Goal: Task Accomplishment & Management: Complete application form

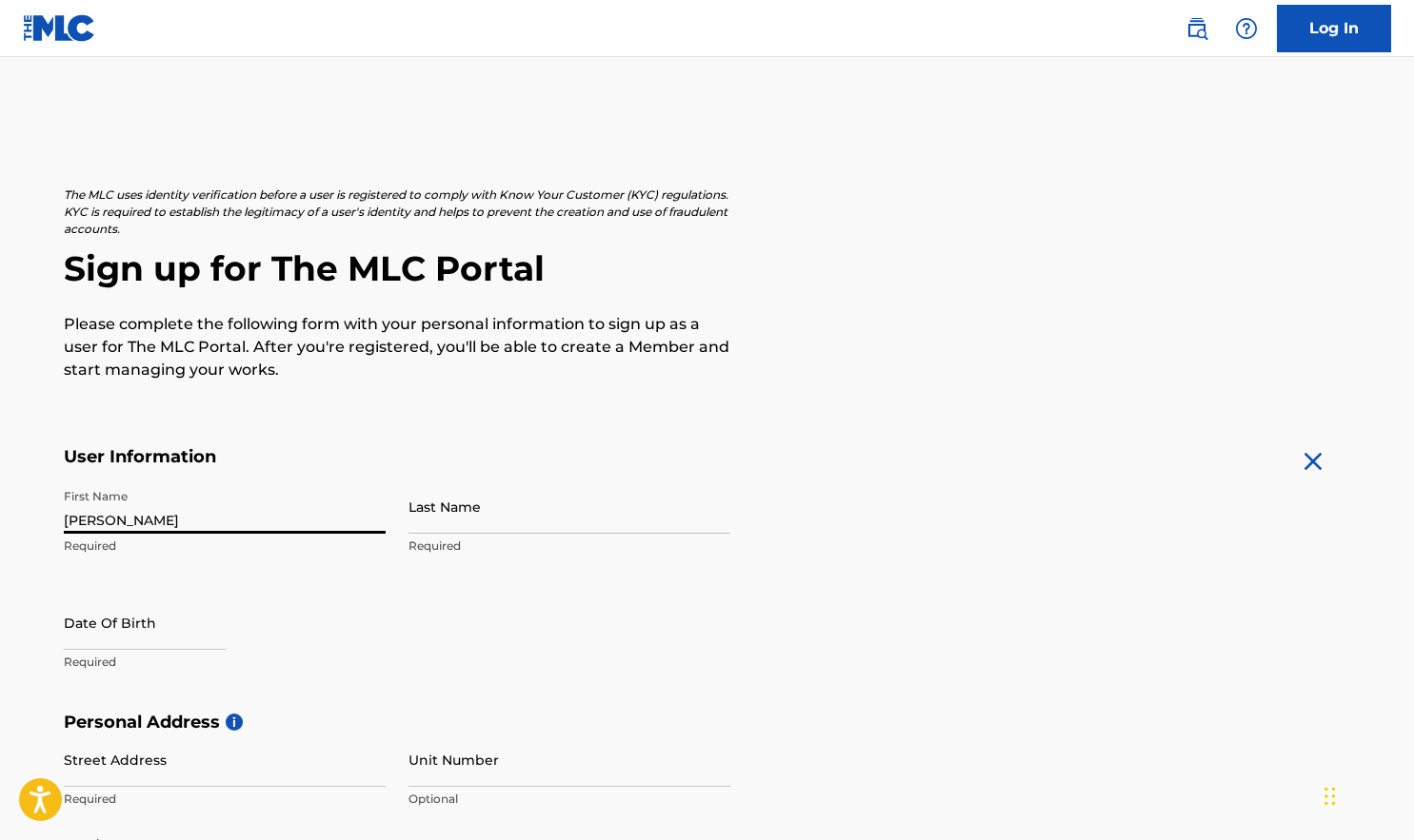
type input "[PERSON_NAME]"
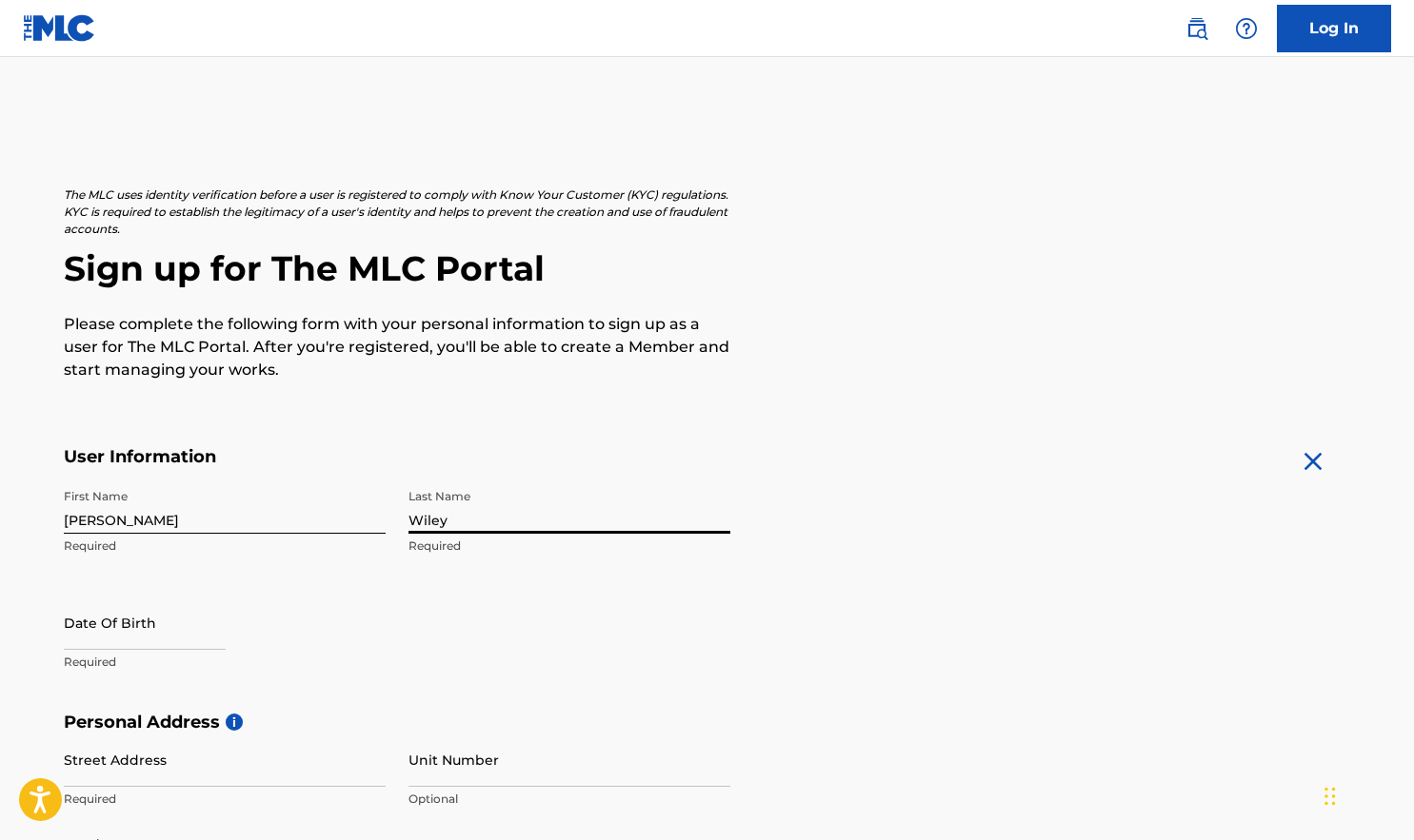
type input "Wiley"
select select "7"
select select "2025"
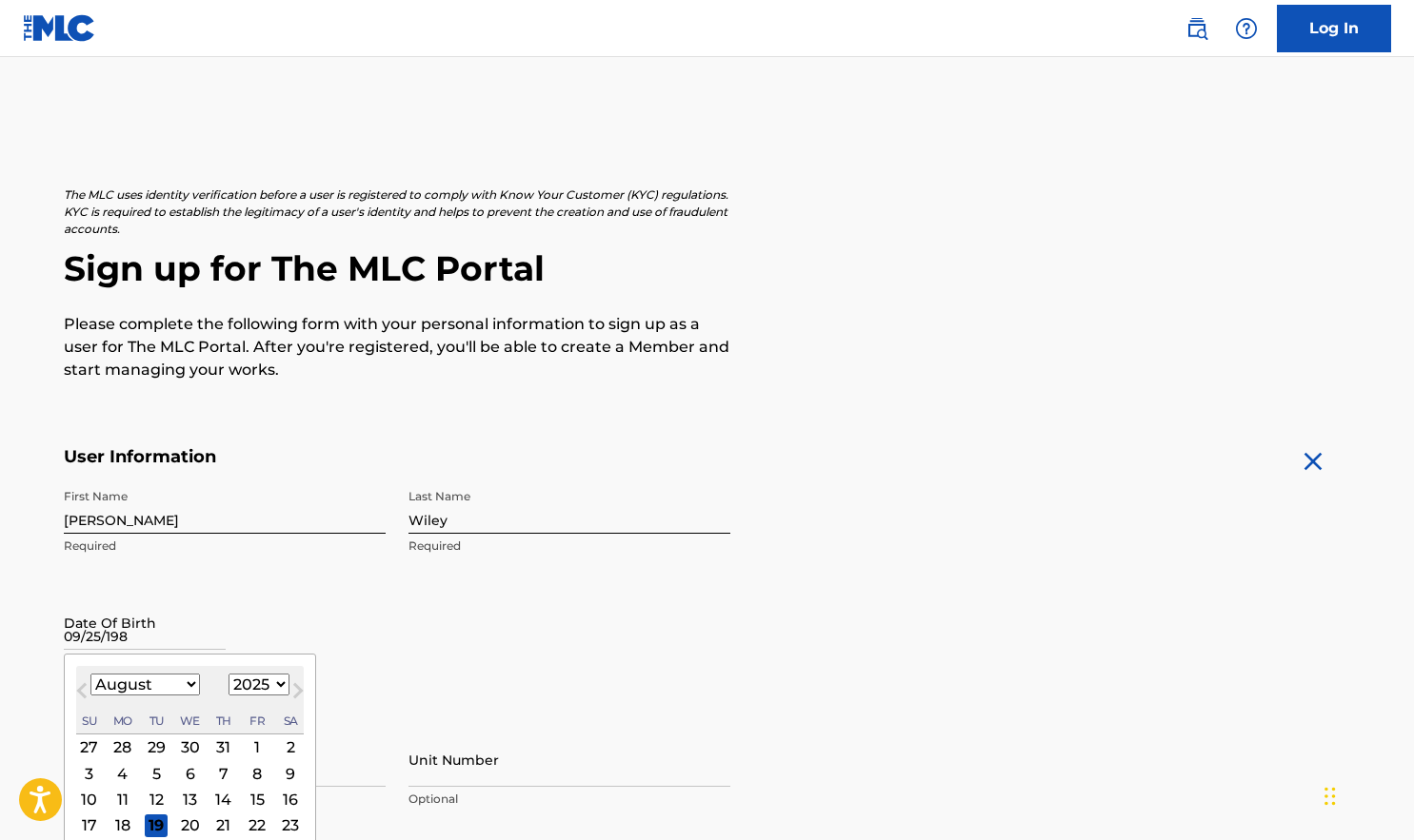
type input "[DATE]"
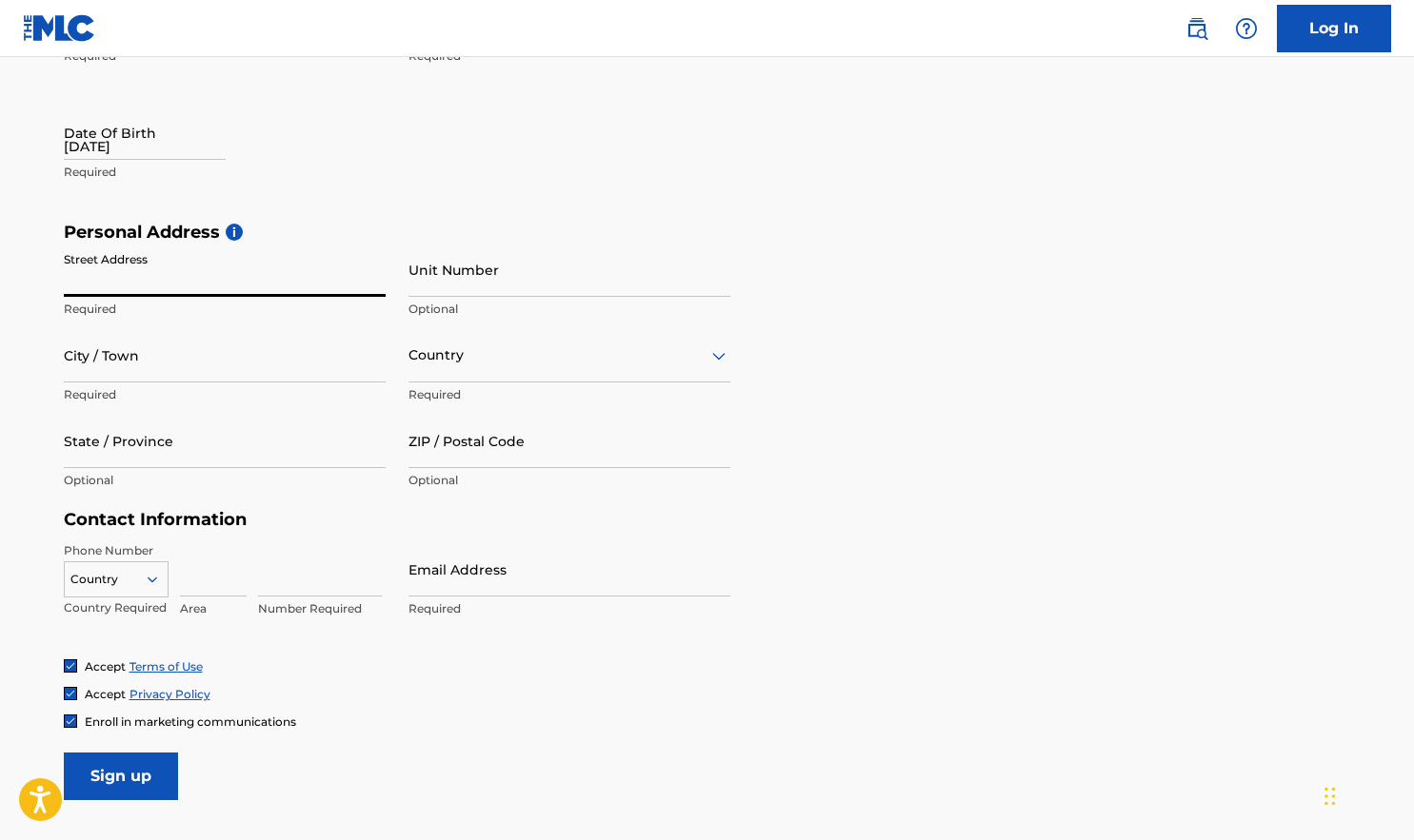
scroll to position [496, 0]
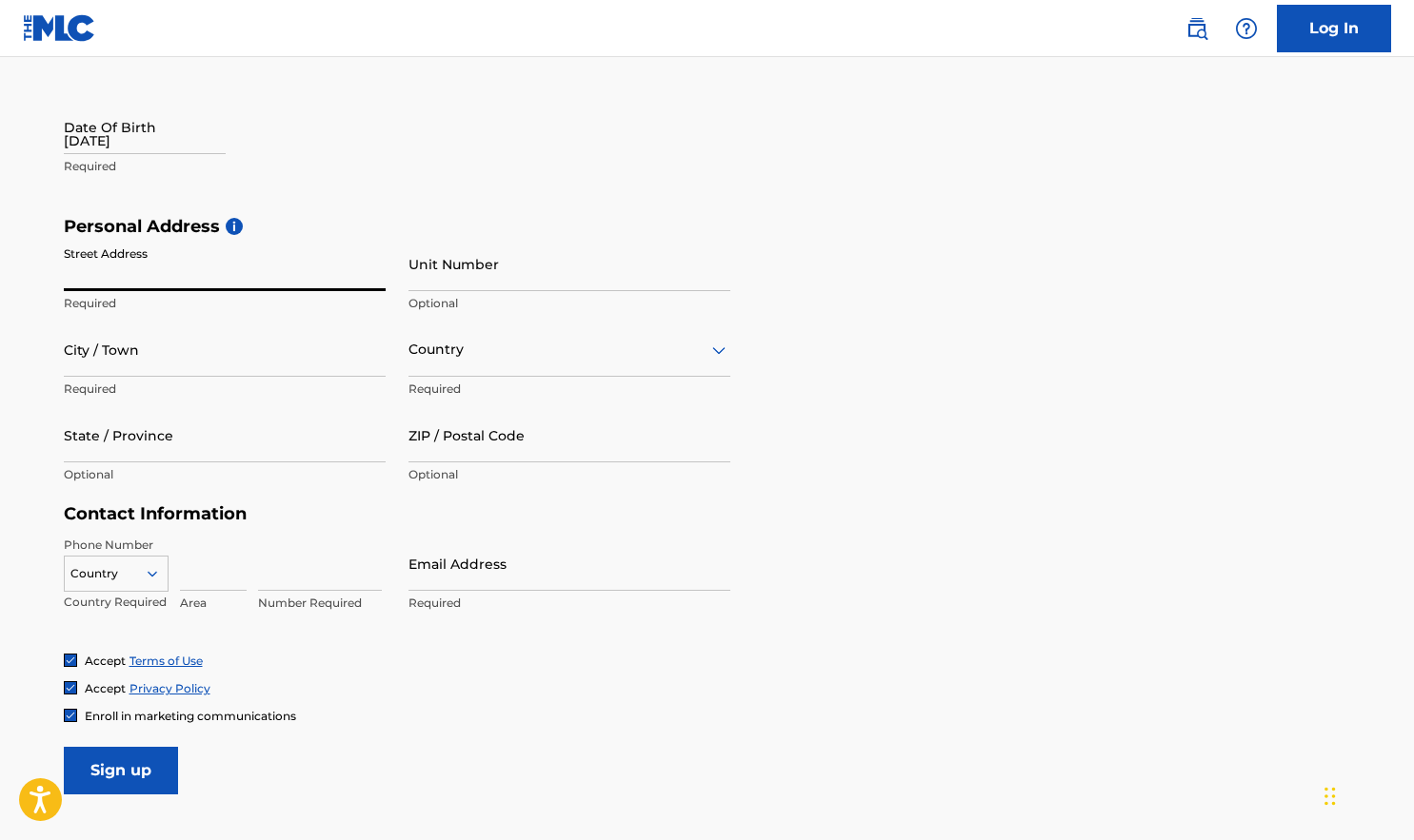
click at [217, 278] on input "Street Address" at bounding box center [225, 264] width 322 height 54
type input "[STREET_ADDRESS][PERSON_NAME]"
type input "apt. B"
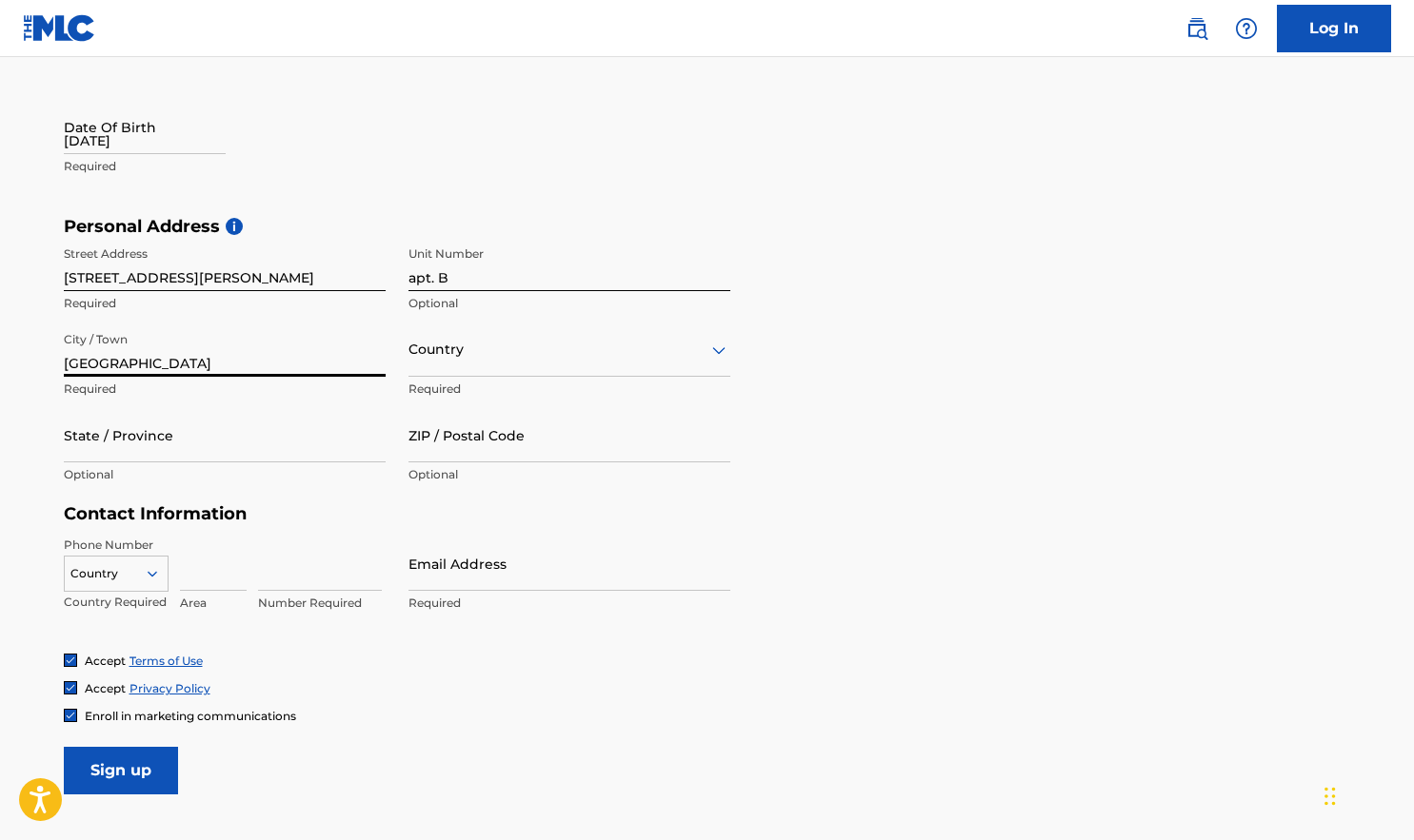
type input "[GEOGRAPHIC_DATA]"
click at [710, 349] on icon at bounding box center [719, 350] width 23 height 23
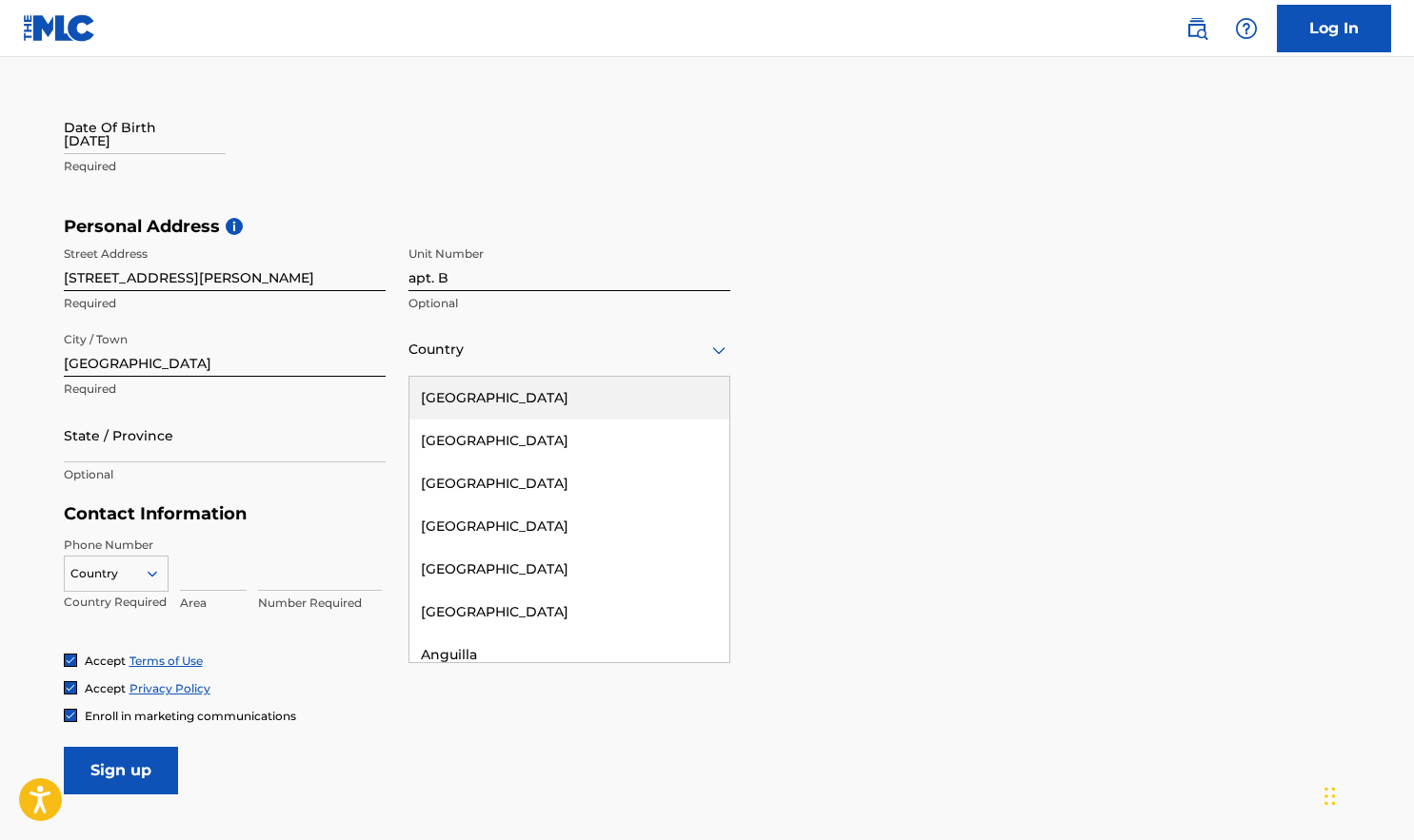
click at [580, 403] on div "[GEOGRAPHIC_DATA]" at bounding box center [570, 397] width 320 height 42
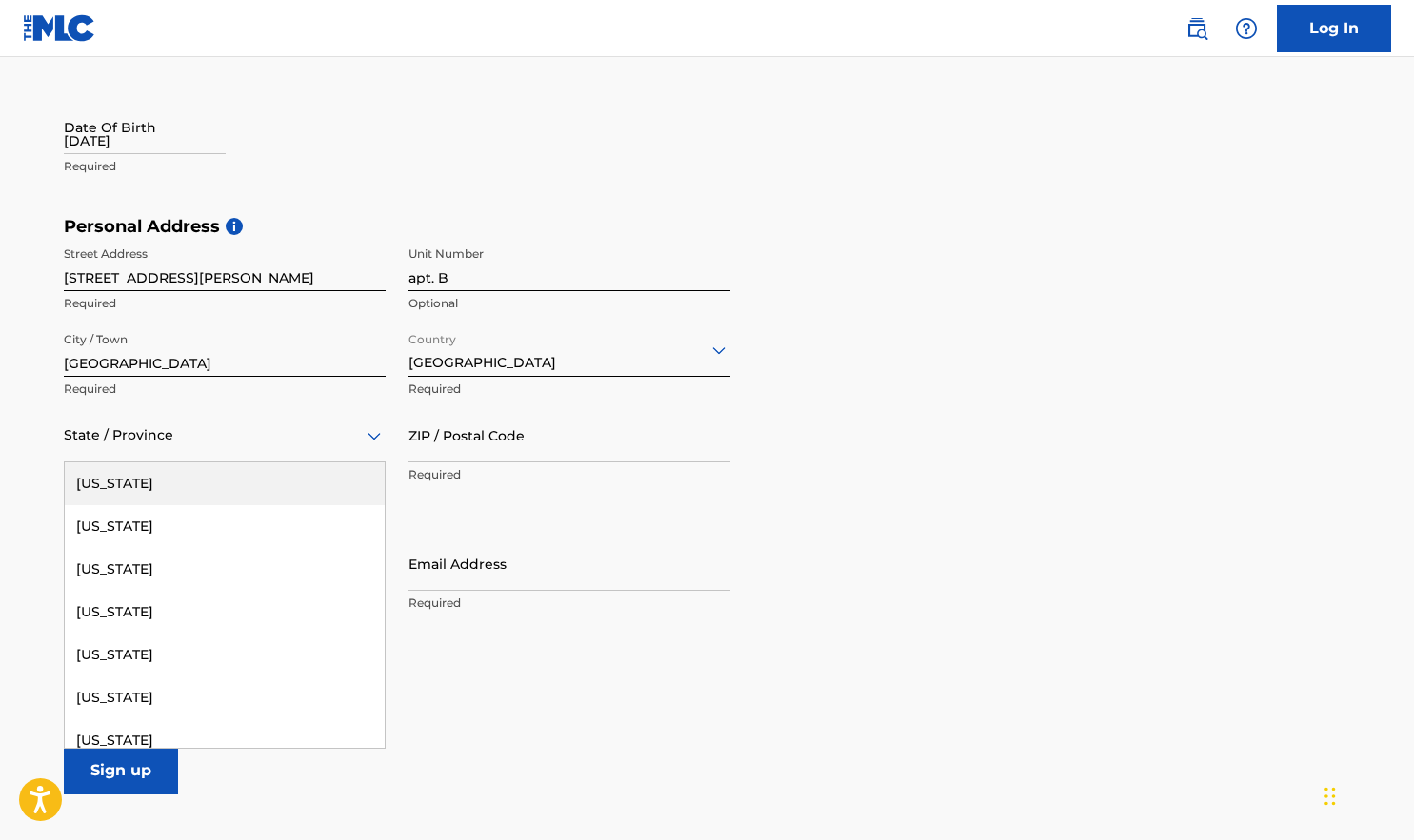
click at [180, 430] on div at bounding box center [225, 436] width 322 height 24
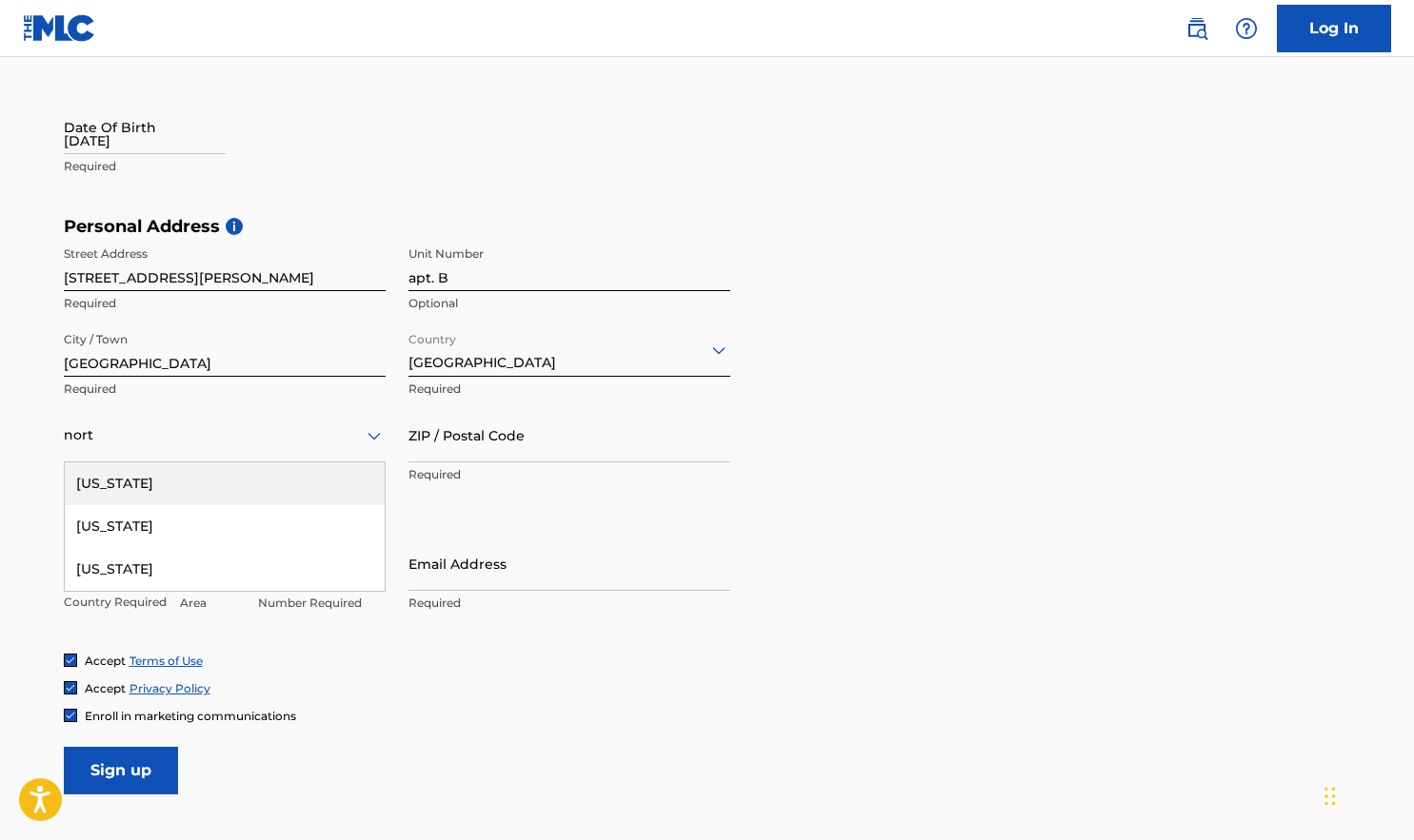
type input "north"
click at [232, 485] on div "[US_STATE]" at bounding box center [224, 483] width 320 height 42
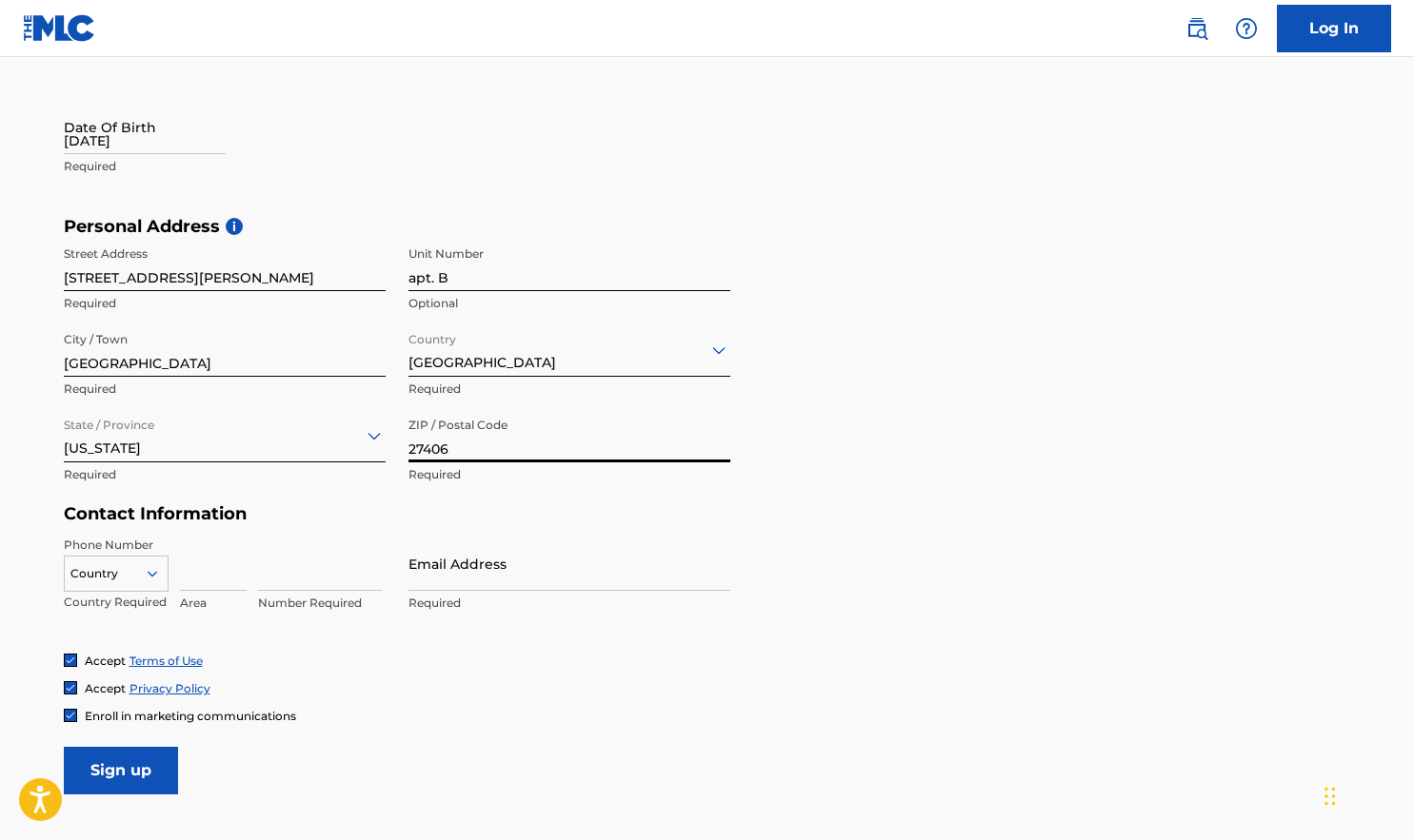
type input "27406"
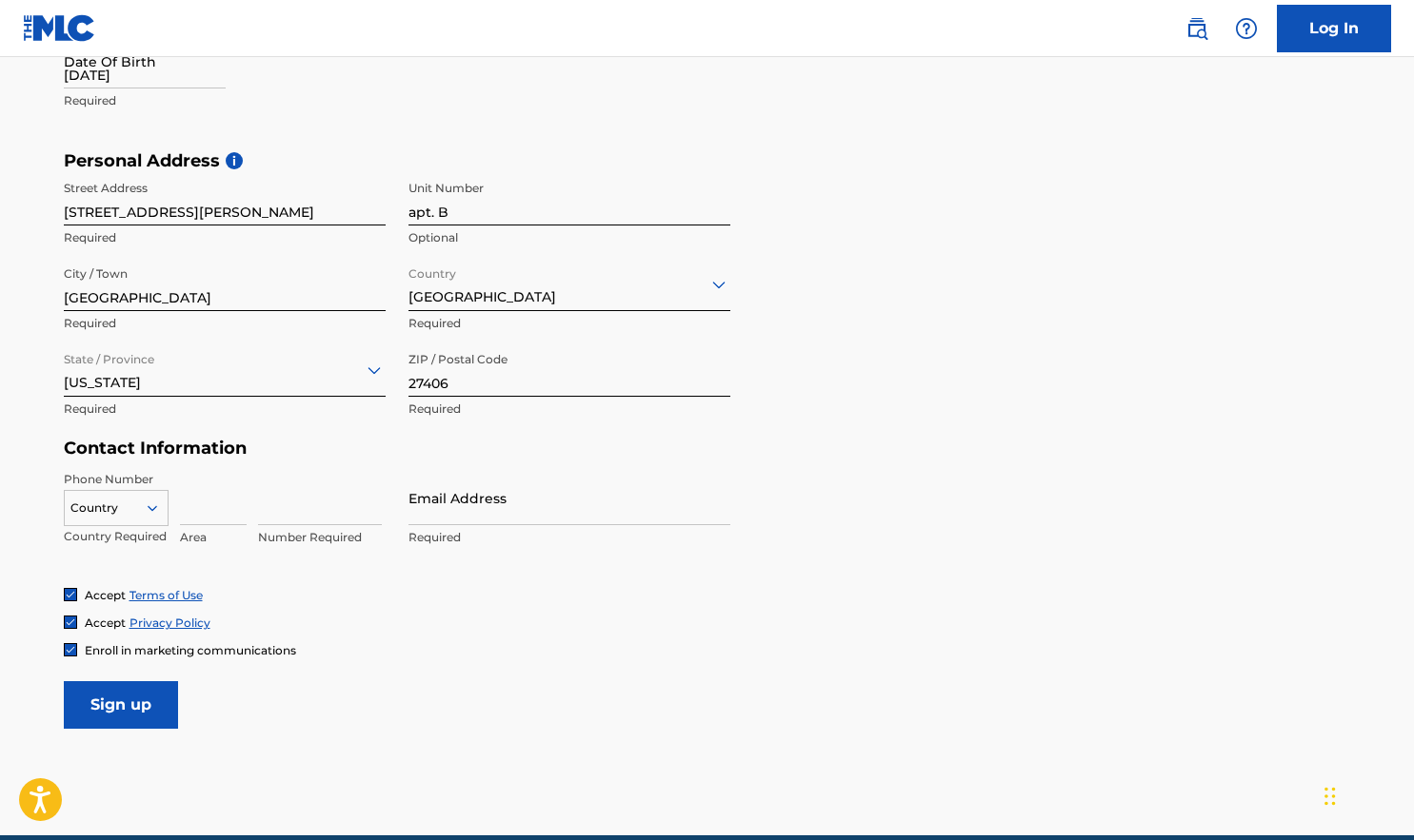
scroll to position [564, 0]
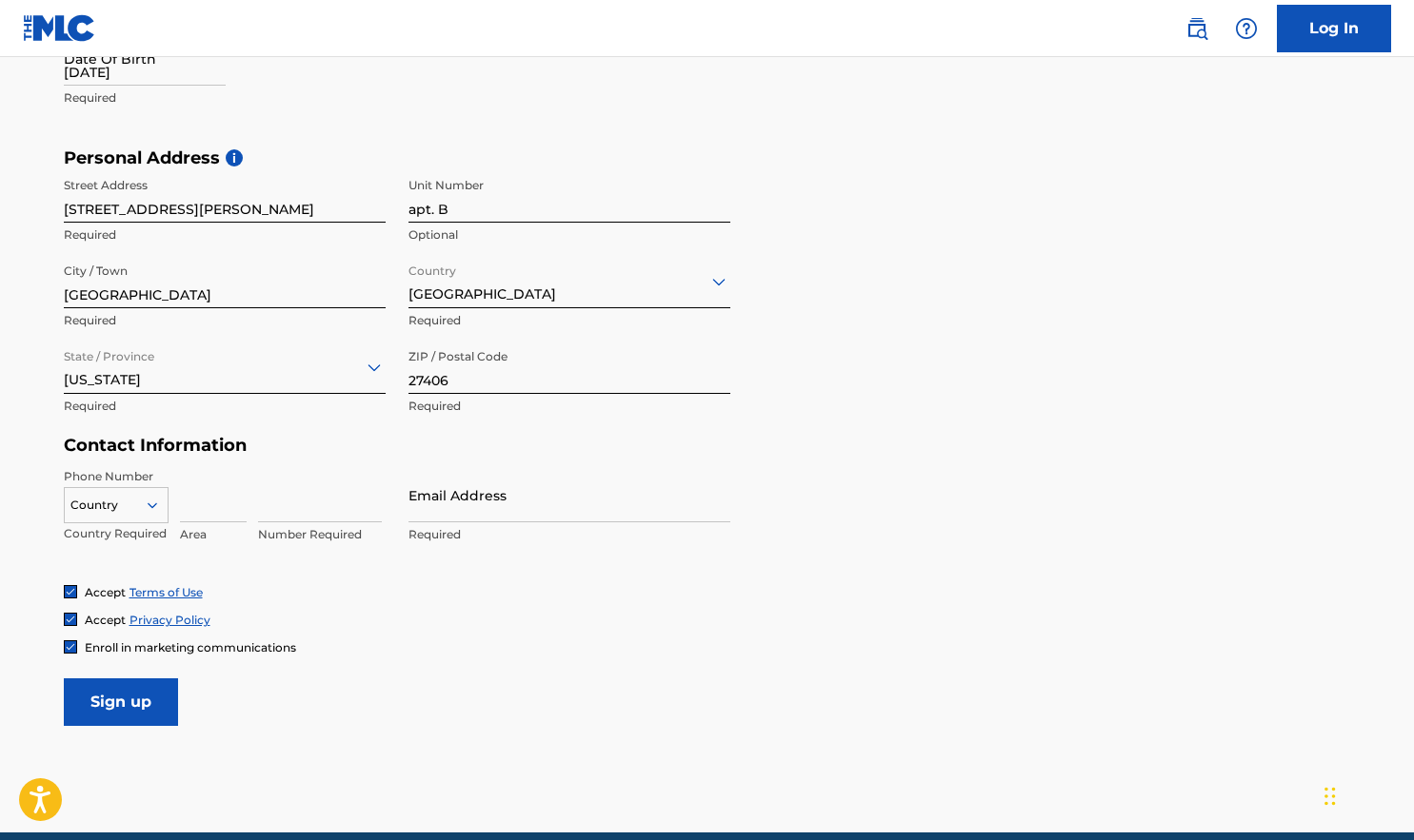
click at [201, 501] on input at bounding box center [213, 495] width 66 height 54
type input "336"
type input "6464951"
type input "`"
click at [518, 505] on input "munnihunnimull@gmail.com" at bounding box center [570, 495] width 322 height 54
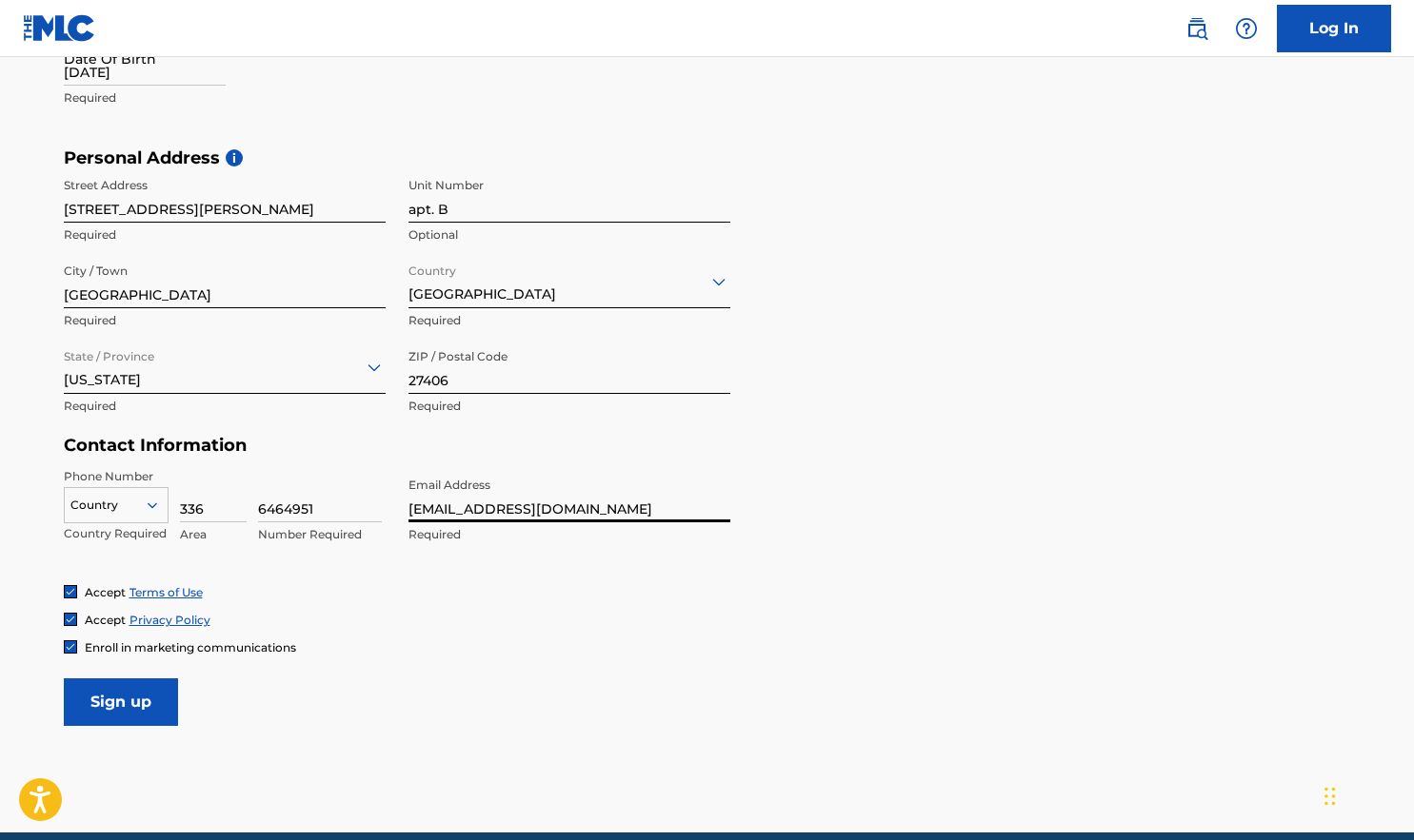
type input "[EMAIL_ADDRESS][DOMAIN_NAME]"
click at [129, 708] on input "Sign up" at bounding box center [122, 703] width 115 height 47
click at [150, 506] on icon at bounding box center [151, 506] width 10 height 6
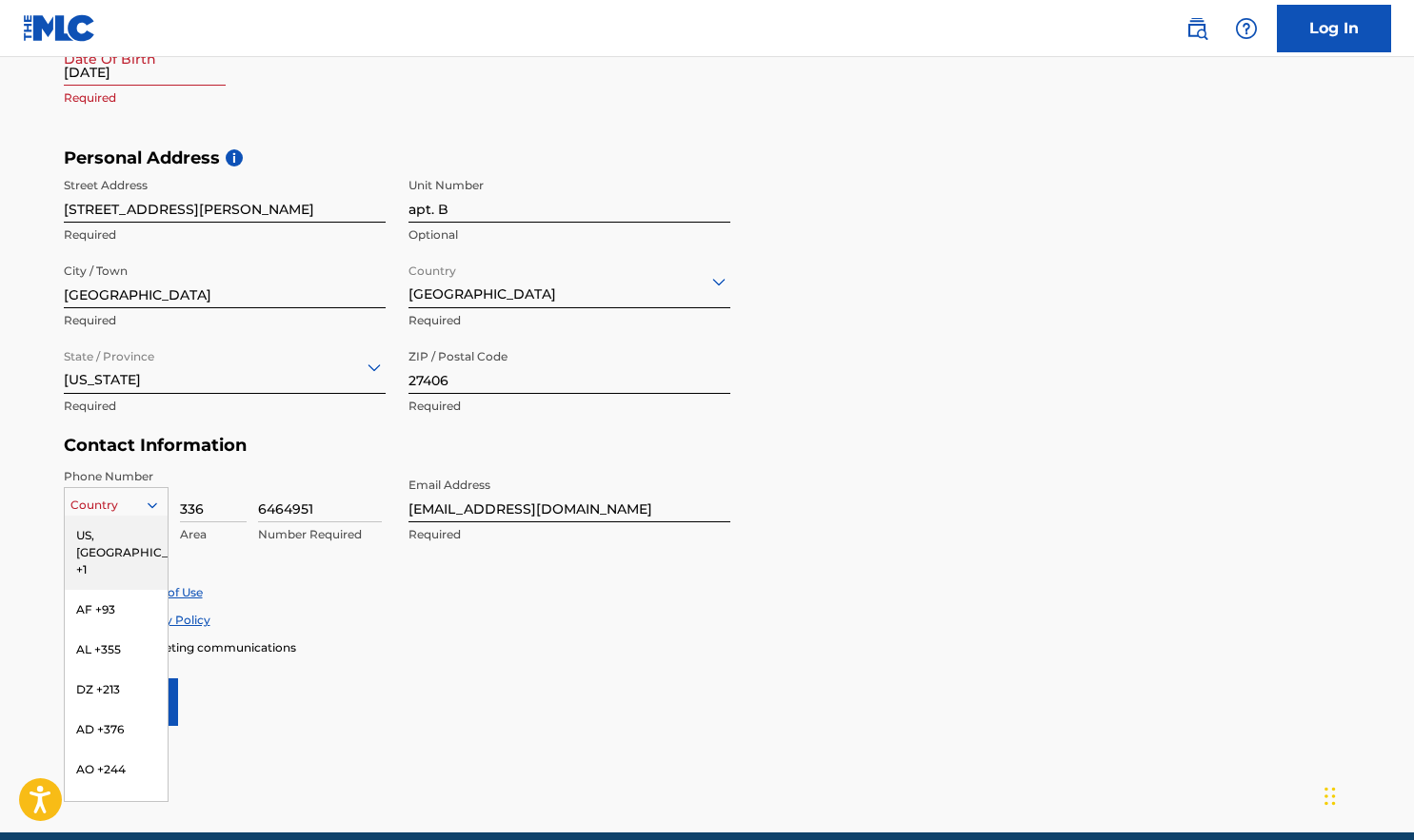
click at [129, 536] on div "US, [GEOGRAPHIC_DATA] +1" at bounding box center [116, 552] width 103 height 74
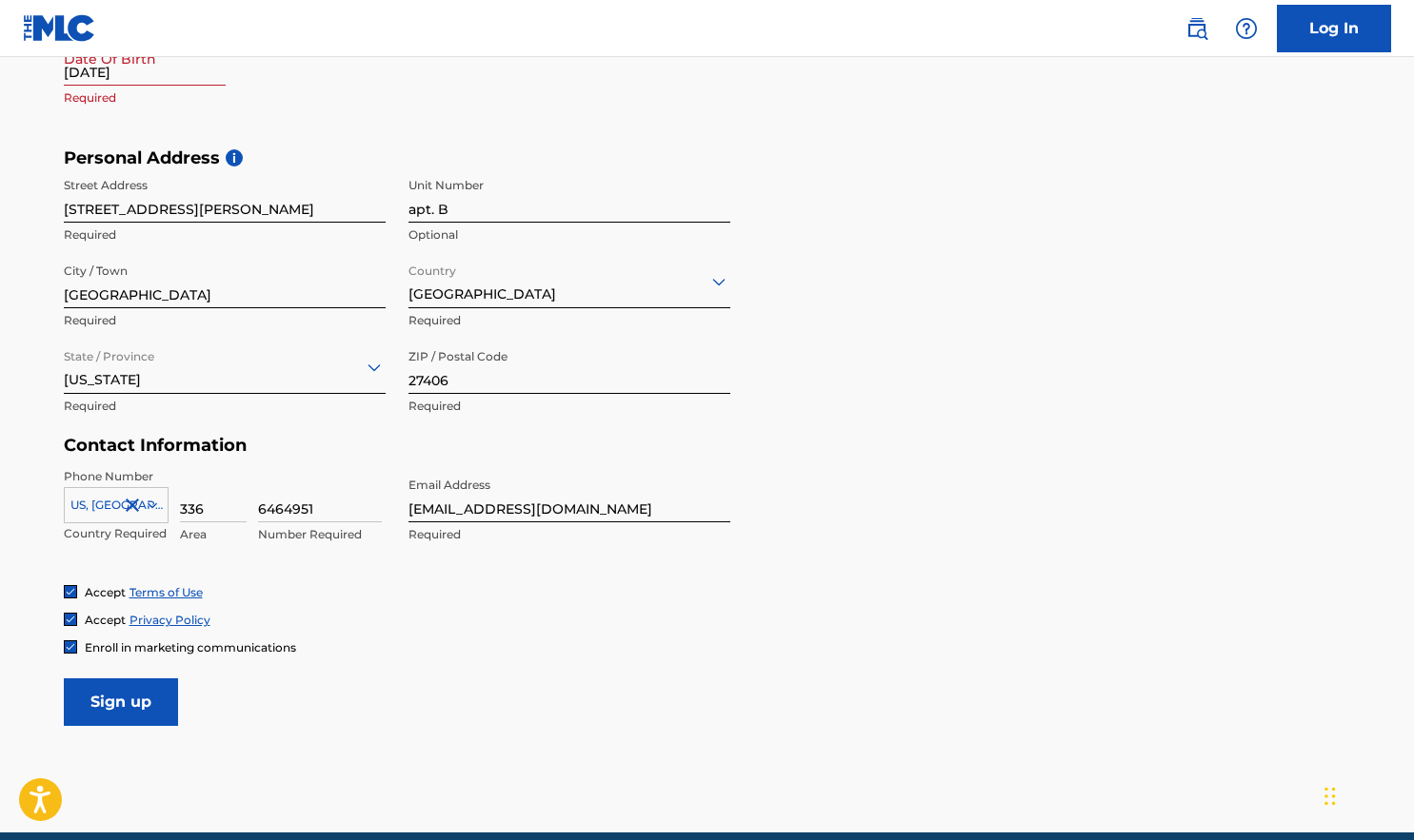
click at [140, 696] on input "Sign up" at bounding box center [122, 703] width 115 height 47
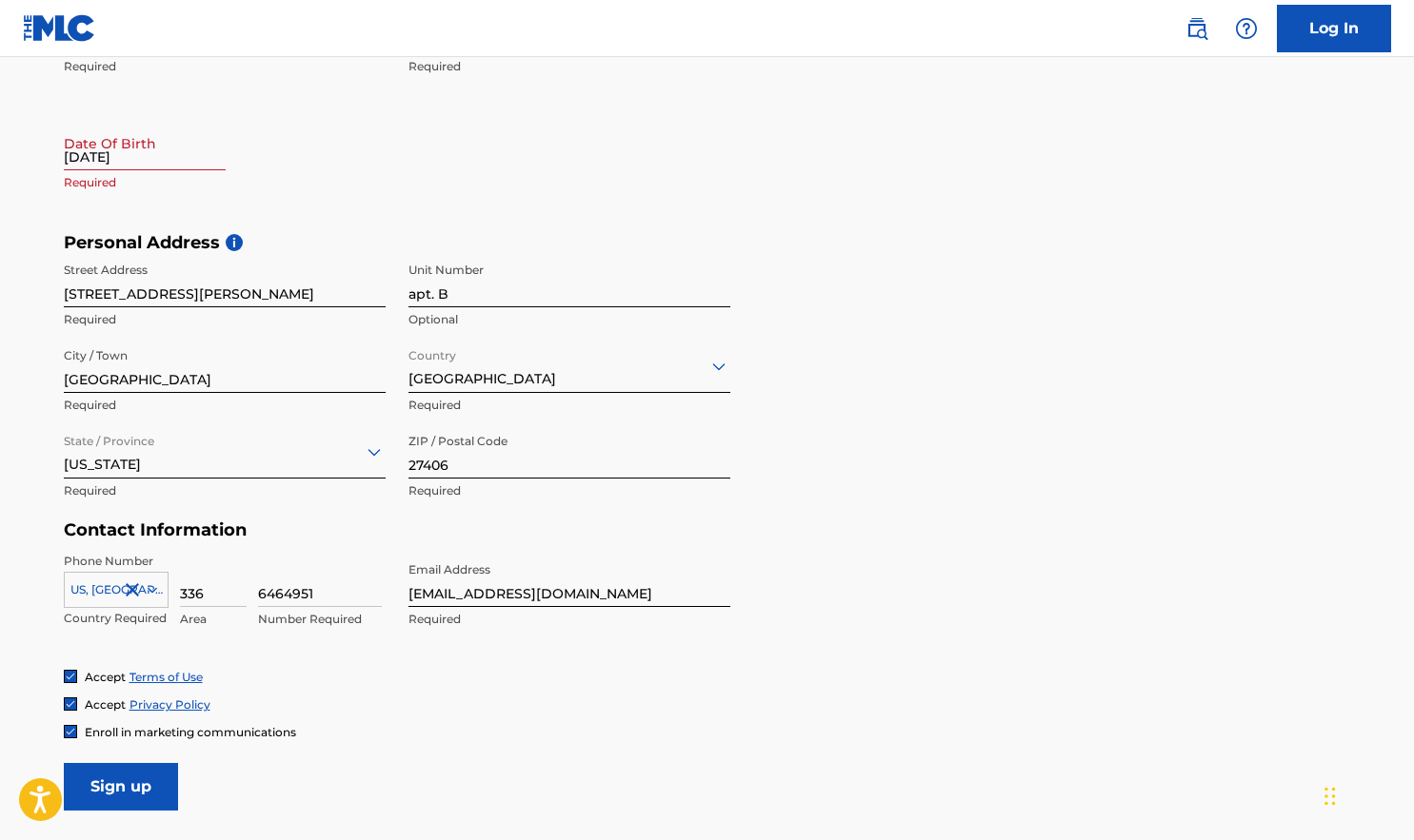
scroll to position [463, 0]
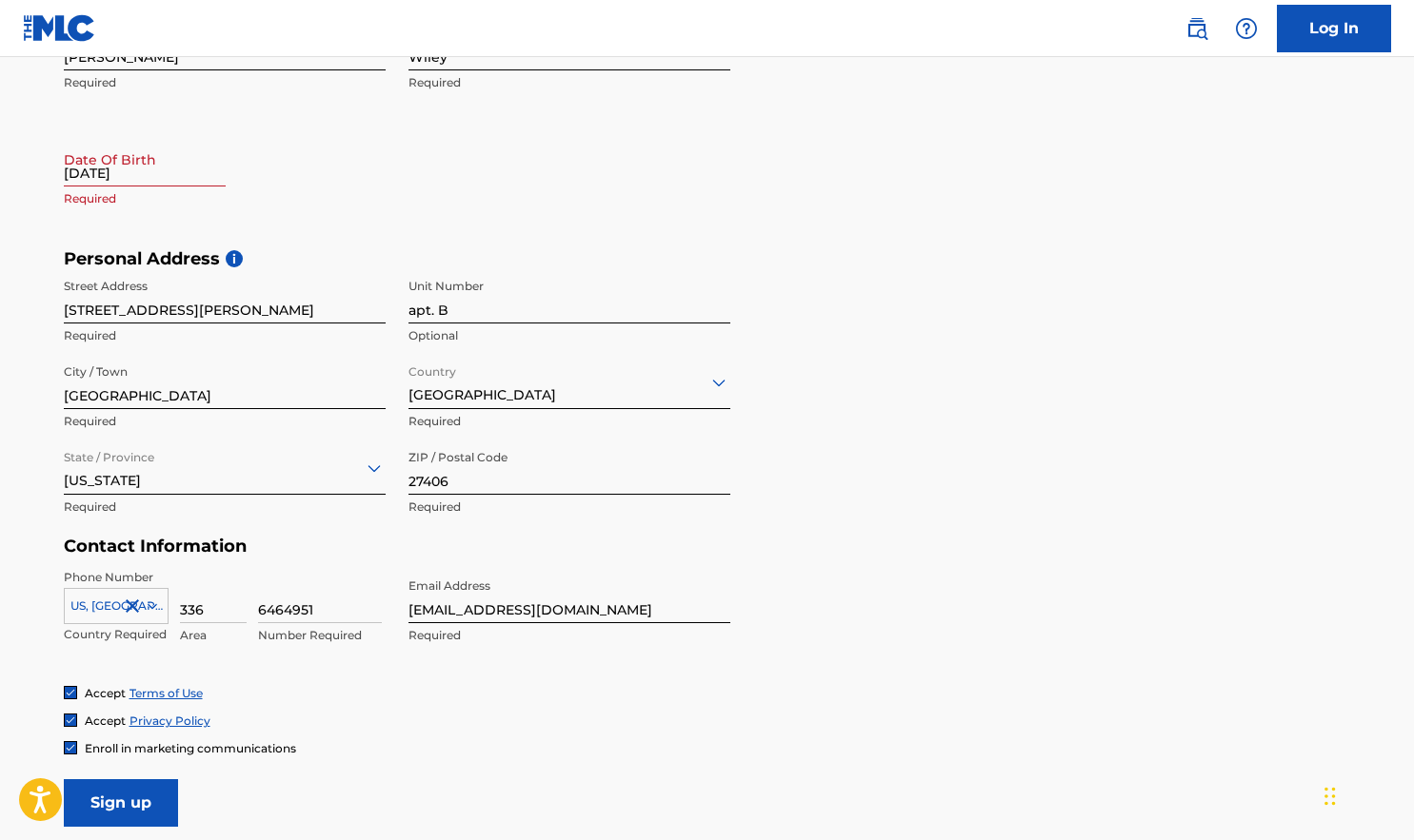
click at [91, 179] on input "09/25/1985" at bounding box center [145, 159] width 162 height 54
select select "7"
select select "2025"
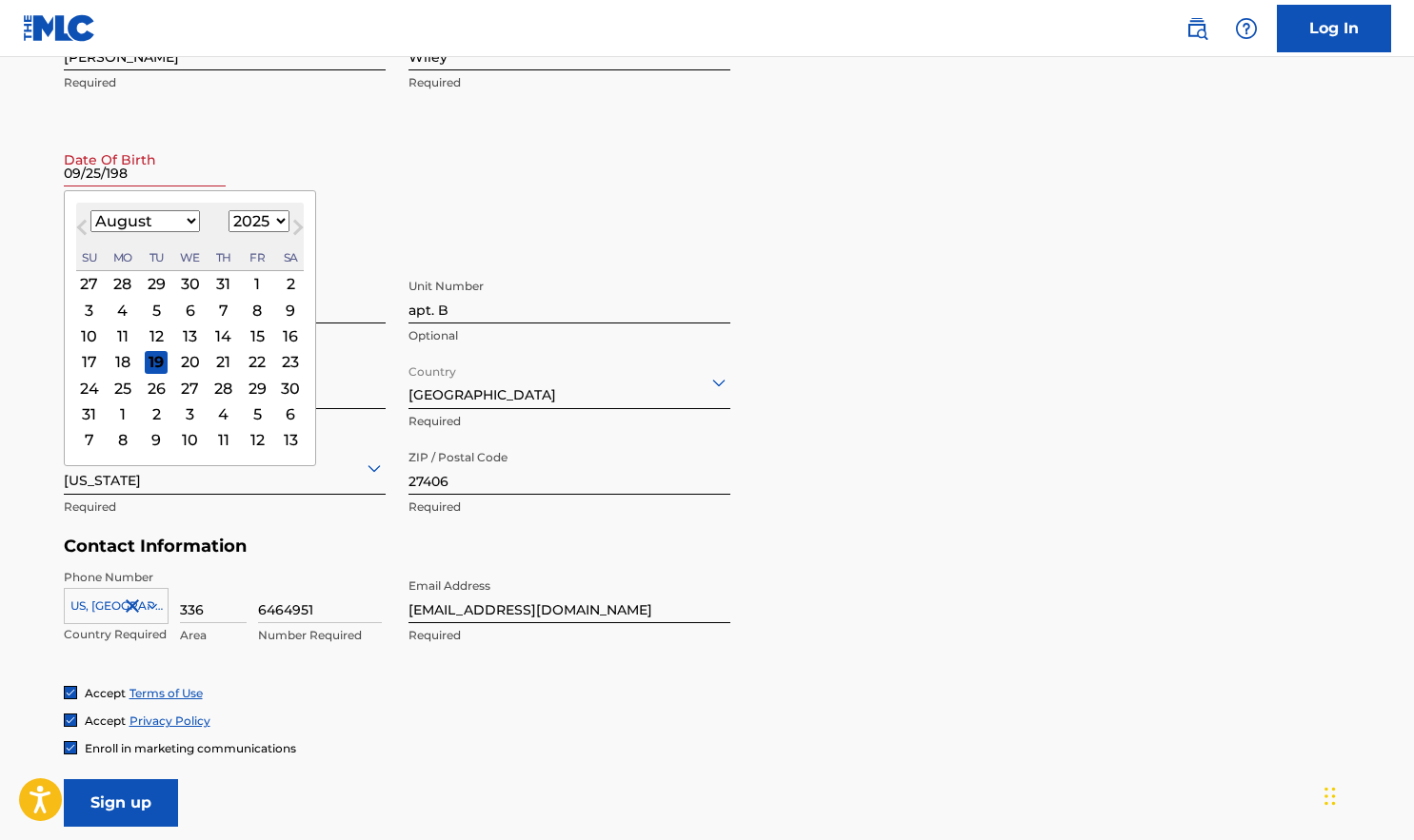
type input "09/25/1985"
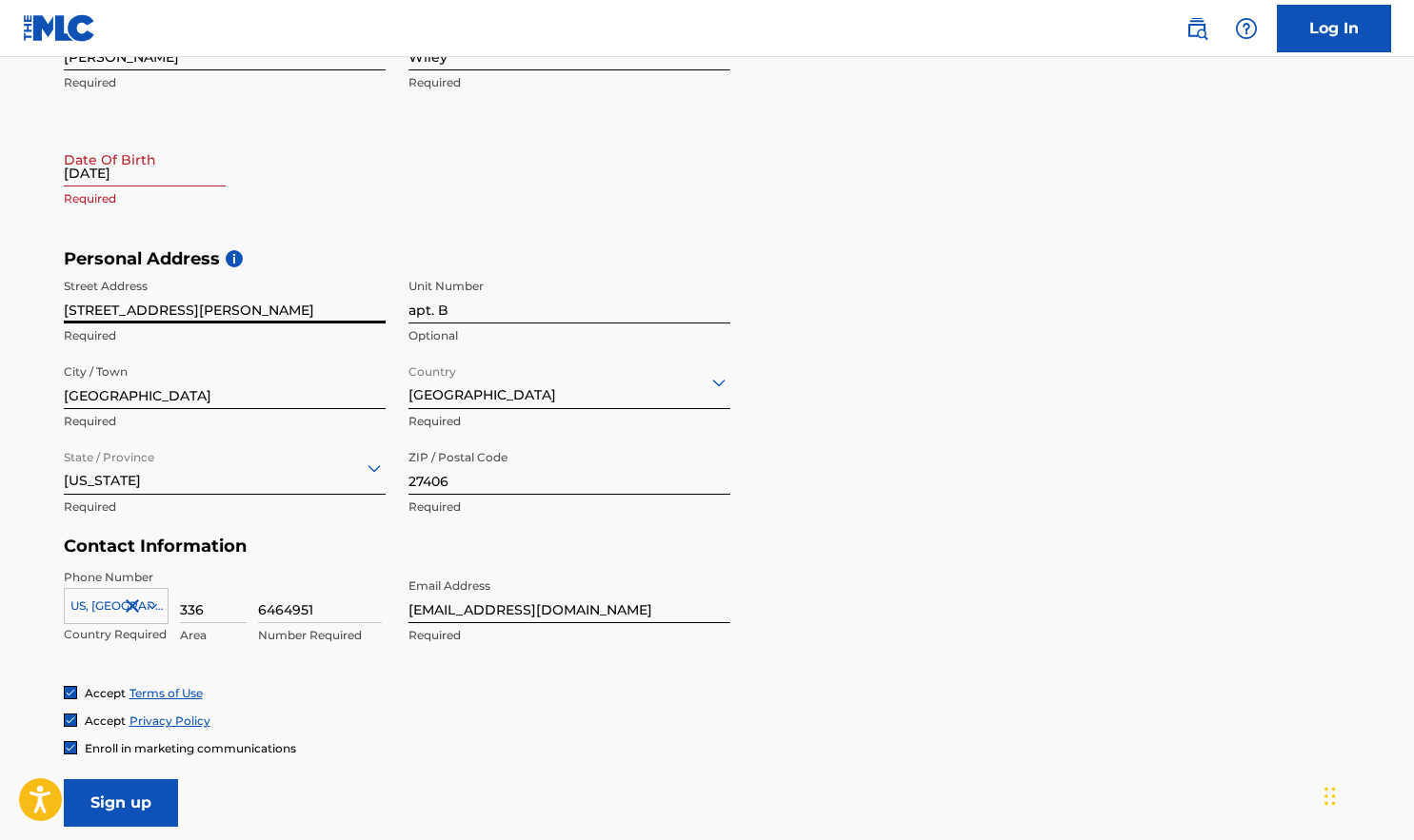
select select "7"
select select "2025"
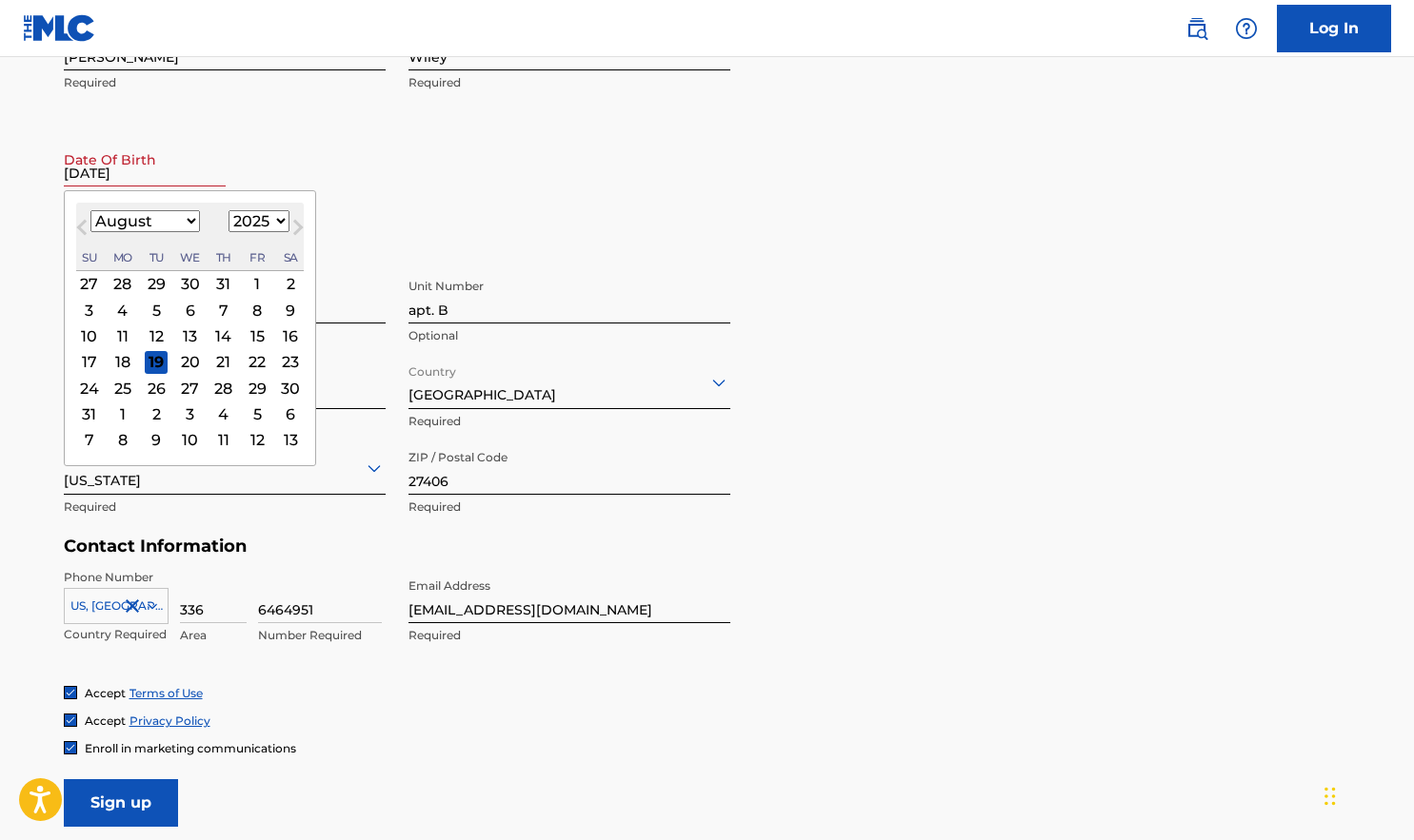
click at [94, 173] on input "09/25/1985" at bounding box center [145, 159] width 162 height 54
type input "9"
click at [156, 180] on input "09/25/1985" at bounding box center [145, 159] width 162 height 54
type input "09/25/1985"
click at [175, 225] on select "January February March April May June July August September October November De…" at bounding box center [144, 221] width 110 height 22
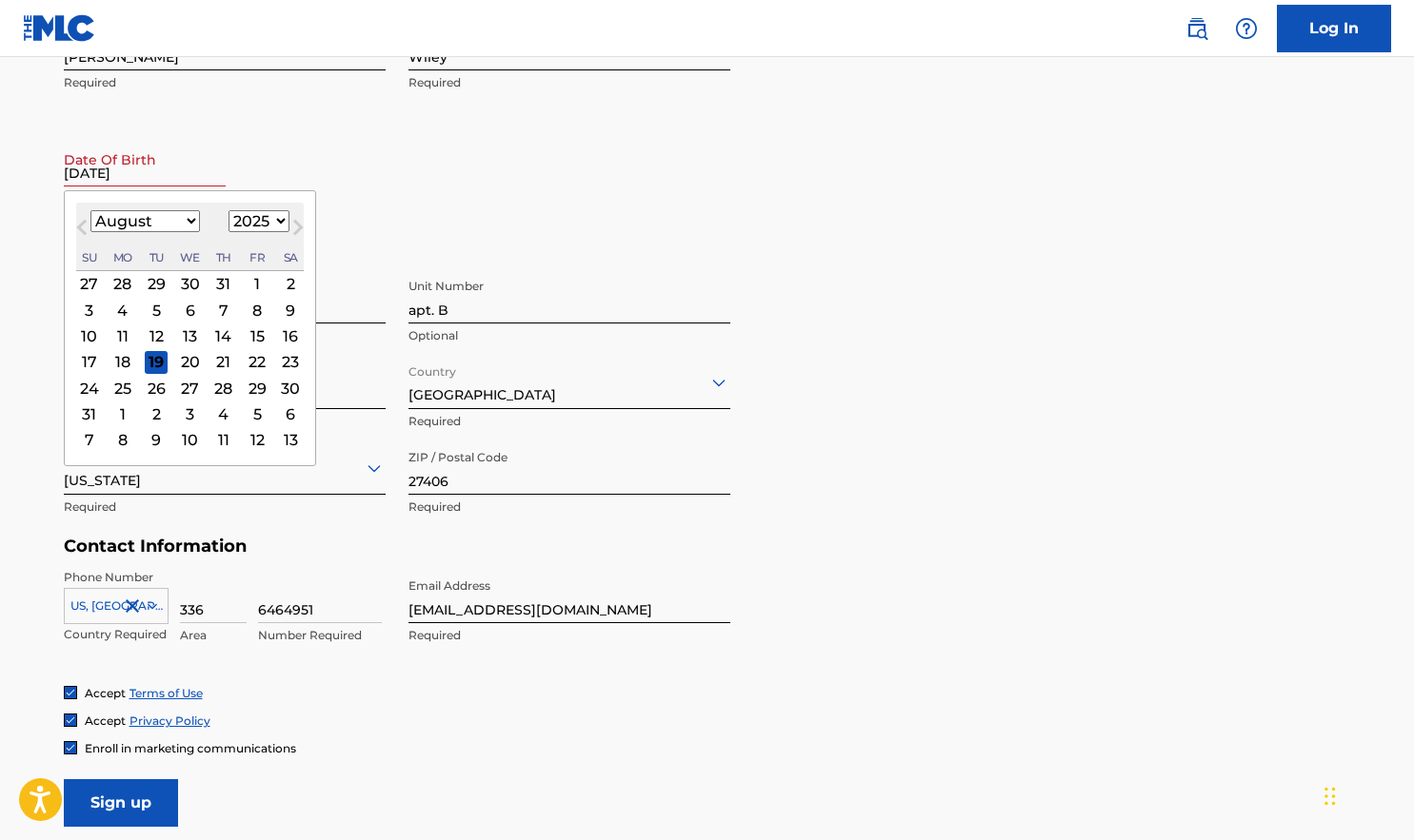
select select "8"
click at [212, 360] on div "25" at bounding box center [222, 361] width 23 height 23
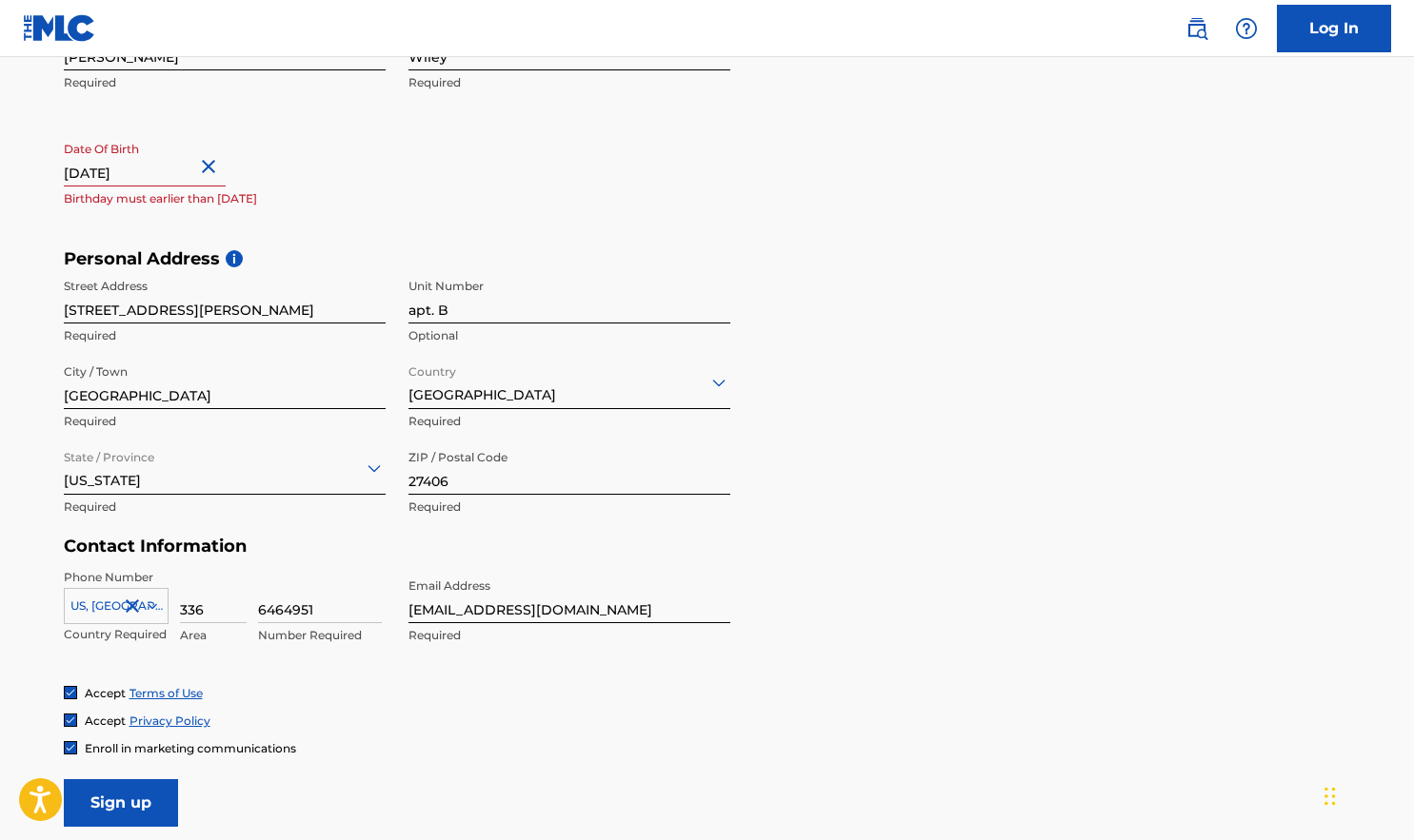
click at [205, 177] on input "09/25/1985" at bounding box center [145, 159] width 162 height 54
select select "8"
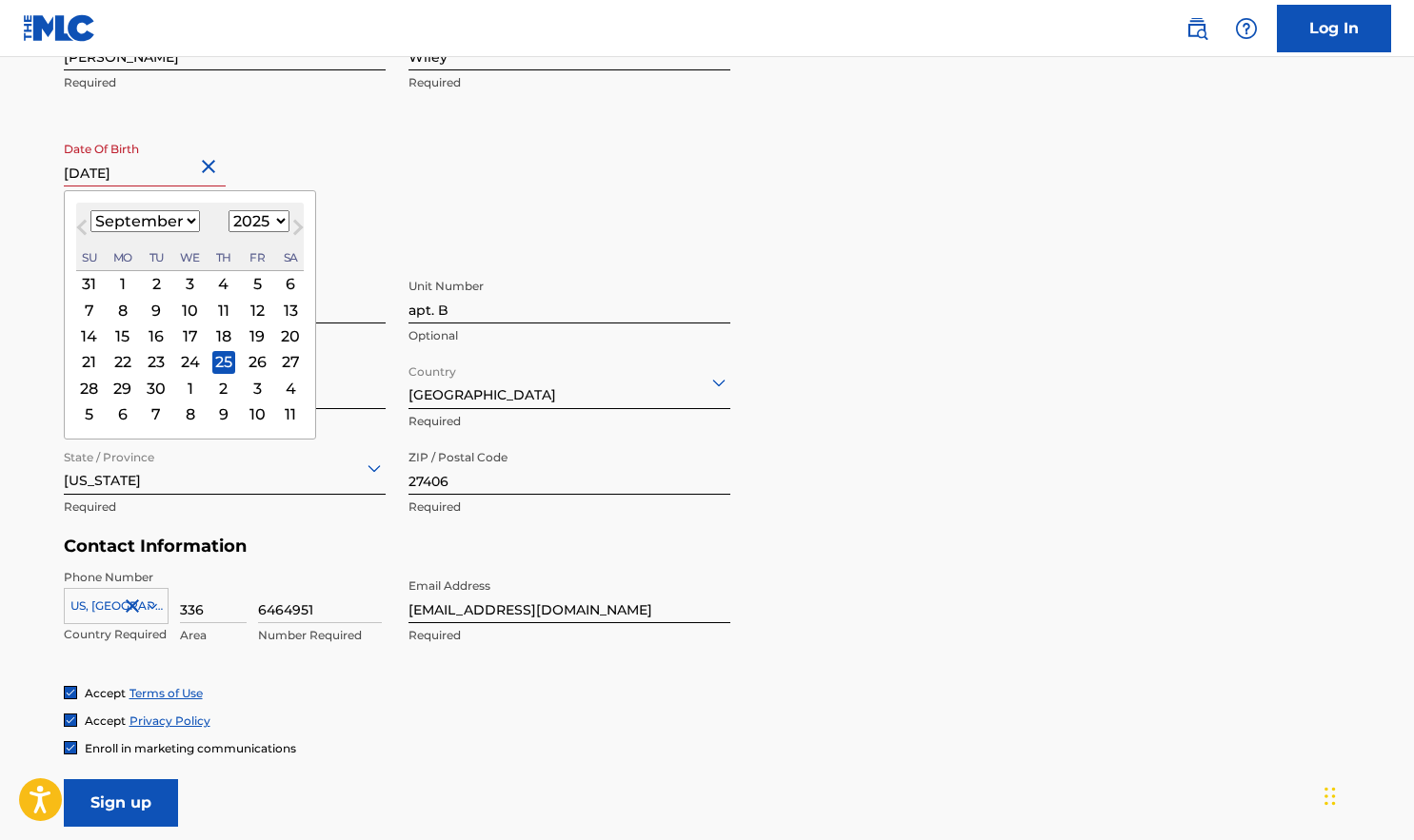
click at [262, 219] on select "1899 1900 1901 1902 1903 1904 1905 1906 1907 1908 1909 1910 1911 1912 1913 1914…" at bounding box center [259, 221] width 61 height 22
select select "1985"
click at [180, 363] on div "25" at bounding box center [189, 361] width 23 height 23
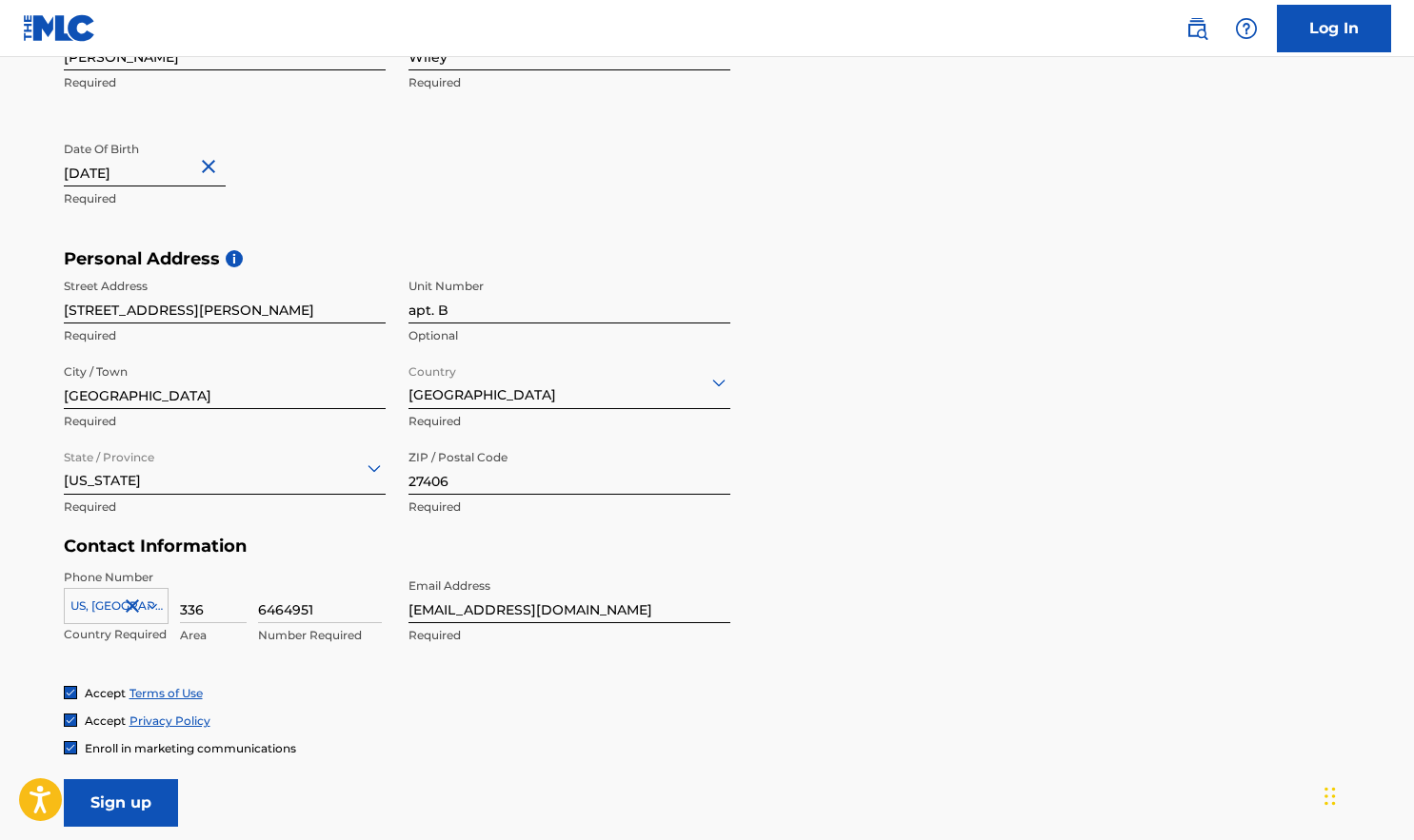
click at [546, 214] on div "First Name Wendy Required Last Name Wiley Required Date Of Birth 09/25/1985 Req…" at bounding box center [398, 131] width 666 height 232
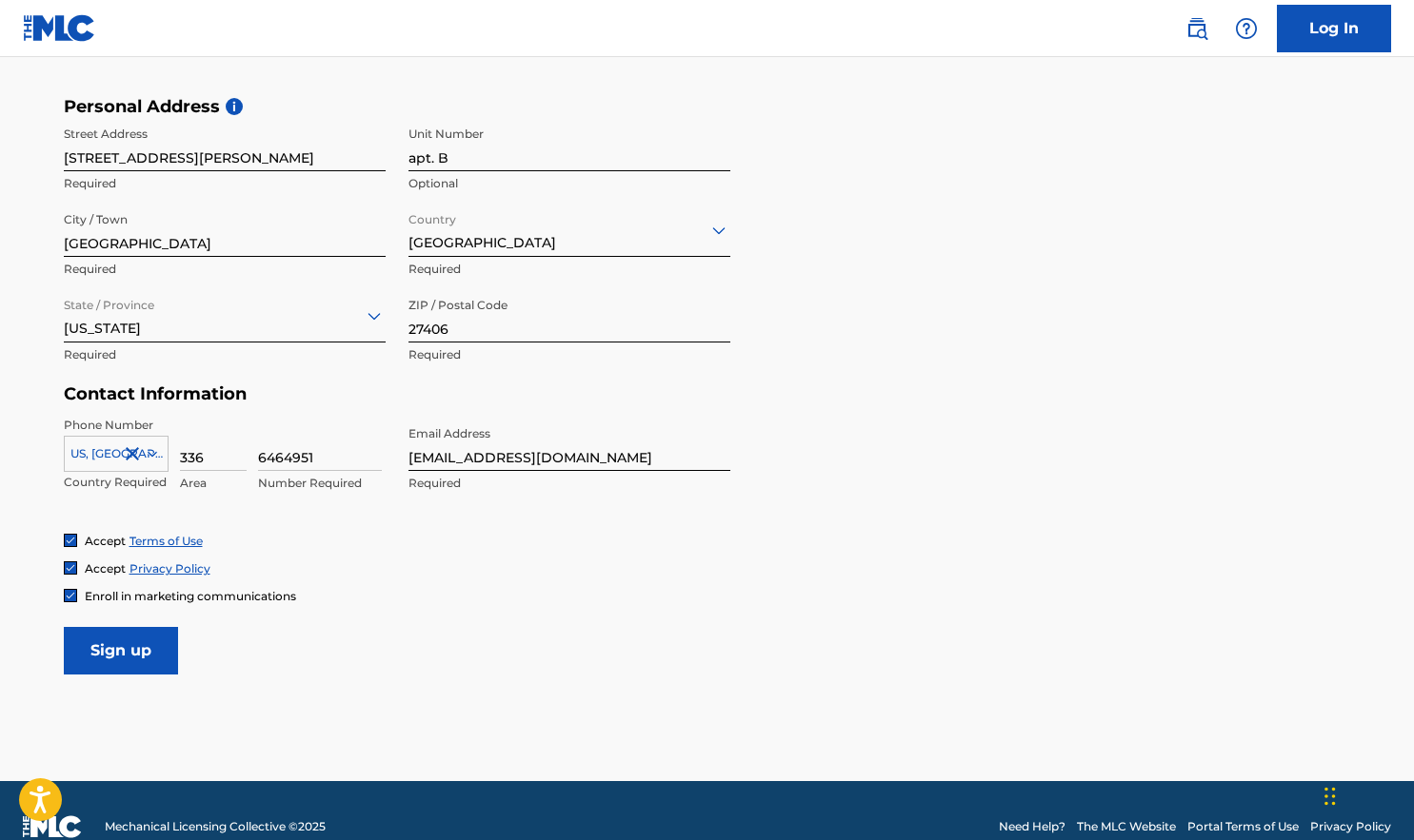
scroll to position [635, 0]
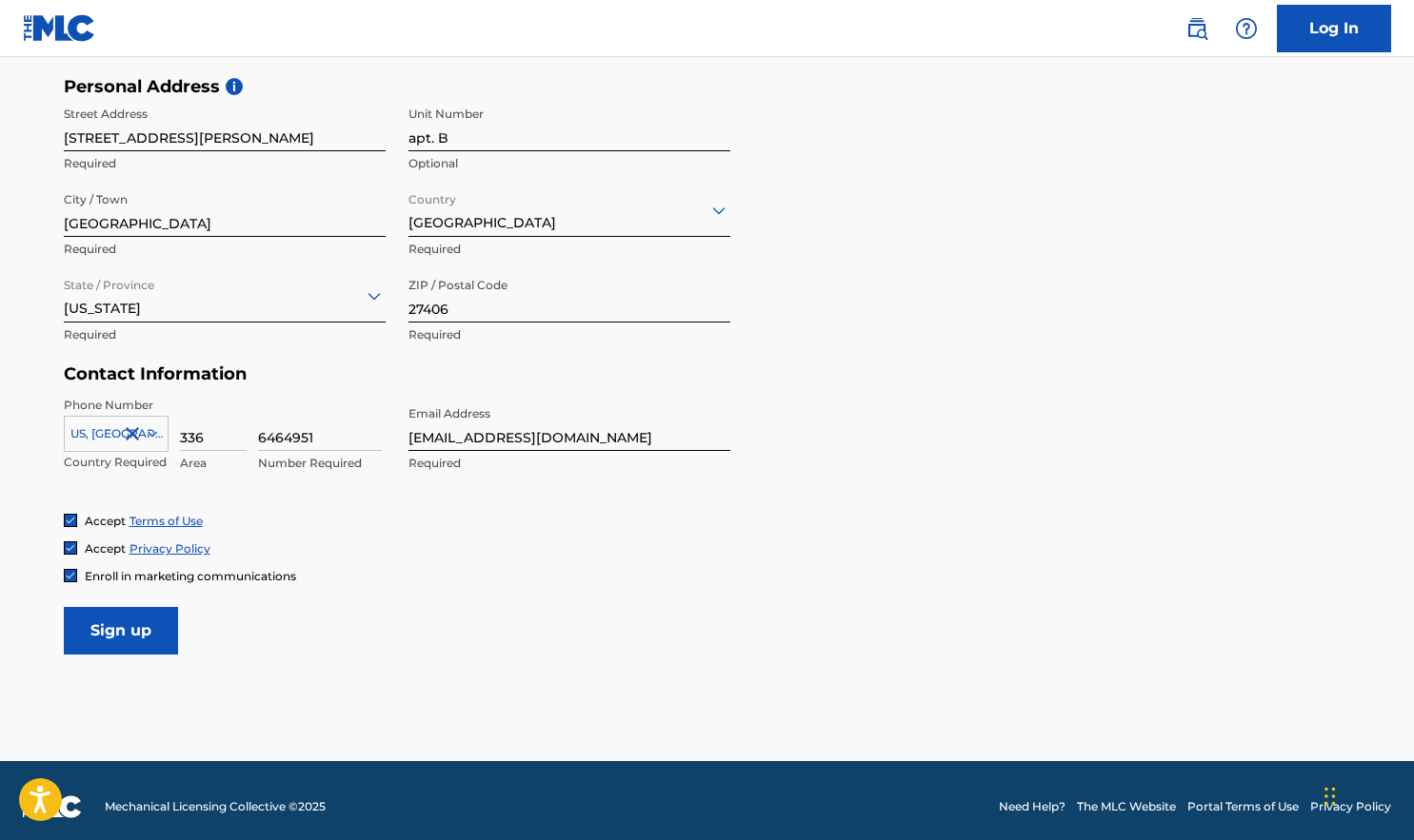
click at [142, 632] on input "Sign up" at bounding box center [122, 630] width 115 height 47
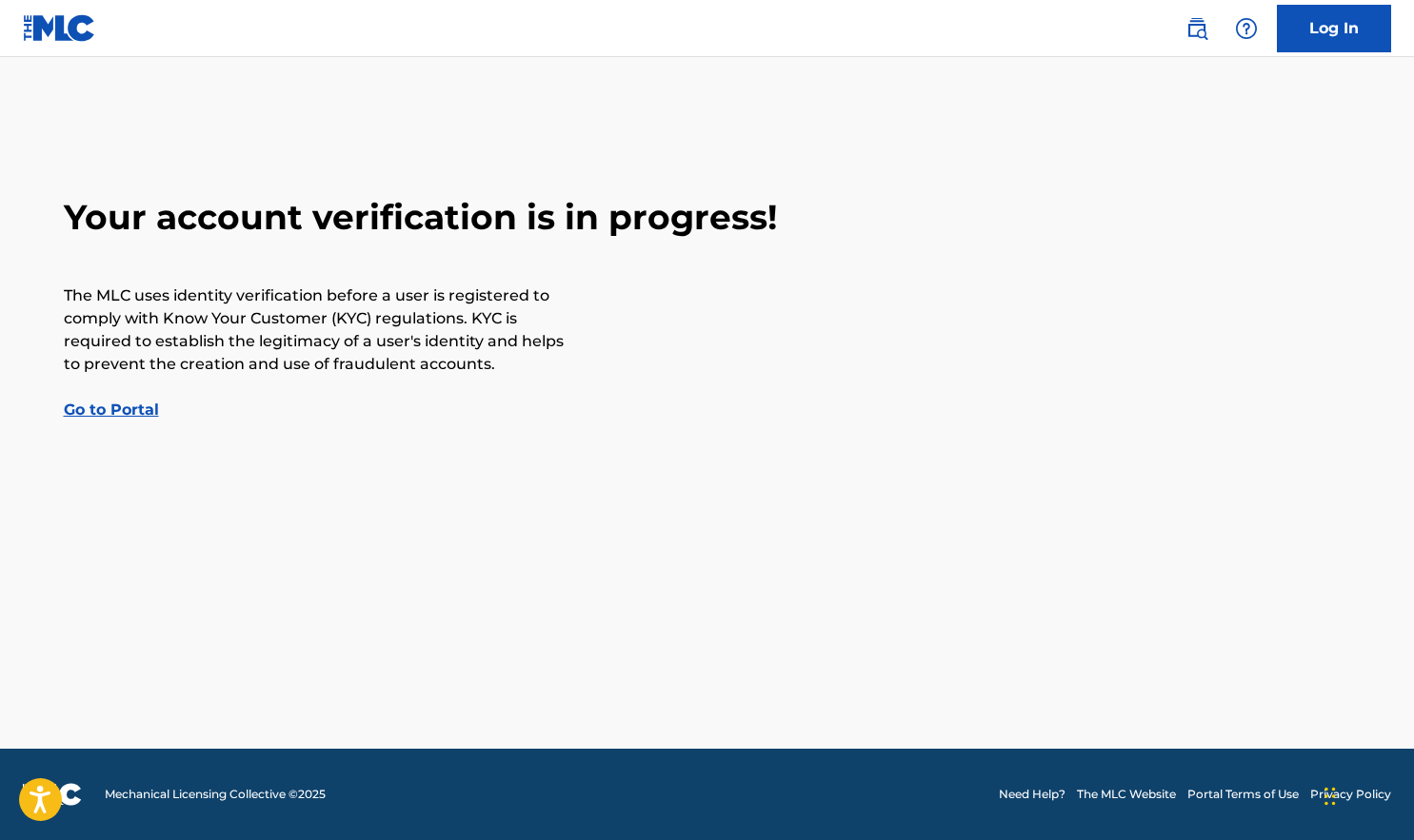
click at [1329, 32] on link "Log In" at bounding box center [1335, 29] width 115 height 47
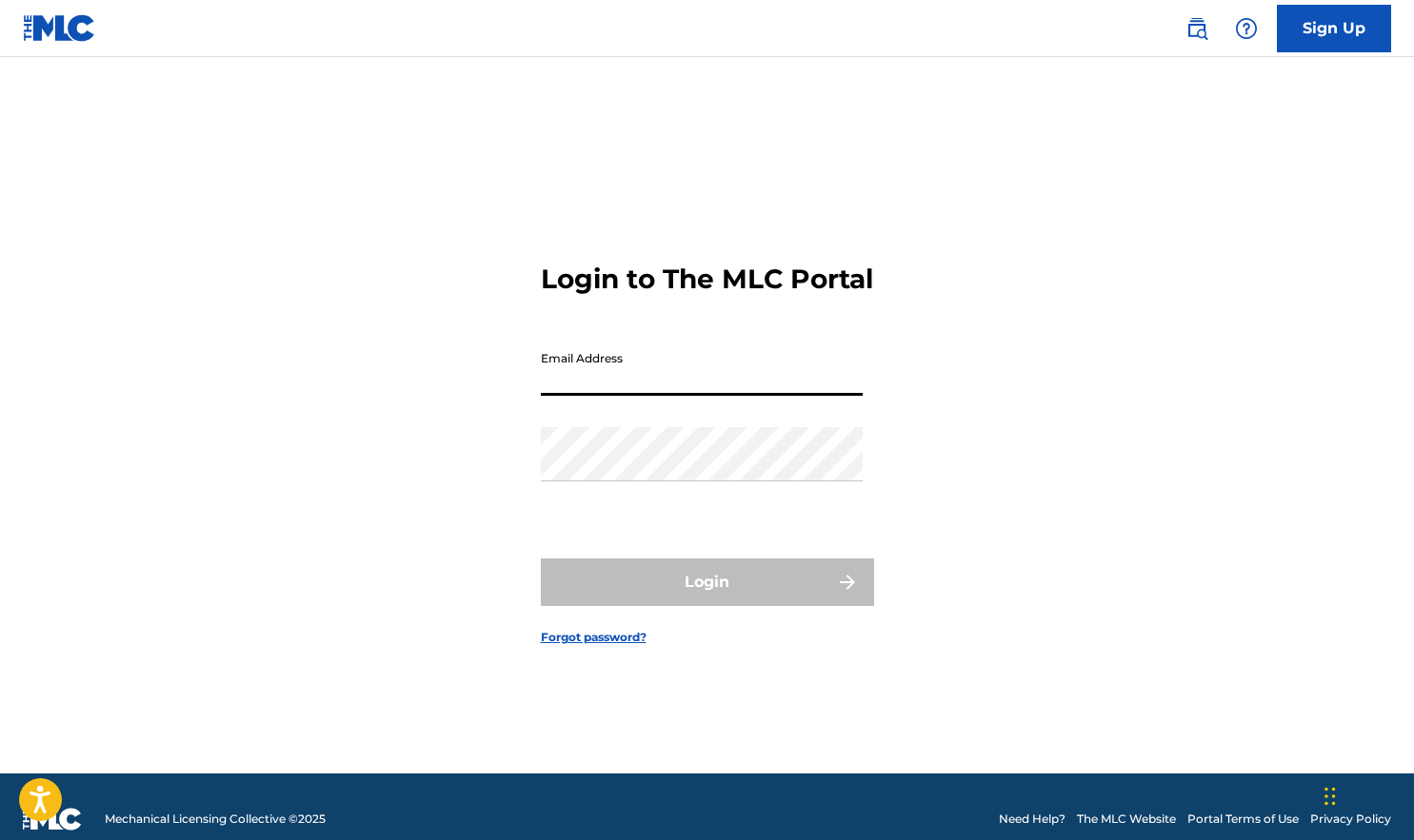
type input "[EMAIL_ADDRESS][DOMAIN_NAME]"
click at [707, 599] on button "Login" at bounding box center [707, 582] width 333 height 47
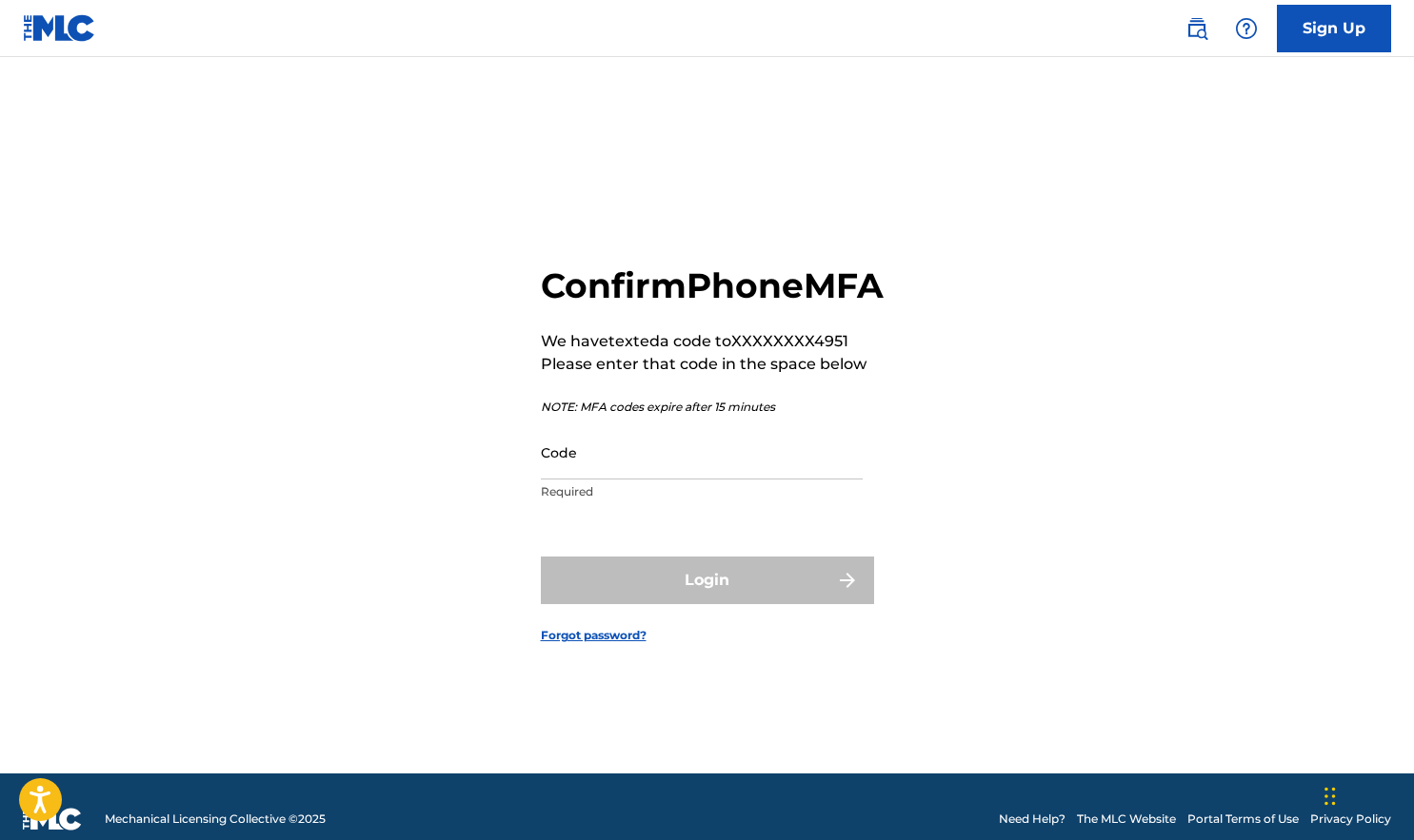
click at [597, 479] on input "Code" at bounding box center [702, 453] width 322 height 54
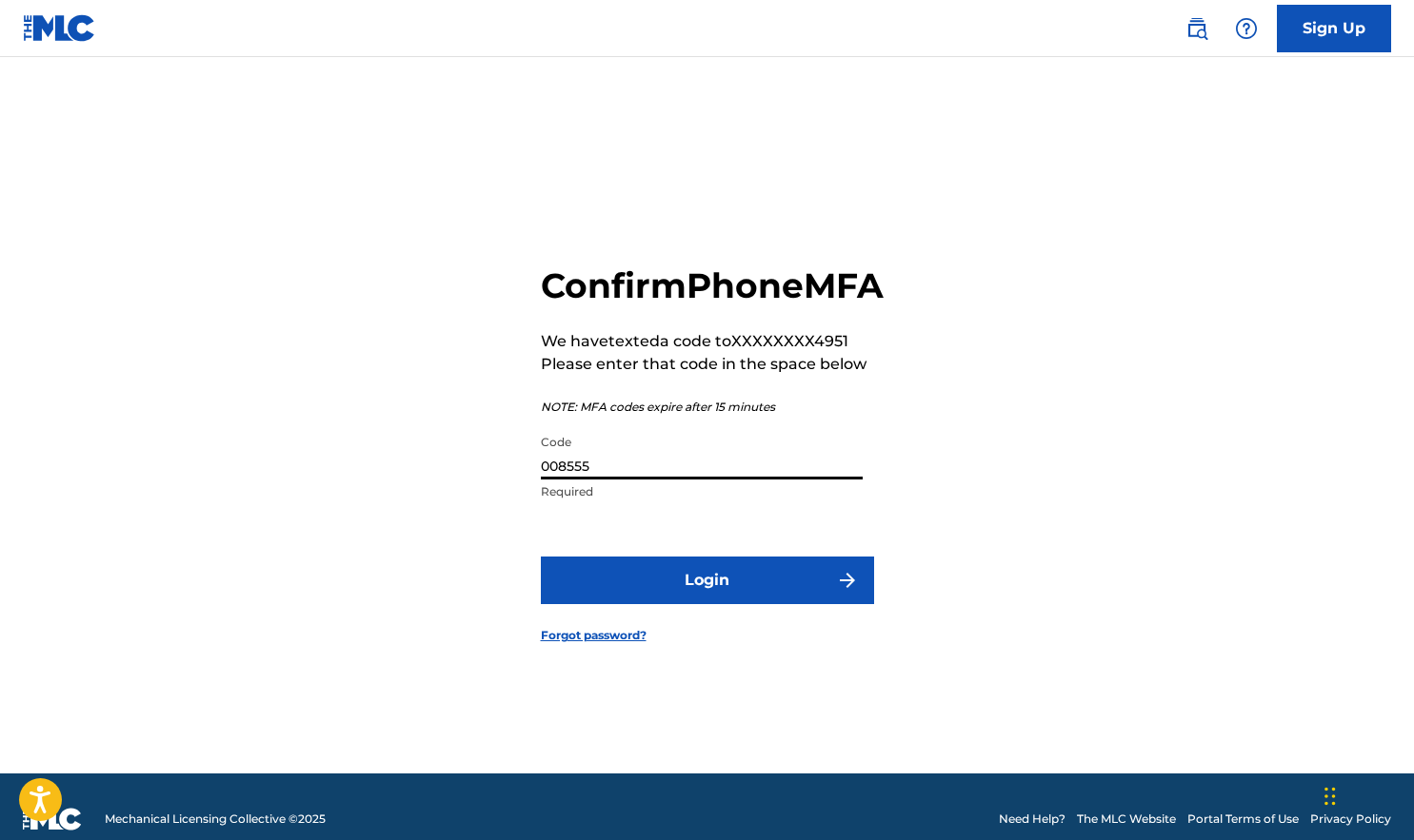
type input "008555"
click at [729, 605] on button "Login" at bounding box center [707, 580] width 333 height 47
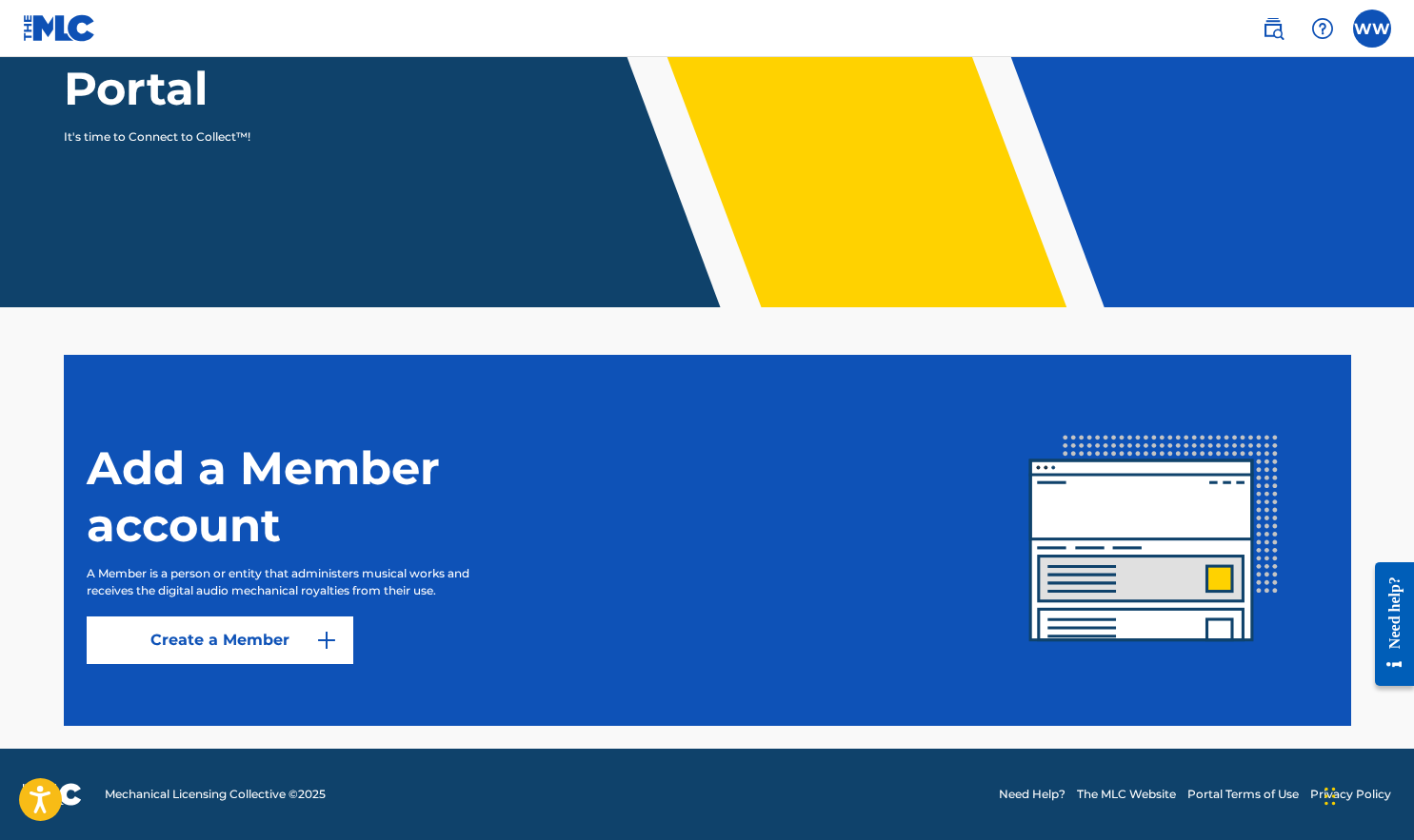
scroll to position [250, 0]
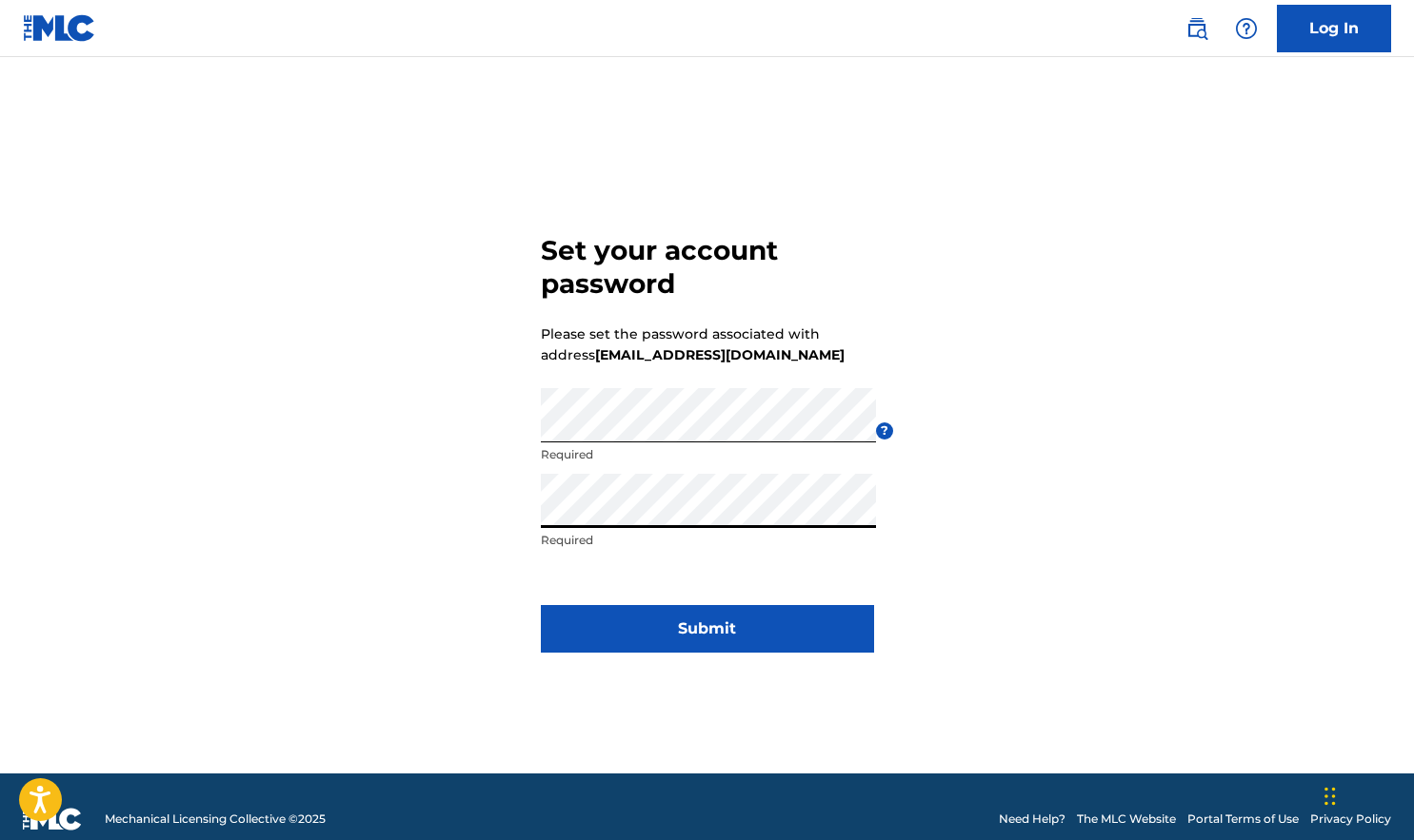
click at [709, 625] on button "Submit" at bounding box center [707, 630] width 333 height 47
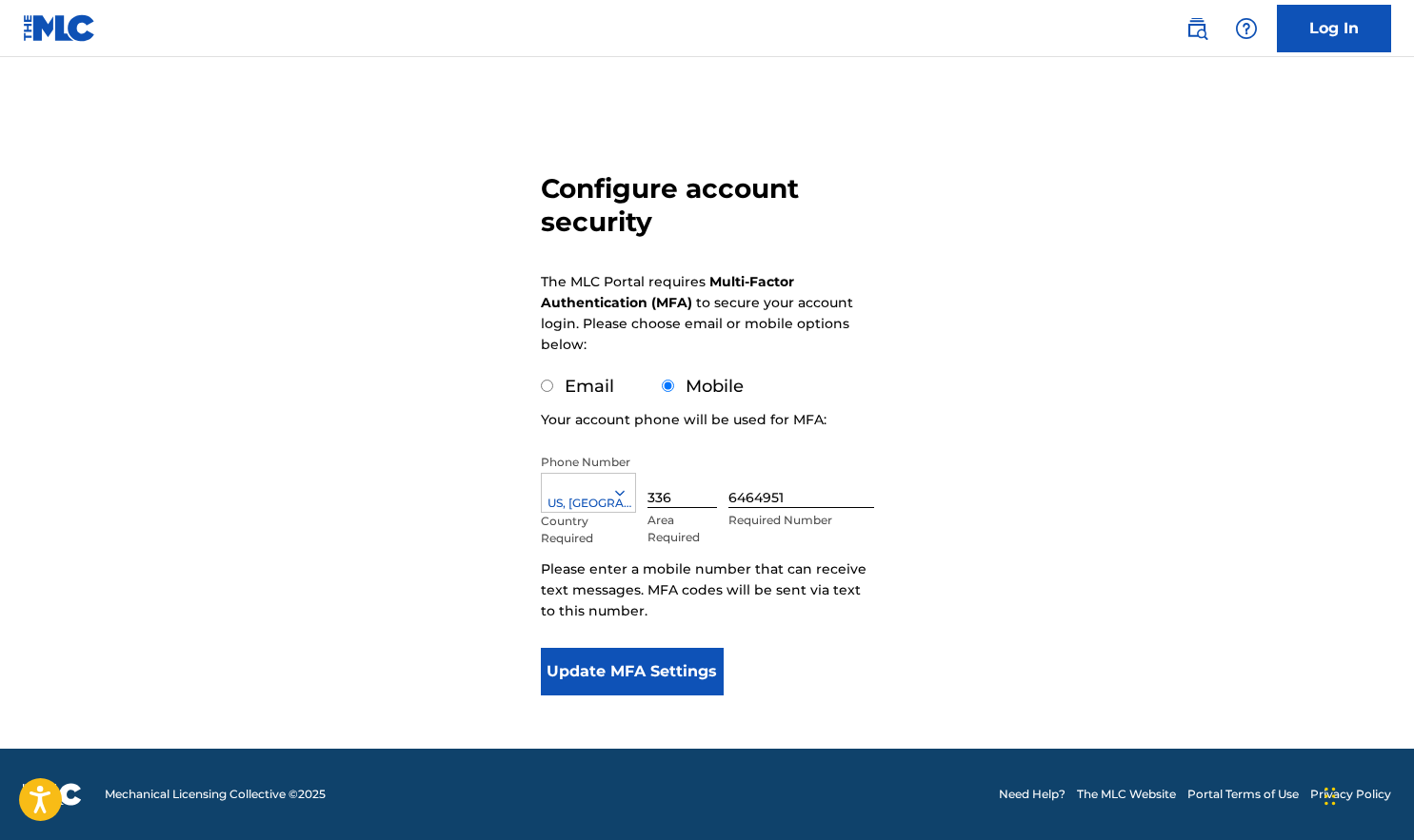
scroll to position [75, 0]
click at [600, 674] on button "Update MFA Settings" at bounding box center [633, 672] width 184 height 47
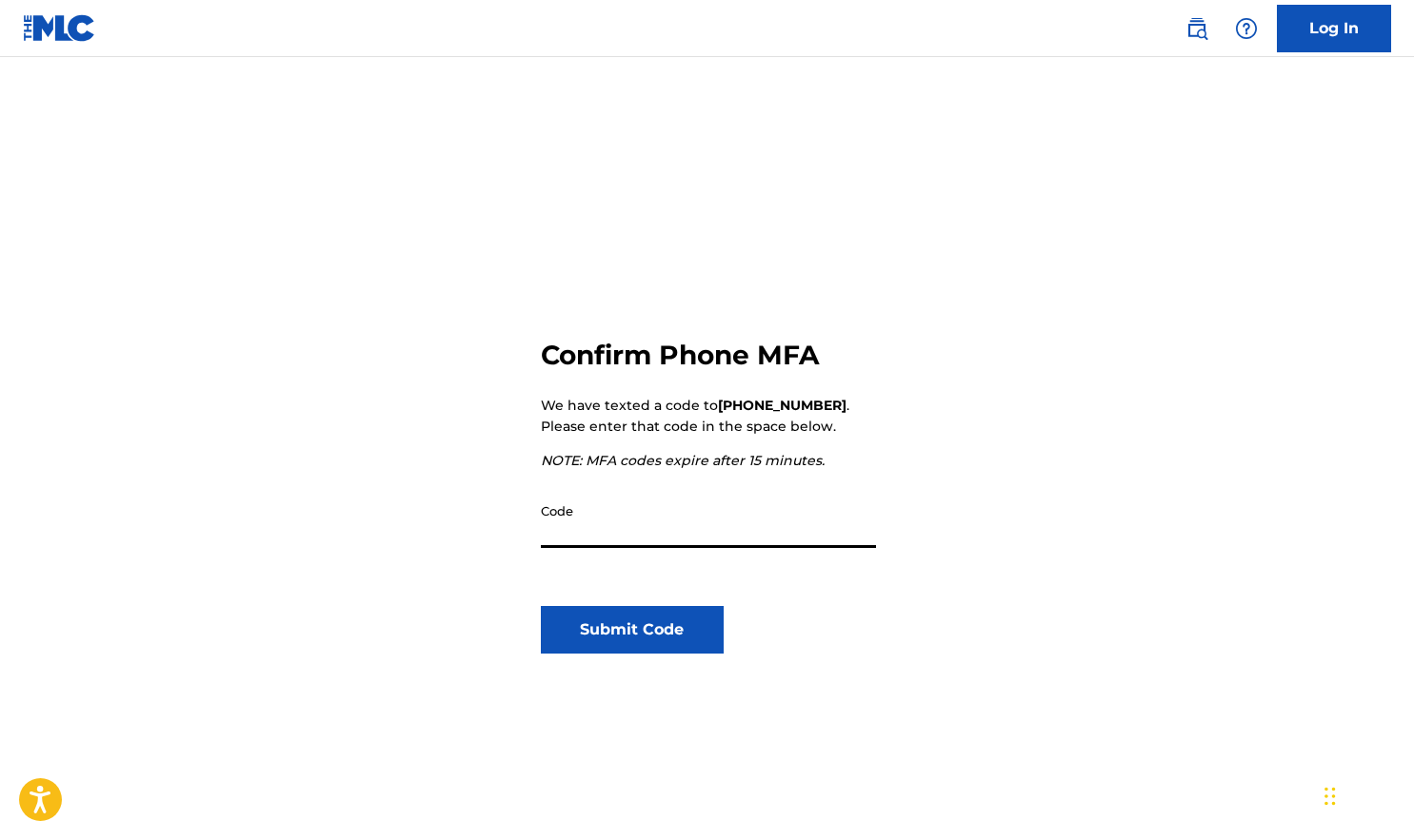
click at [574, 527] on input "Code" at bounding box center [708, 521] width 335 height 54
type input "098359"
click at [624, 631] on button "Submit Code" at bounding box center [633, 630] width 184 height 47
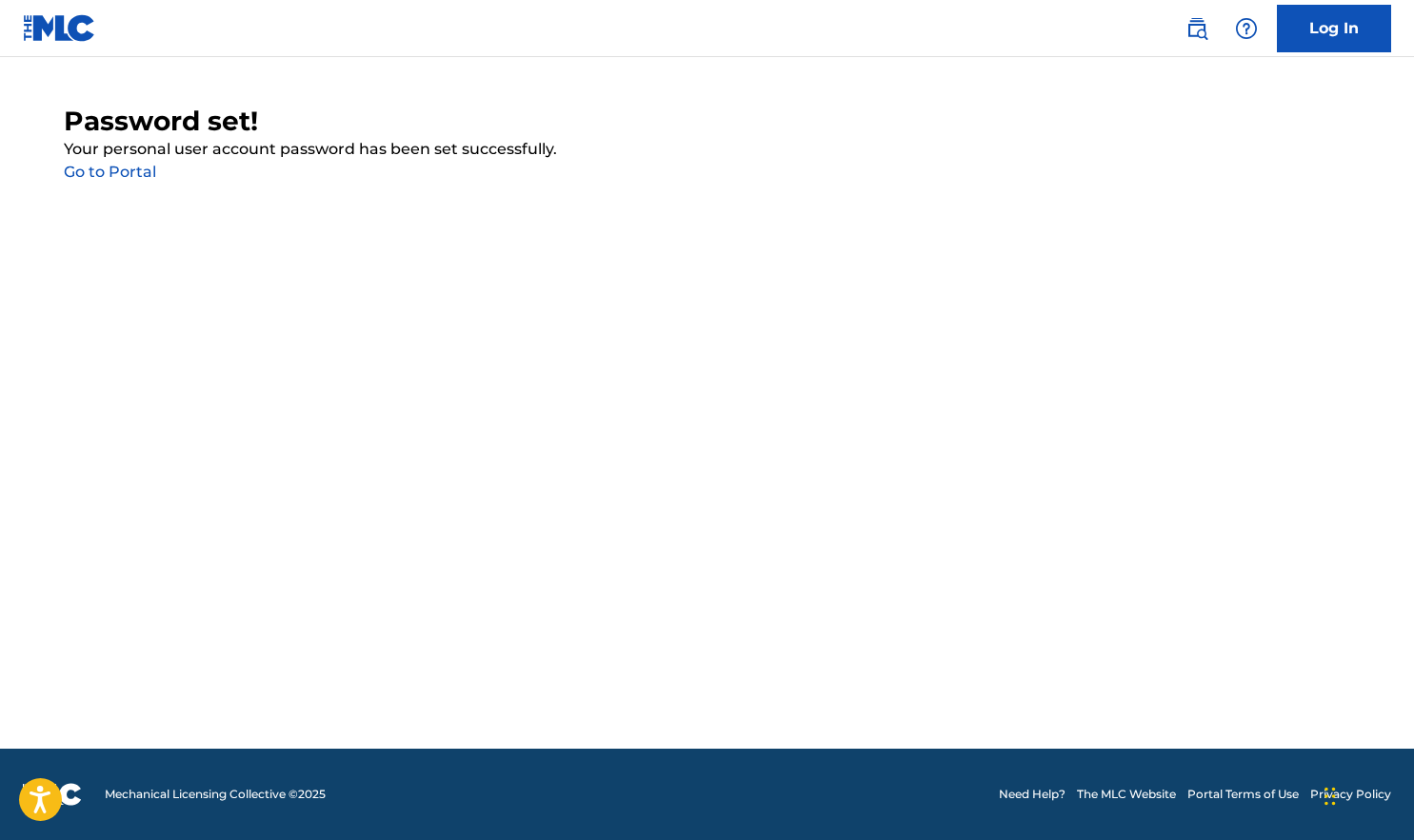
click at [139, 174] on link "Go to Portal" at bounding box center [110, 172] width 92 height 18
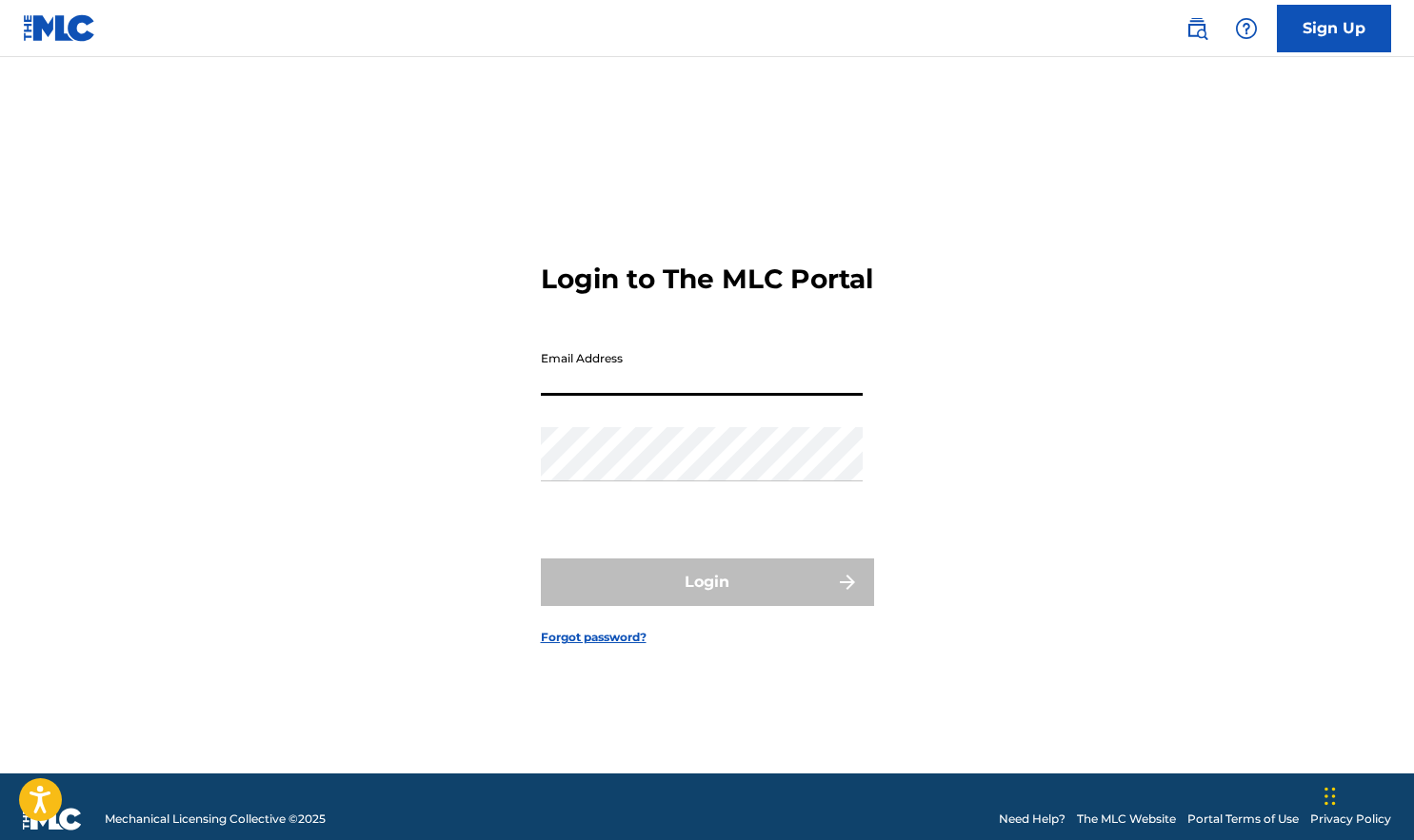
type input "[EMAIL_ADDRESS][DOMAIN_NAME]"
click at [707, 599] on button "Login" at bounding box center [707, 582] width 333 height 47
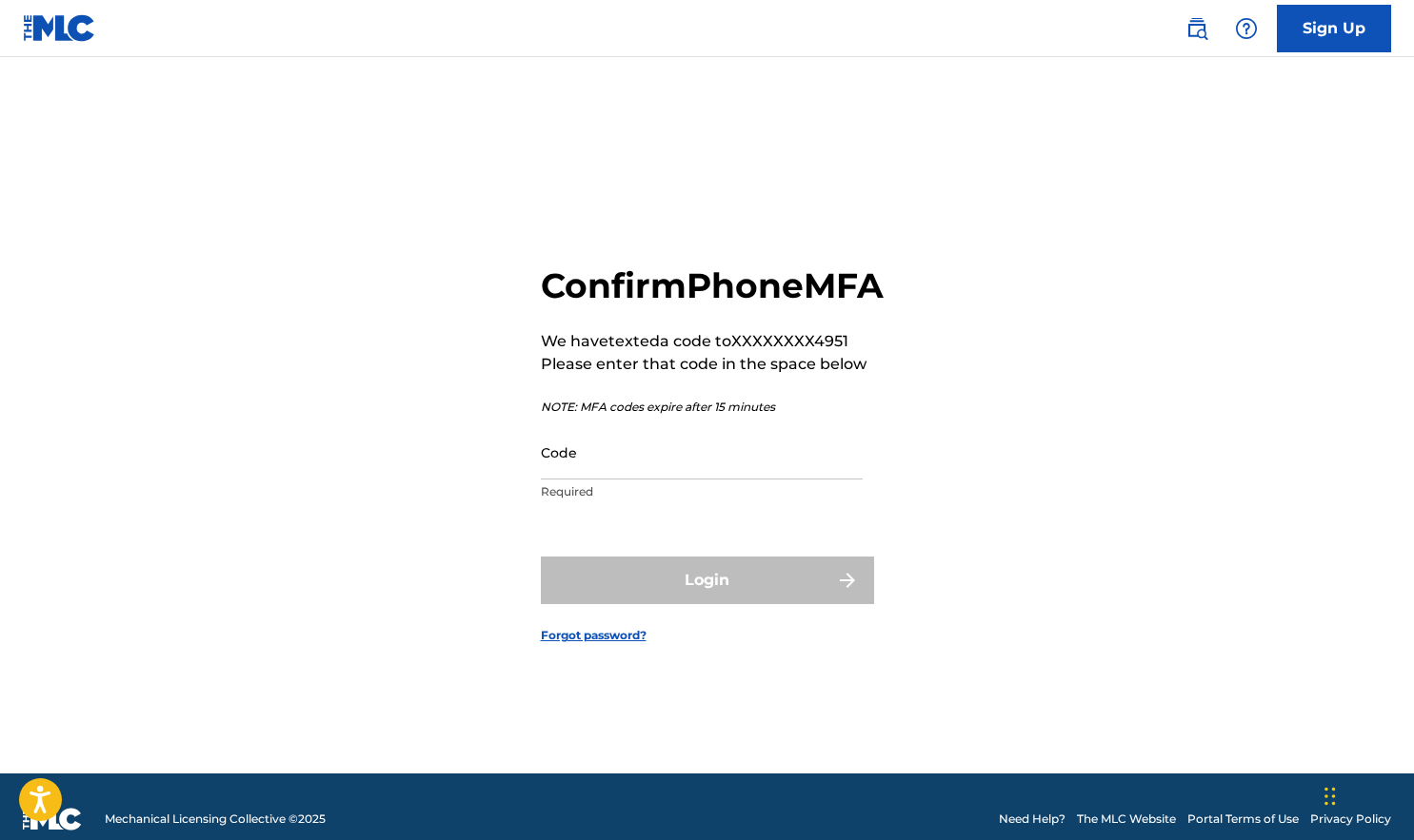
click at [636, 479] on input "Code" at bounding box center [702, 453] width 322 height 54
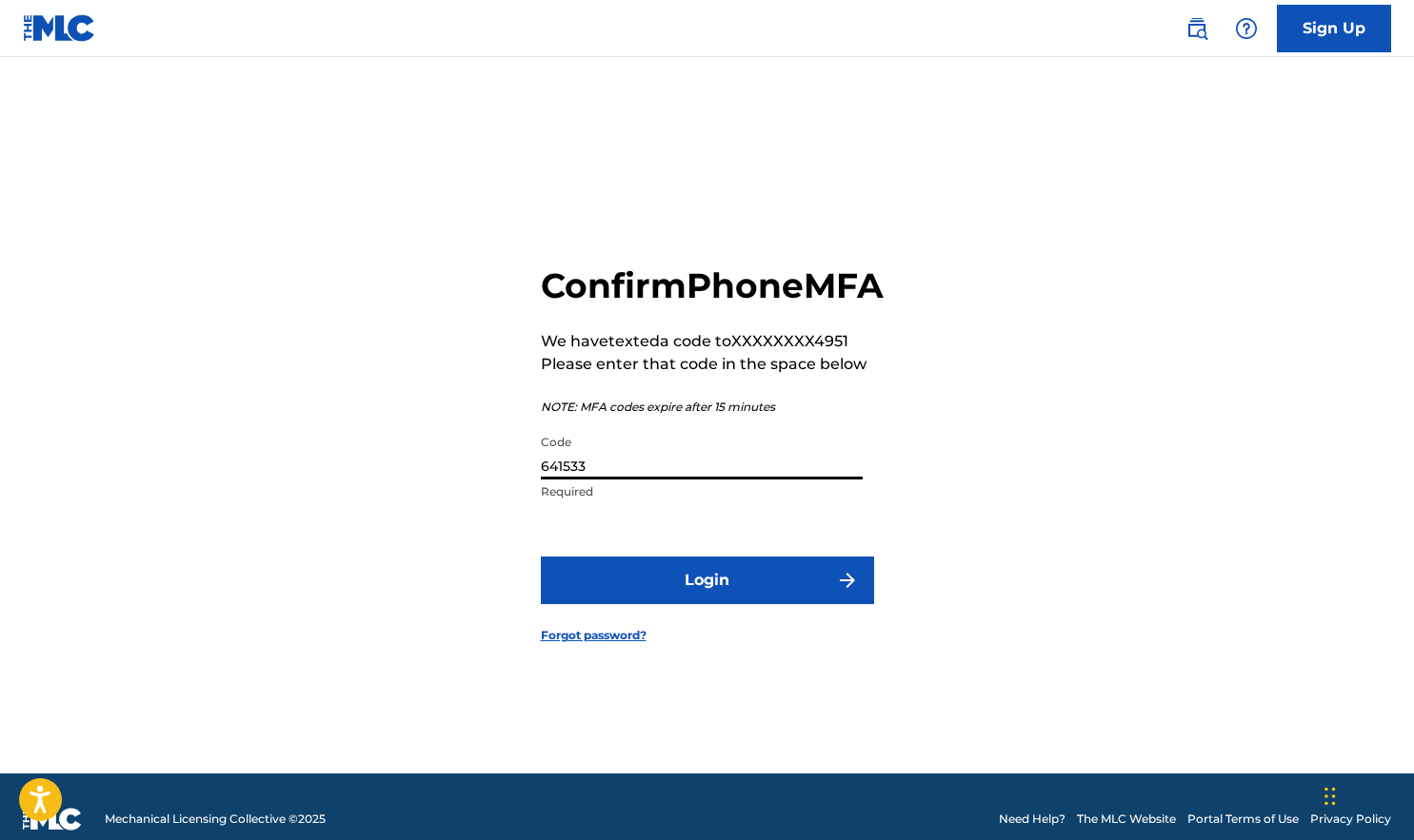
type input "641533"
click at [736, 598] on button "Login" at bounding box center [707, 580] width 333 height 47
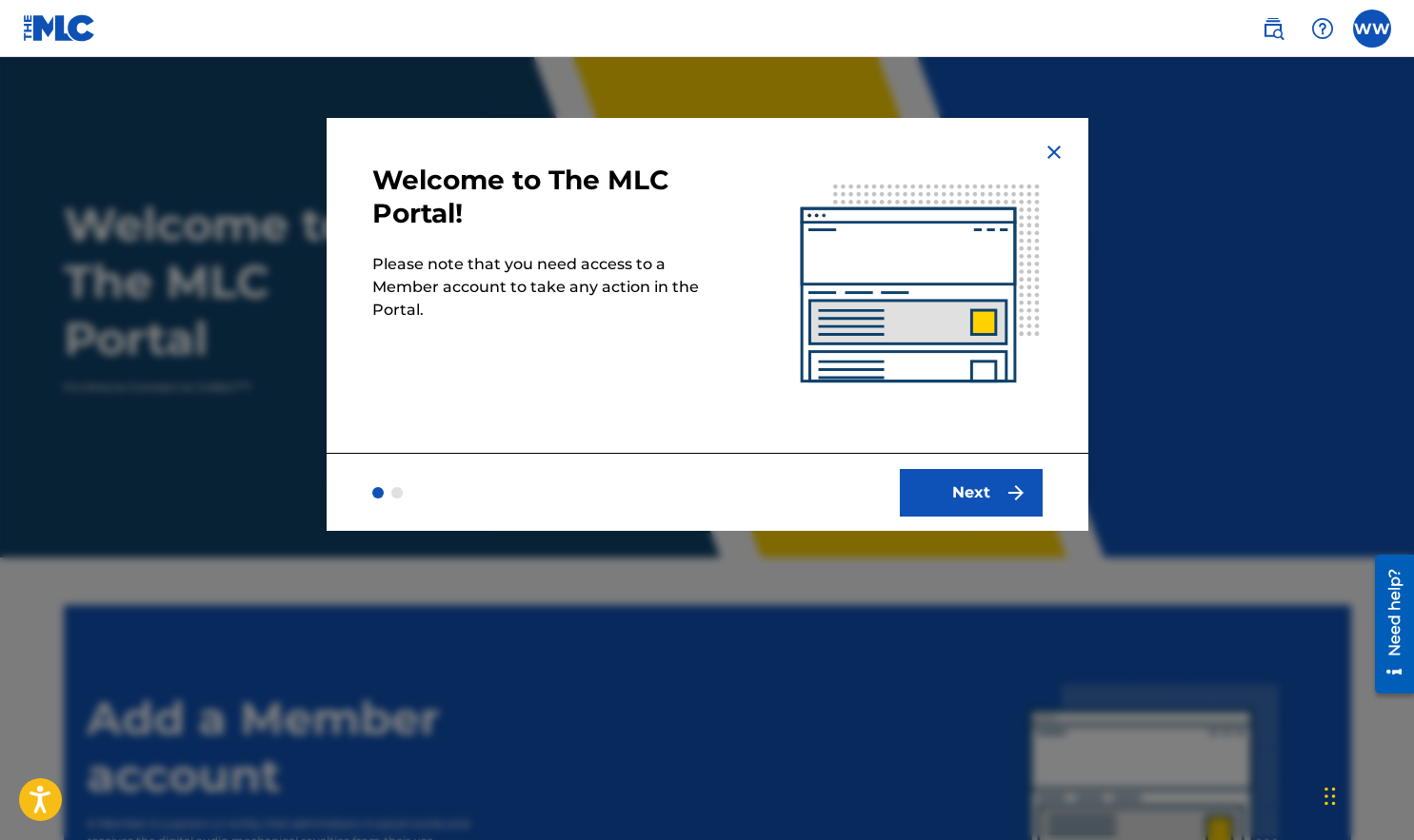
click at [942, 477] on button "Next" at bounding box center [971, 493] width 142 height 47
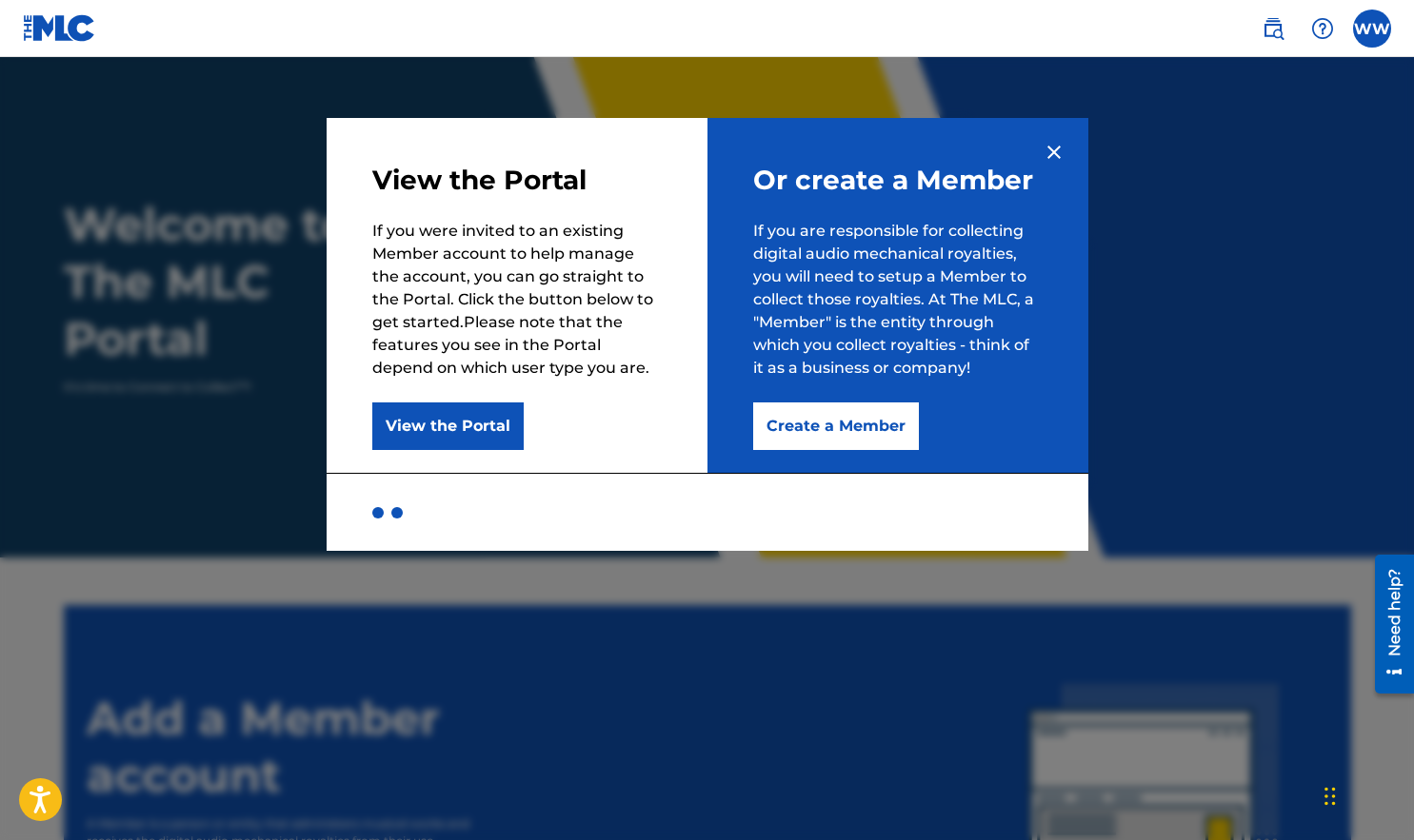
click at [868, 420] on button "Create a Member" at bounding box center [837, 426] width 166 height 47
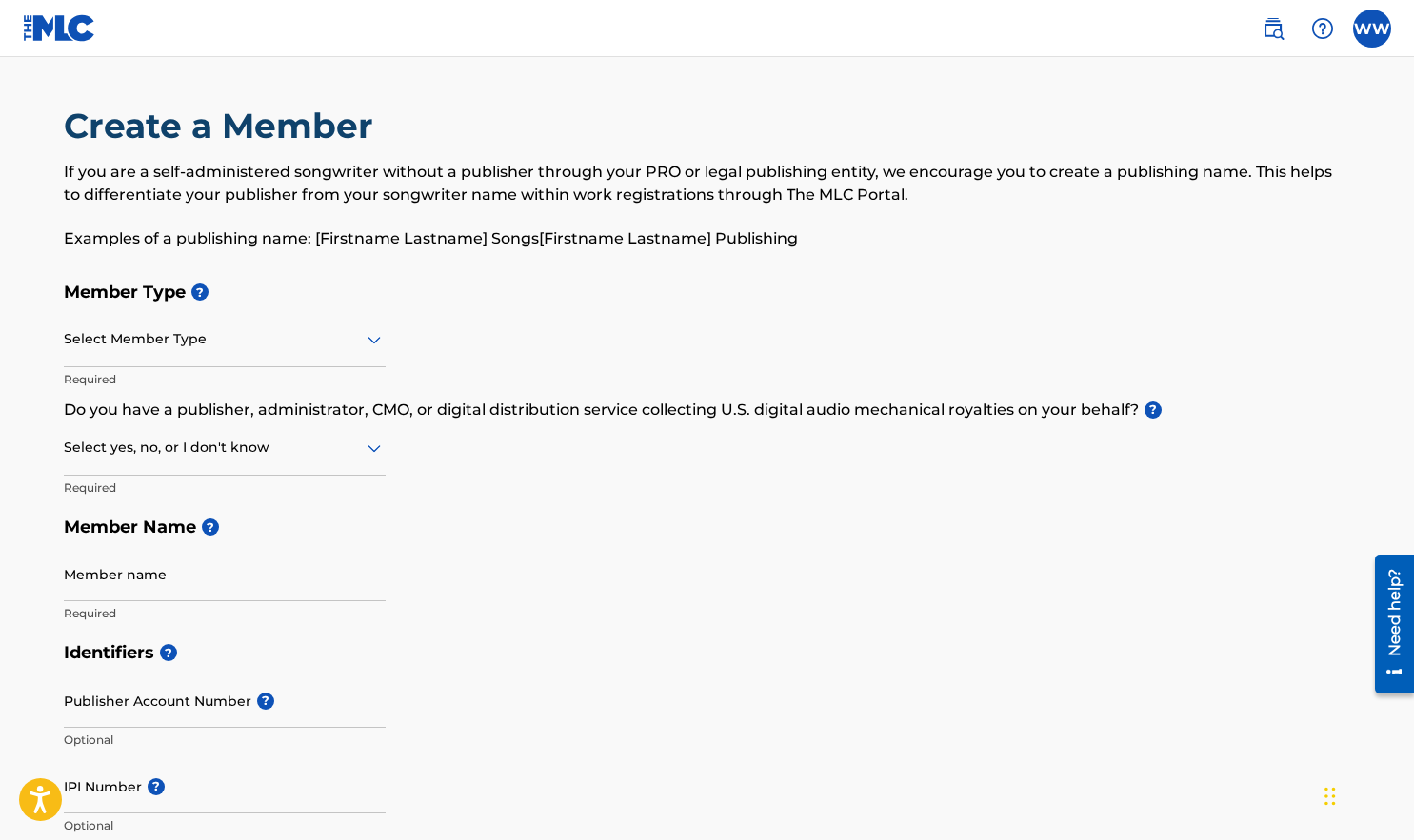
click at [365, 342] on icon at bounding box center [374, 339] width 23 height 23
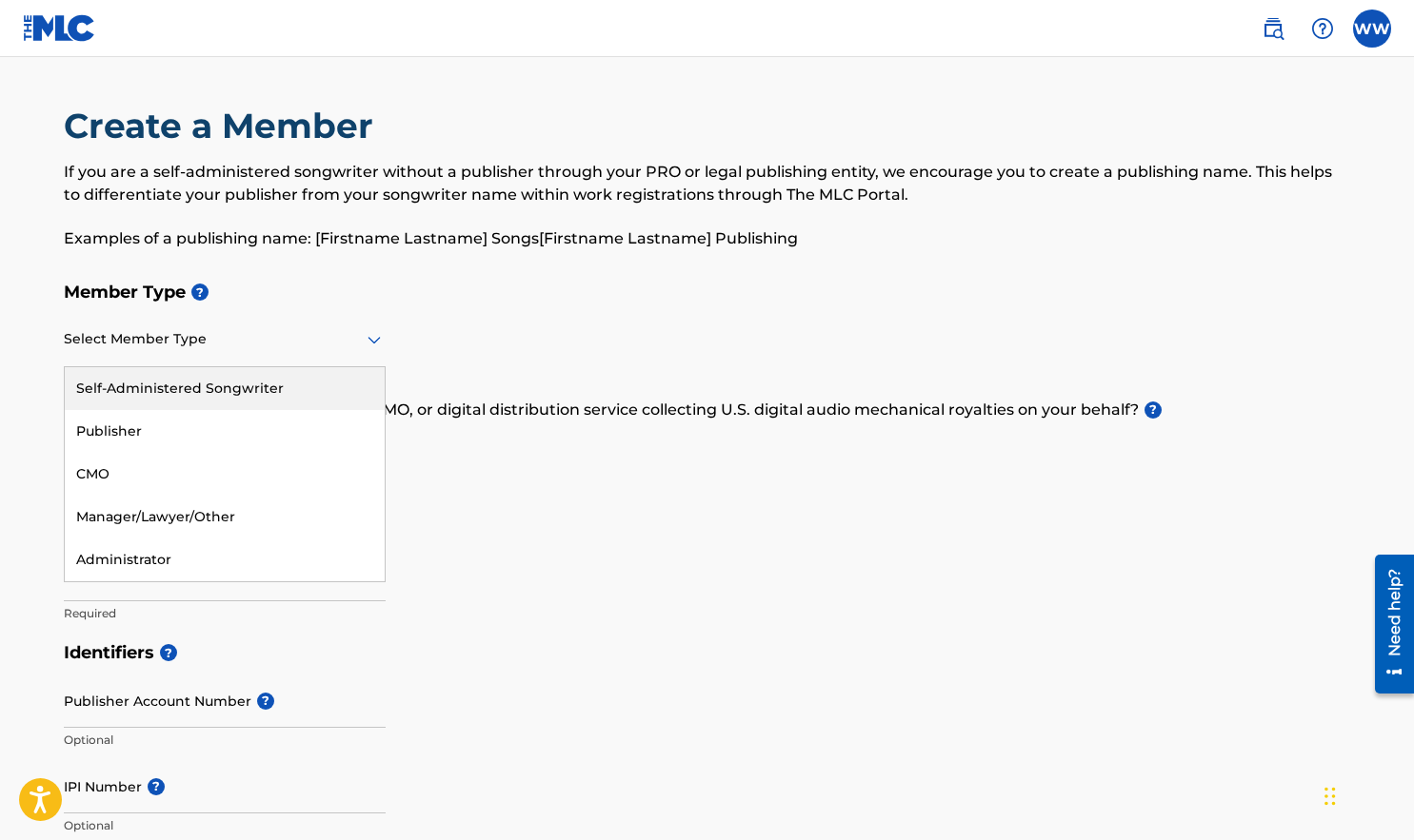
click at [366, 342] on icon at bounding box center [374, 339] width 23 height 23
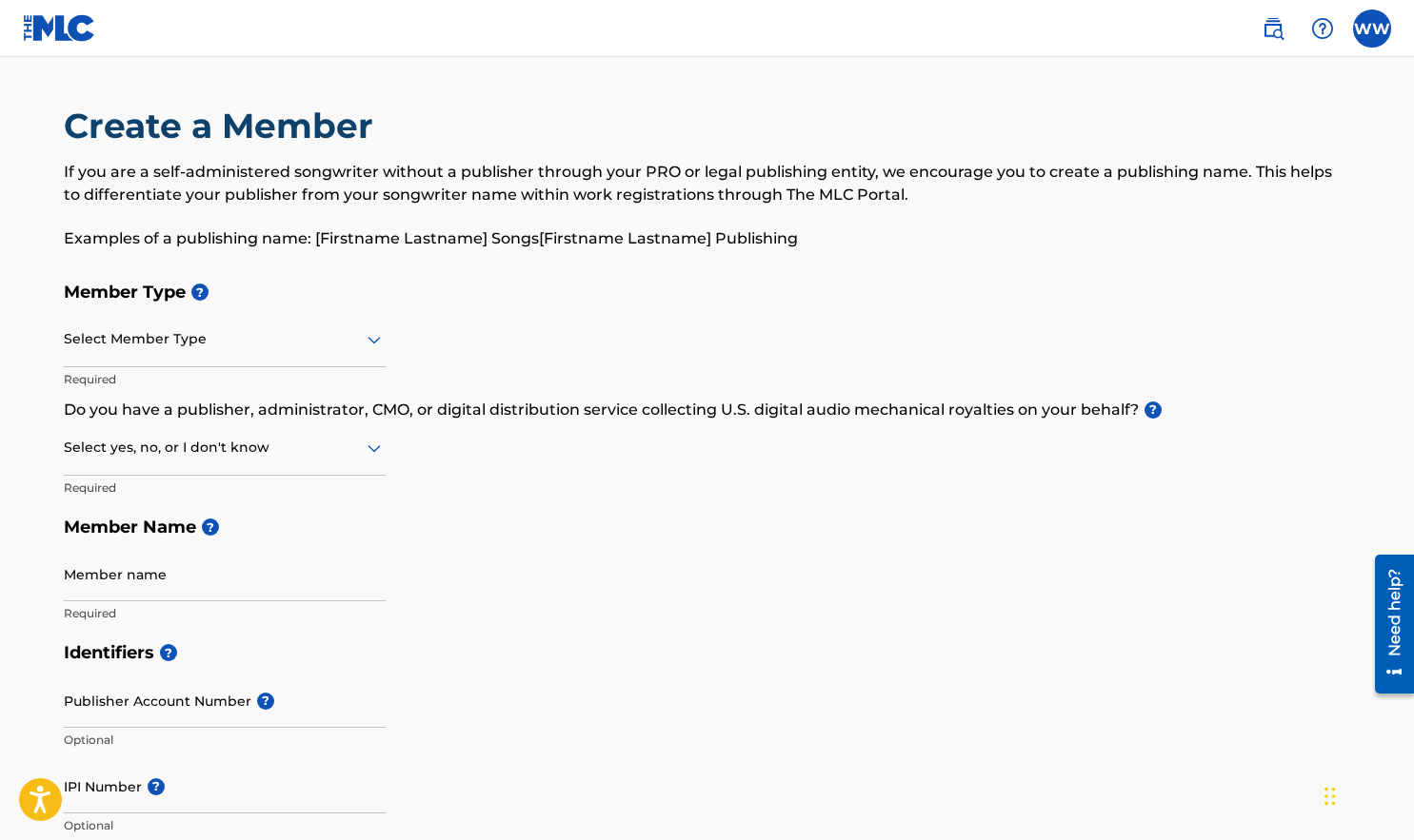
click at [366, 342] on icon at bounding box center [374, 339] width 23 height 23
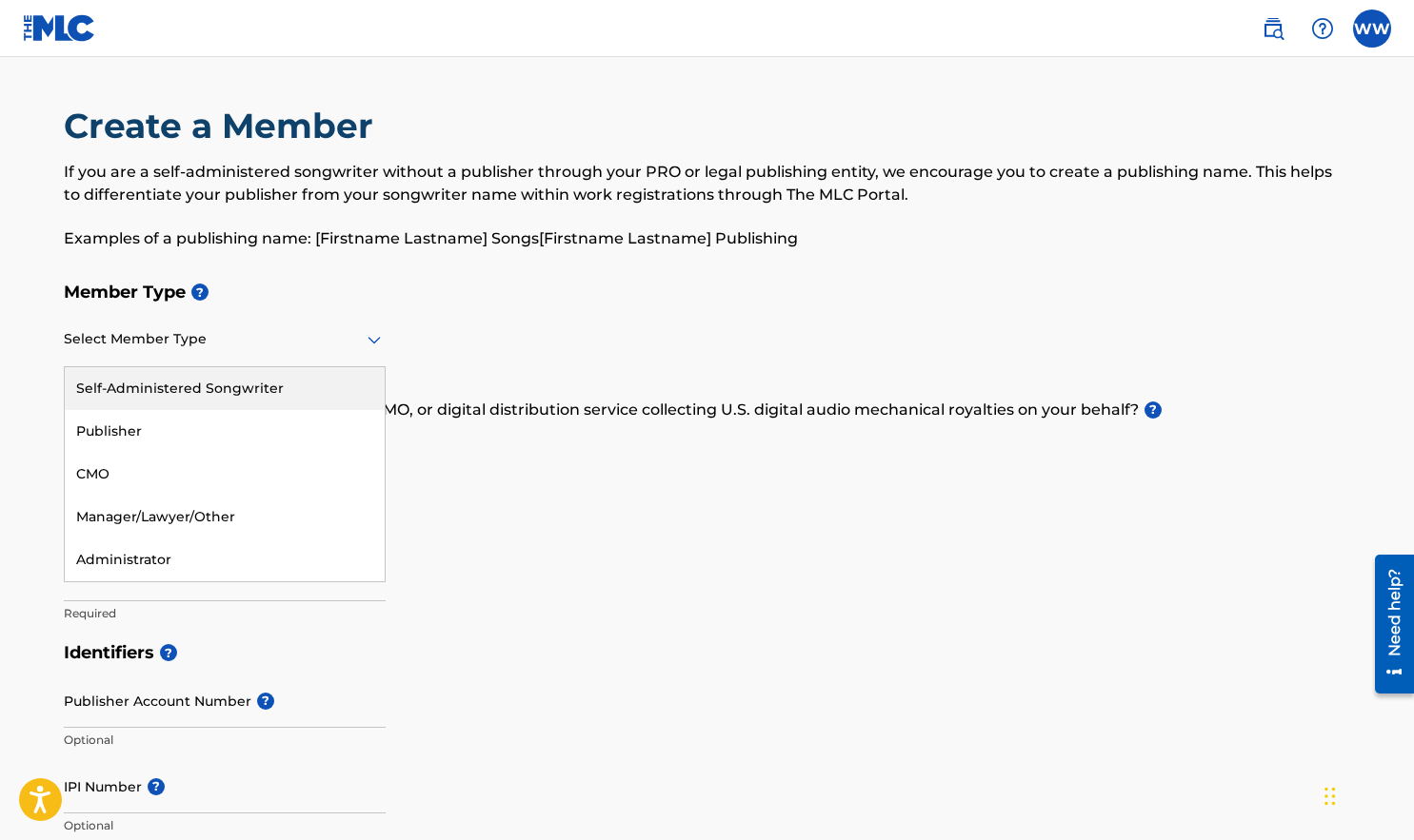
click at [306, 392] on div "Self-Administered Songwriter" at bounding box center [224, 388] width 320 height 42
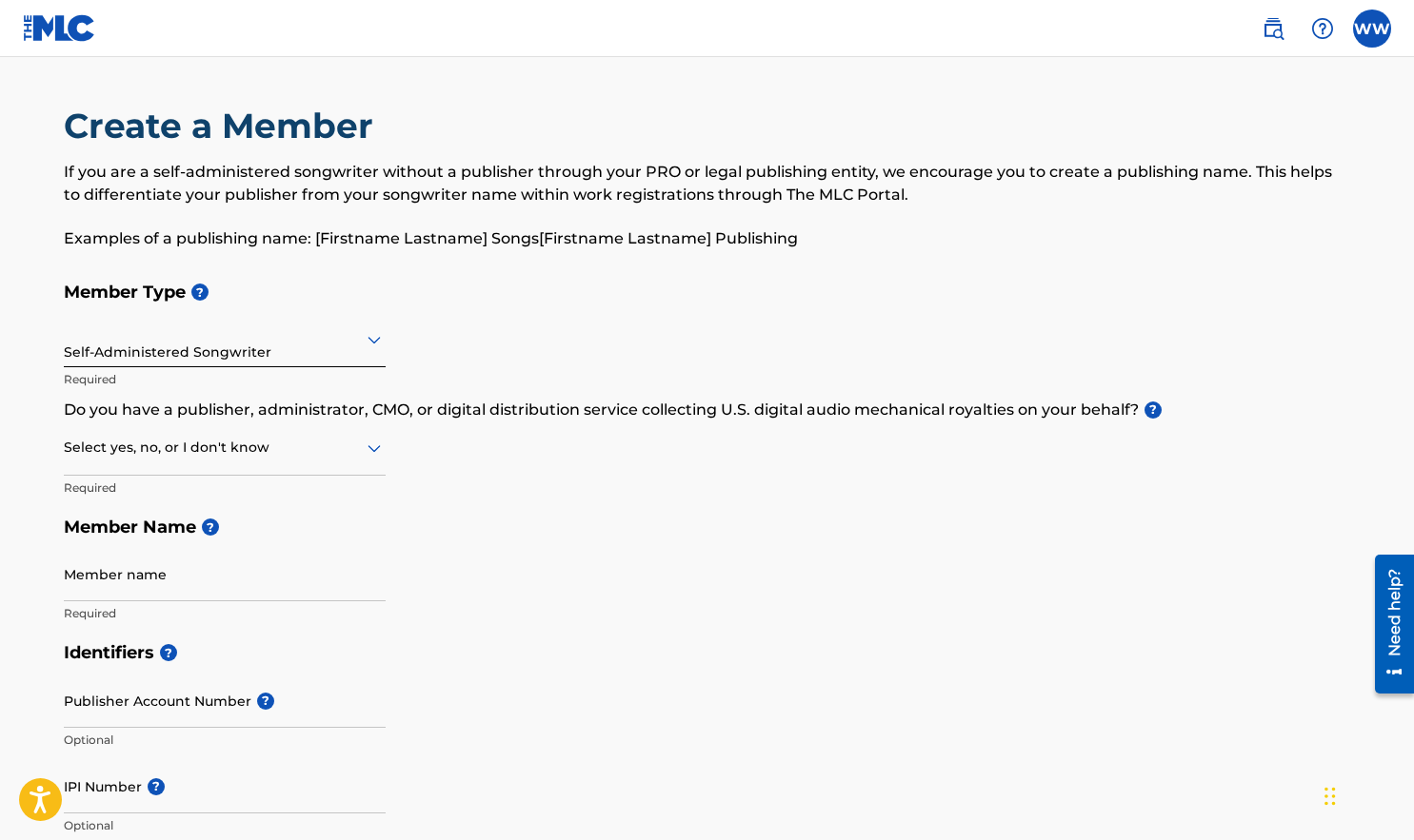
drag, startPoint x: 562, startPoint y: 432, endPoint x: 657, endPoint y: 437, distance: 95.1
click at [657, 437] on div "Member Type ? Self-Administered Songwriter Required Do you have a publisher, ad…" at bounding box center [708, 452] width 1287 height 361
click at [370, 452] on icon at bounding box center [374, 448] width 23 height 23
click at [218, 538] on div "No" at bounding box center [224, 540] width 320 height 42
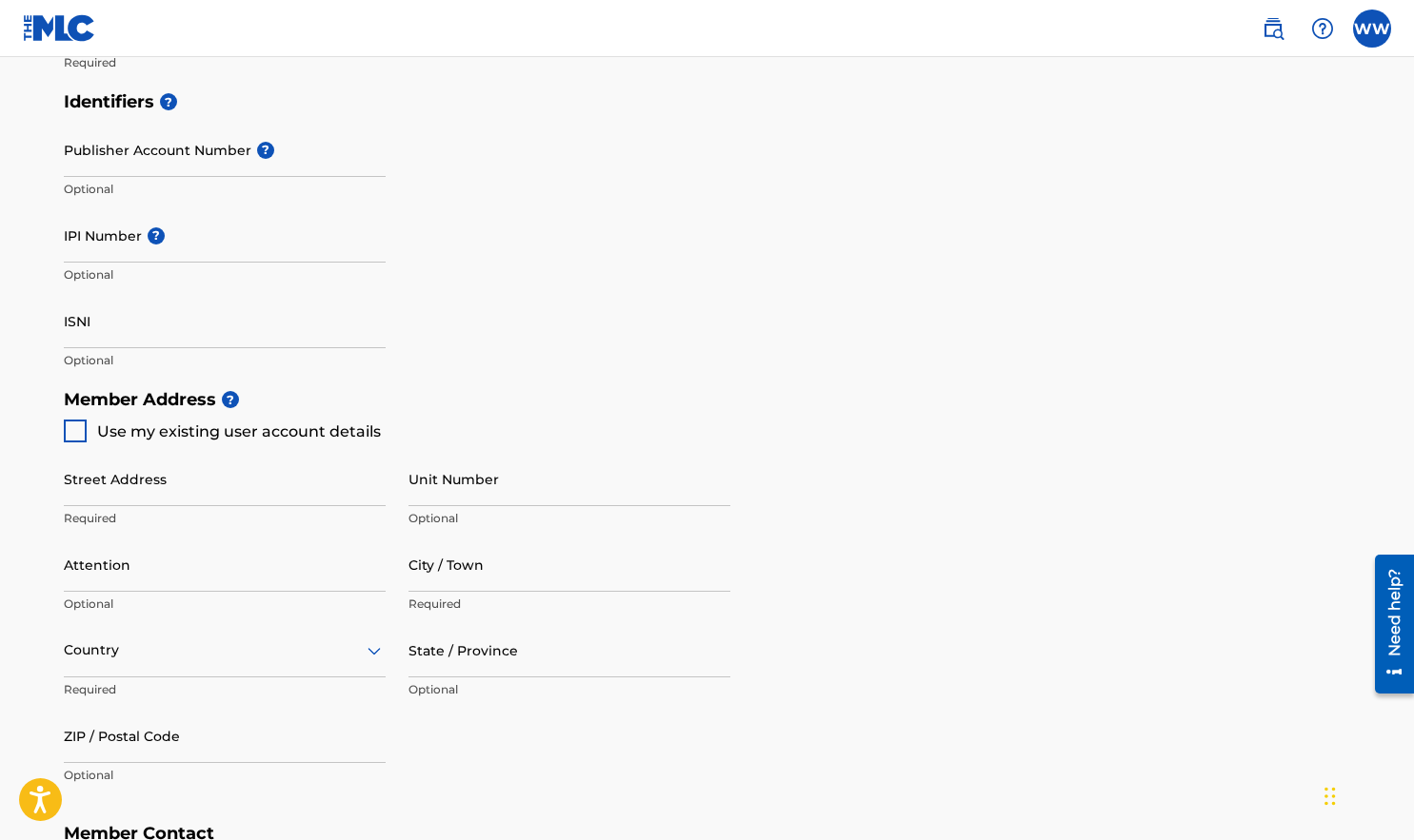
scroll to position [556, 0]
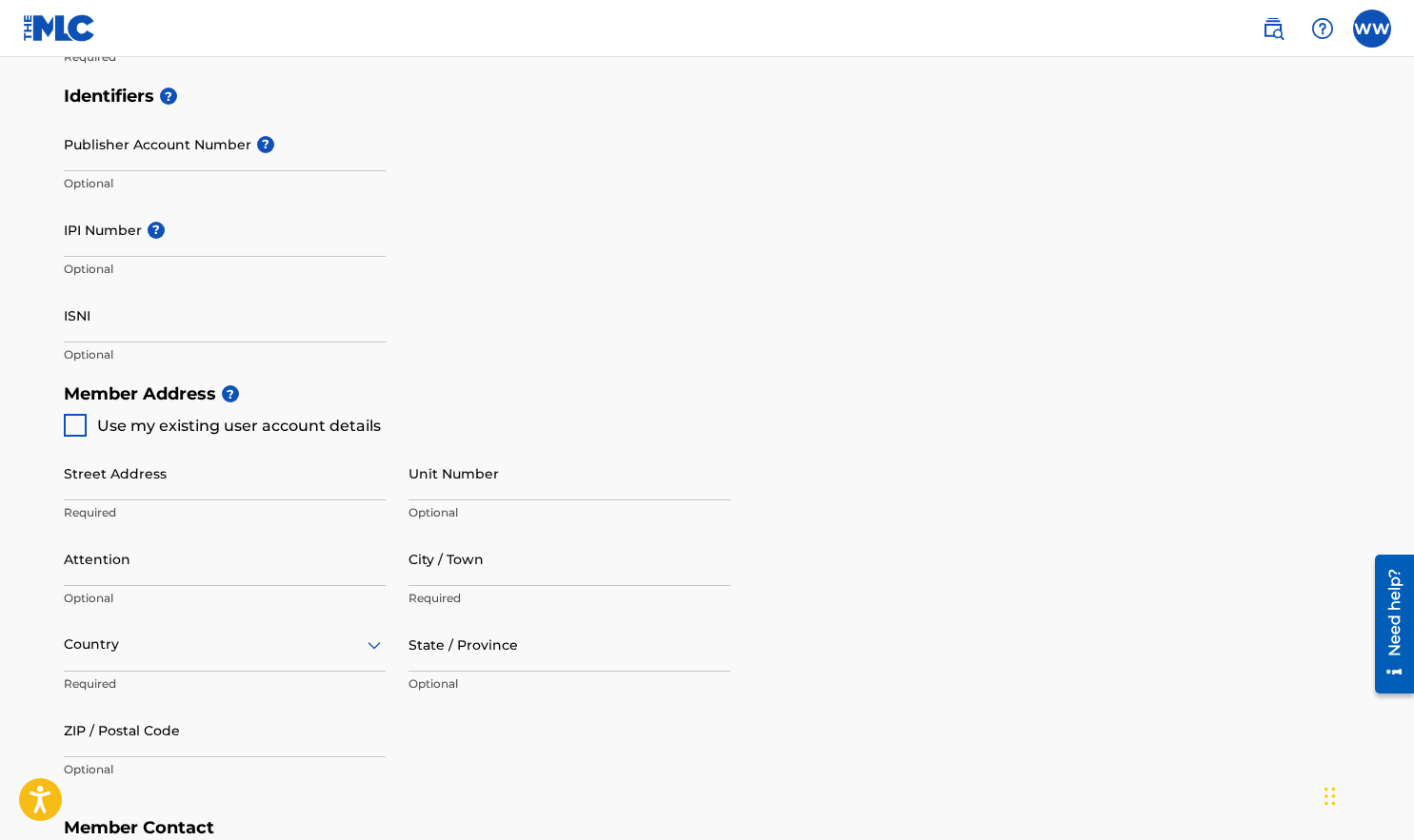
type input "[PERSON_NAME]"
click at [184, 245] on input "IPI Number ?" at bounding box center [225, 229] width 322 height 54
click at [551, 258] on div "Identifiers ? Publisher Account Number ? Optional IPI Number ? 7774770 Invalid …" at bounding box center [708, 224] width 1287 height 297
click at [147, 247] on input "7774770" at bounding box center [225, 229] width 322 height 54
type input "7"
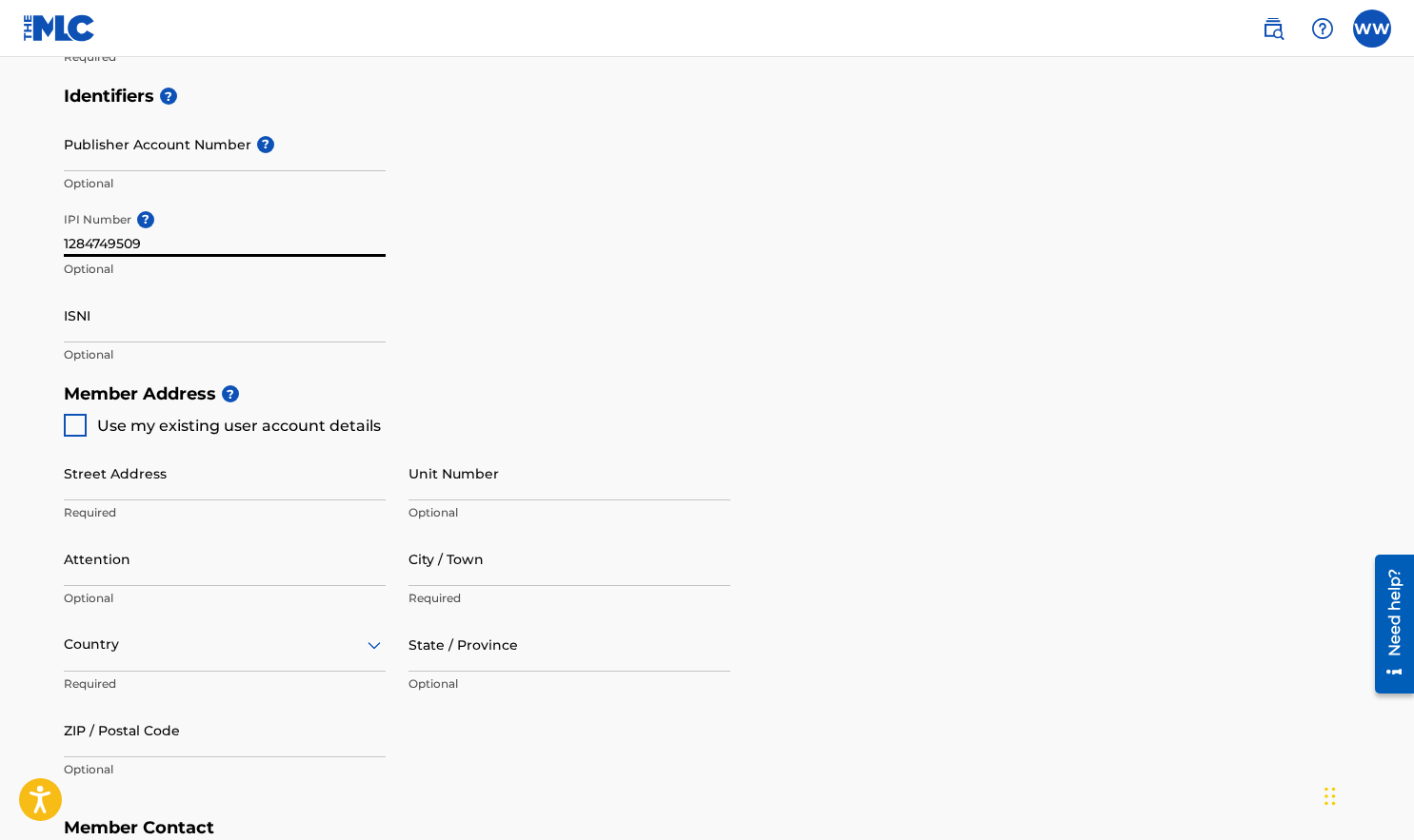
type input "1284749509"
click at [473, 260] on div "Identifiers ? Publisher Account Number ? Optional IPI Number ? 1284749509 Optio…" at bounding box center [708, 224] width 1287 height 297
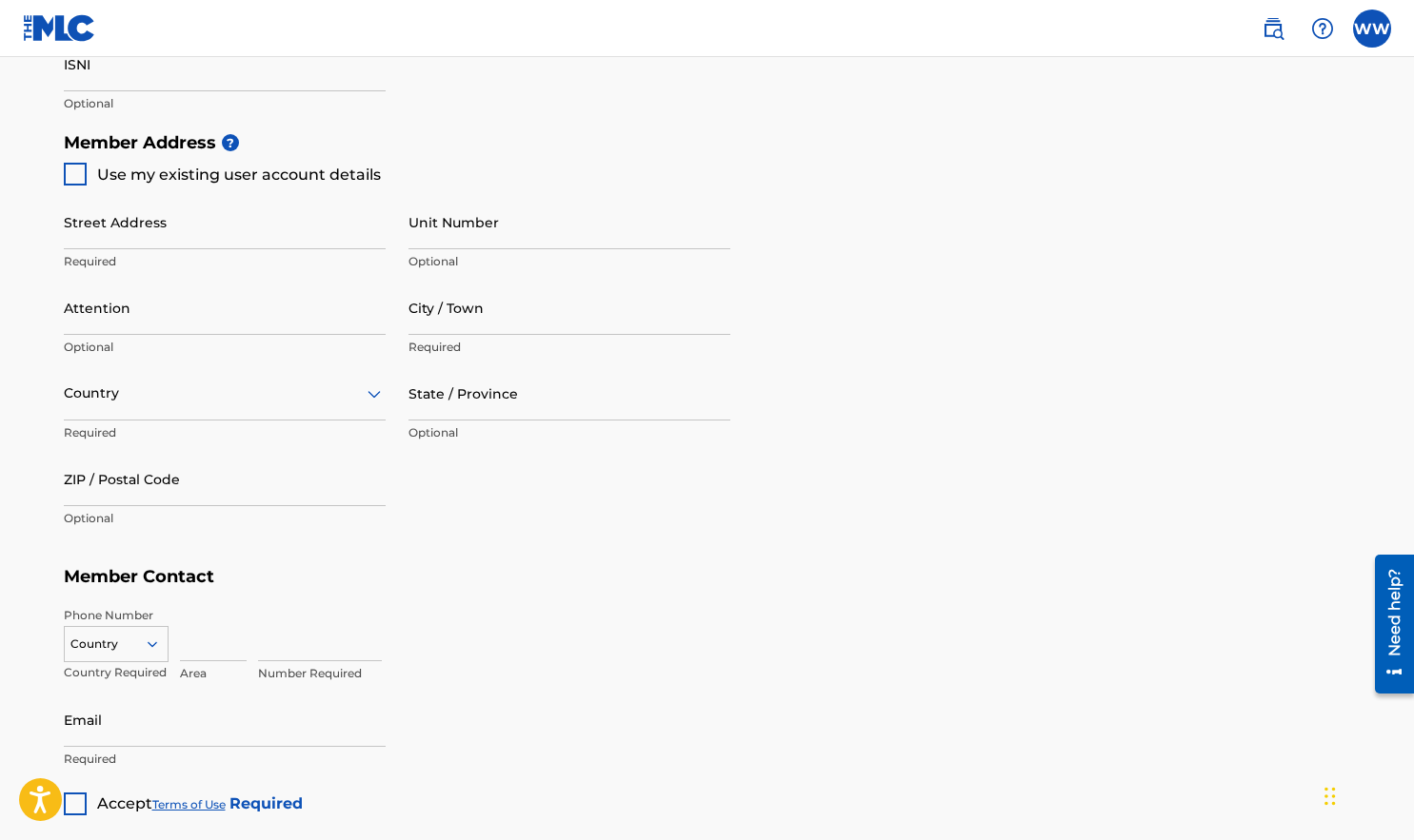
scroll to position [811, 0]
click at [78, 168] on div at bounding box center [75, 171] width 23 height 23
type input "[STREET_ADDRESS][PERSON_NAME]"
type input "[GEOGRAPHIC_DATA]"
type input "27406"
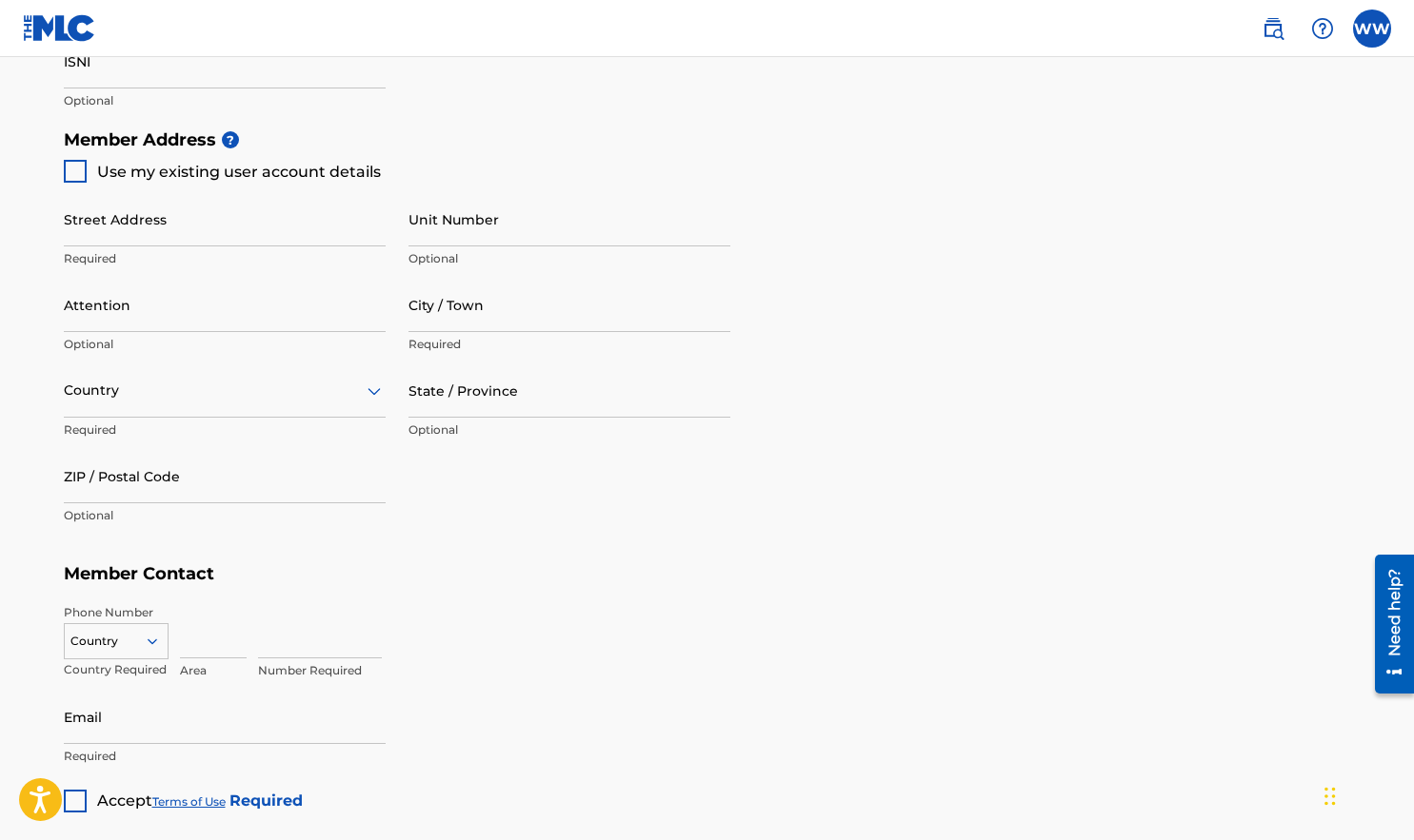
type input "336"
type input "6464951"
type input "[EMAIL_ADDRESS][DOMAIN_NAME]"
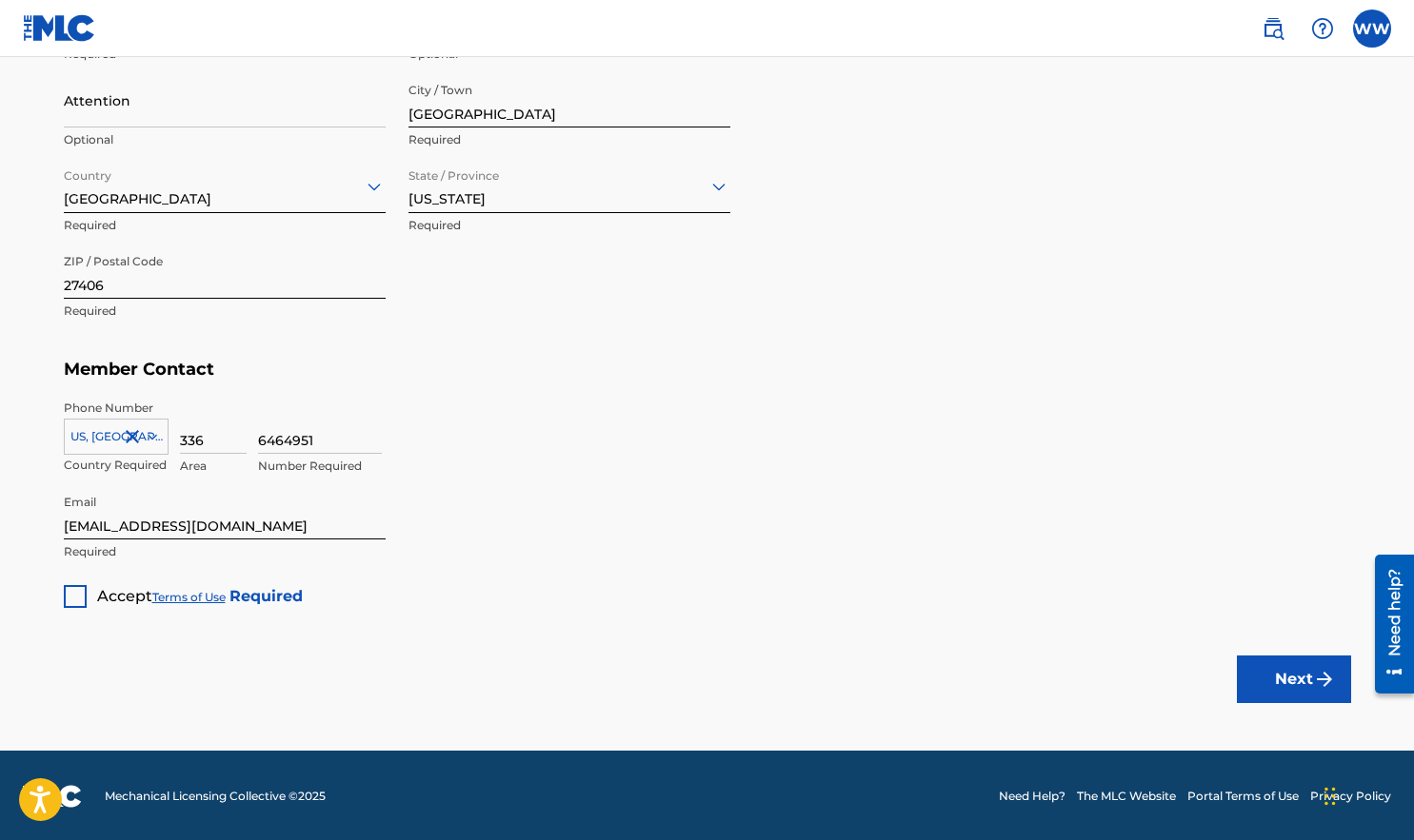
scroll to position [1015, 0]
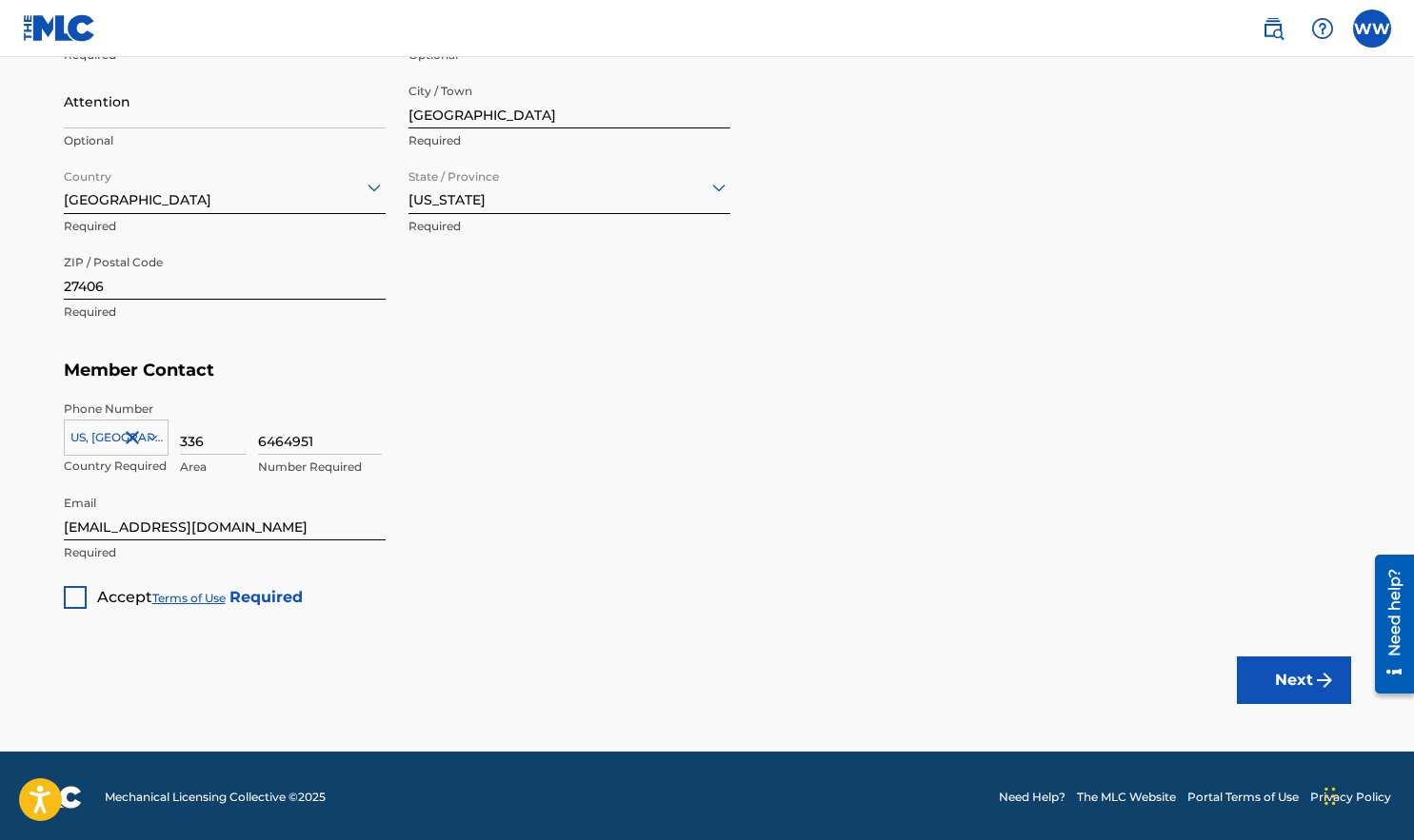
type input "apt. B"
click at [77, 597] on div at bounding box center [75, 597] width 23 height 23
click at [1308, 684] on button "Next" at bounding box center [1294, 681] width 115 height 47
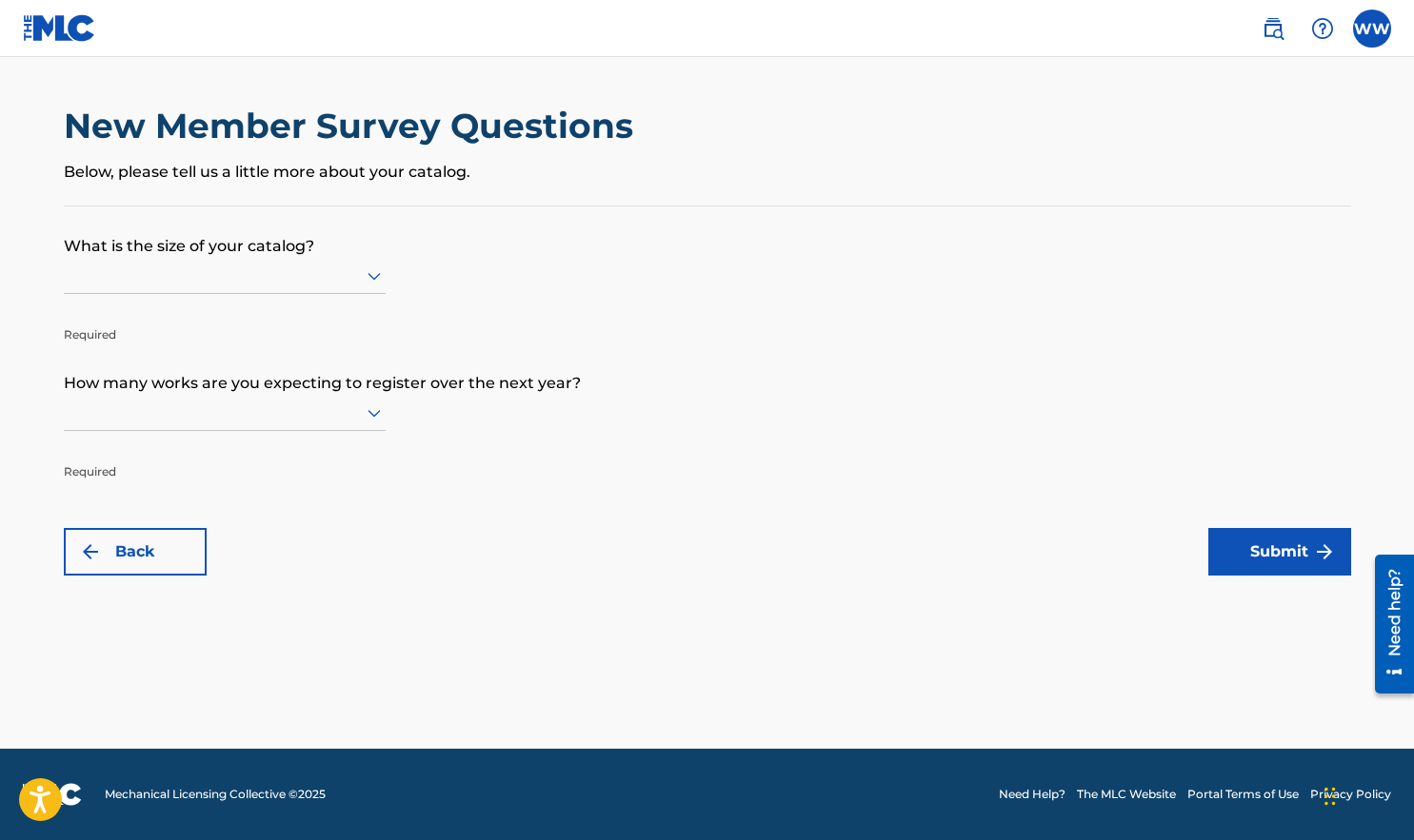
click at [373, 283] on icon at bounding box center [374, 276] width 23 height 23
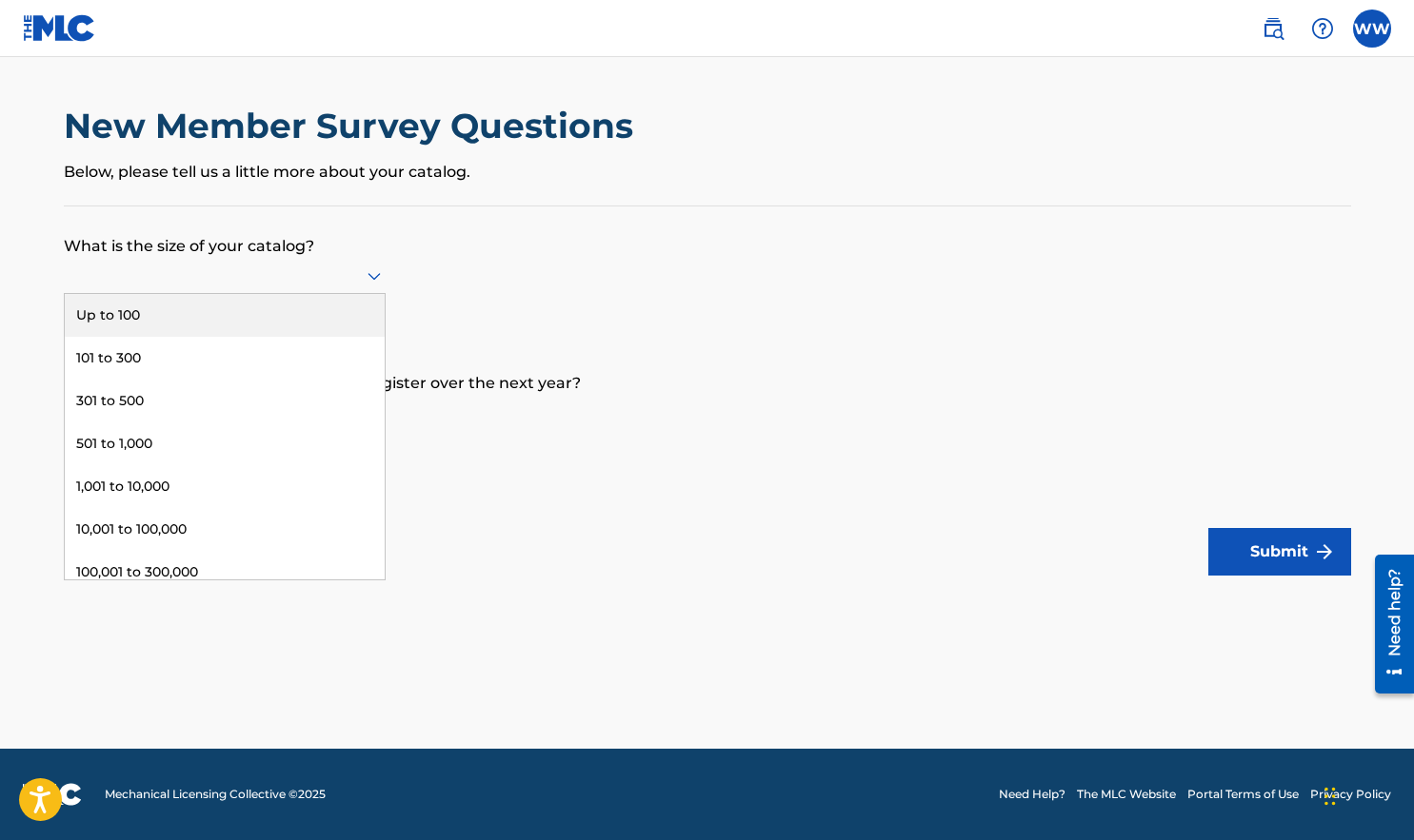
click at [320, 328] on div "Up to 100" at bounding box center [224, 315] width 320 height 42
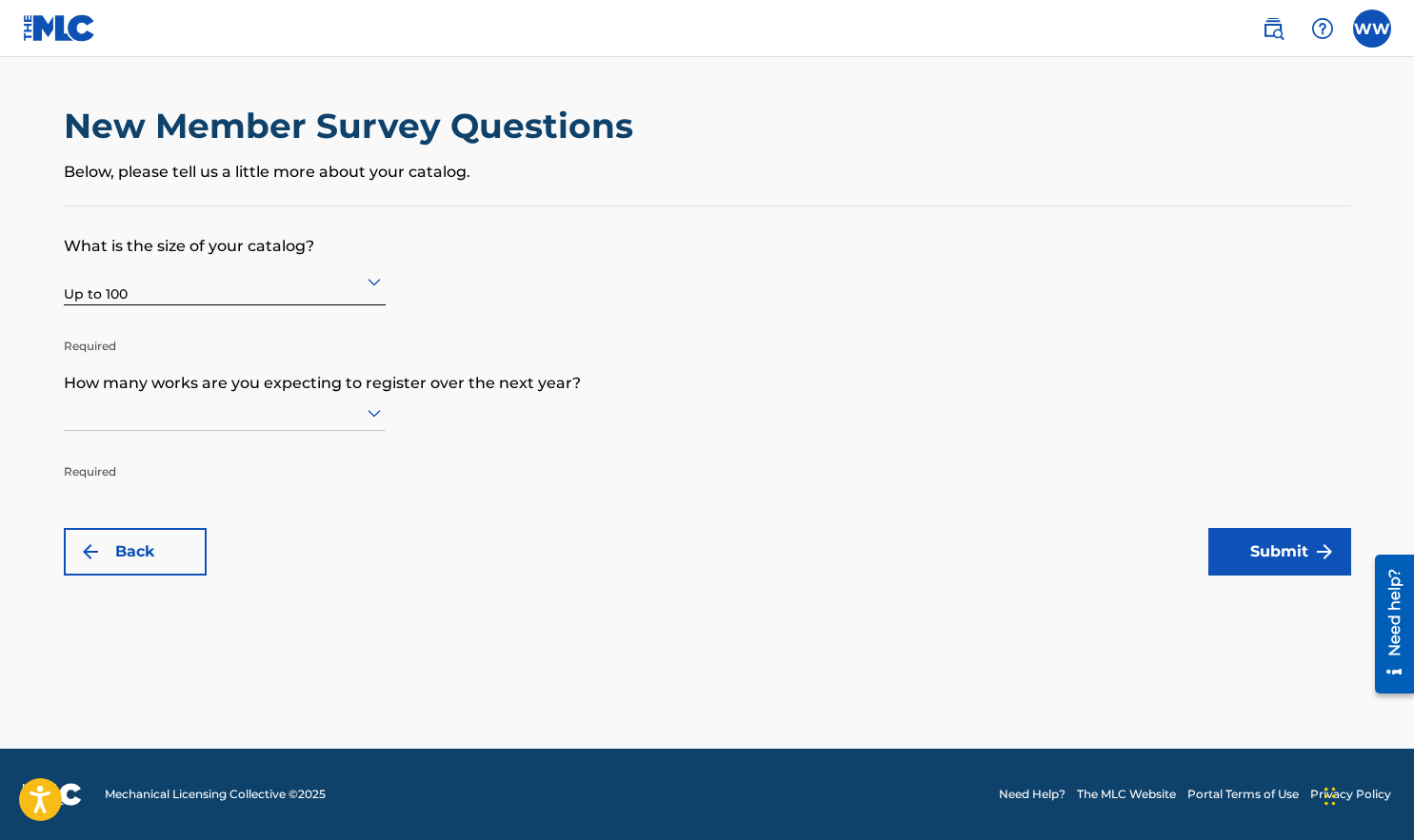
click at [377, 418] on icon at bounding box center [374, 414] width 13 height 8
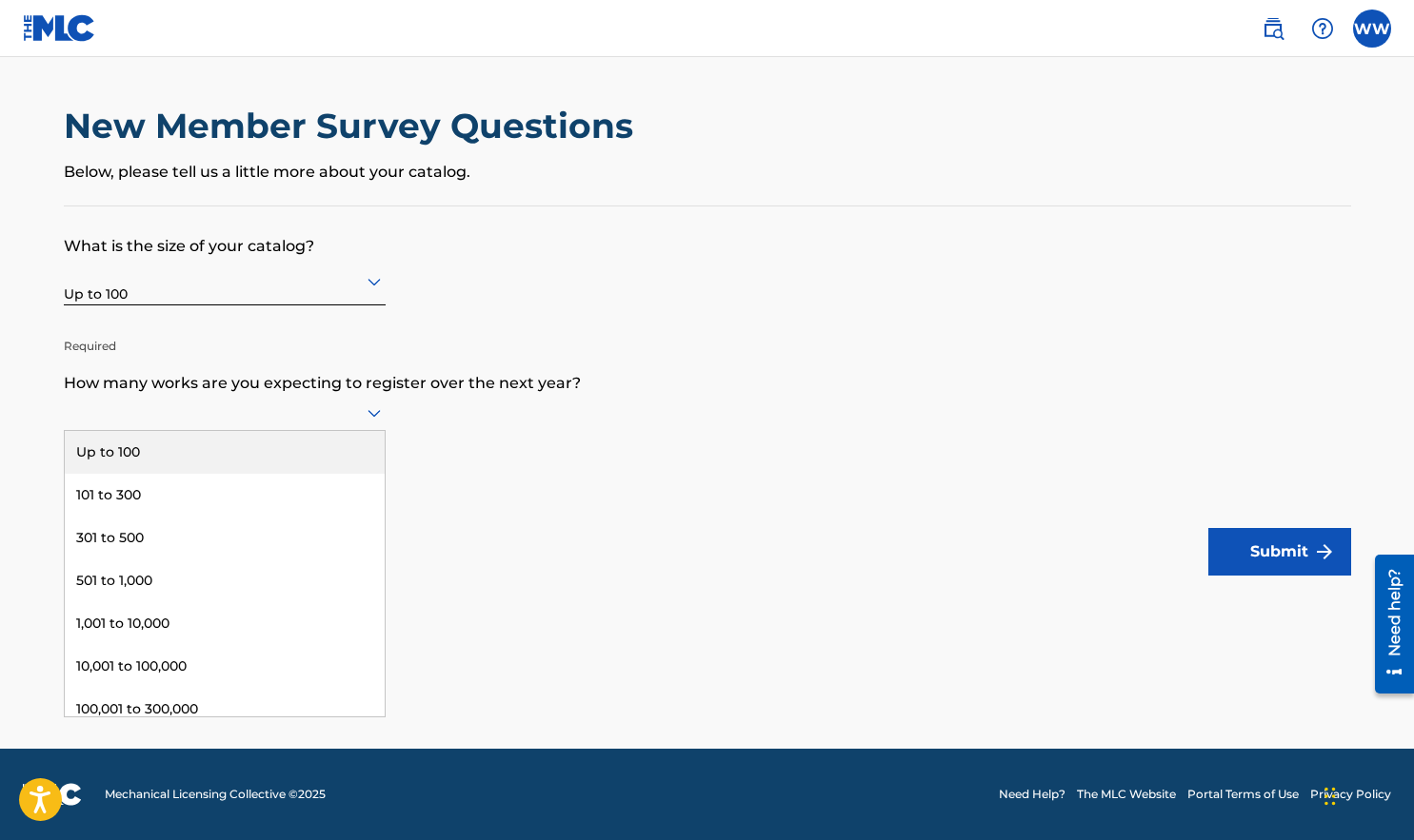
click at [263, 474] on div "Up to 100" at bounding box center [224, 452] width 320 height 42
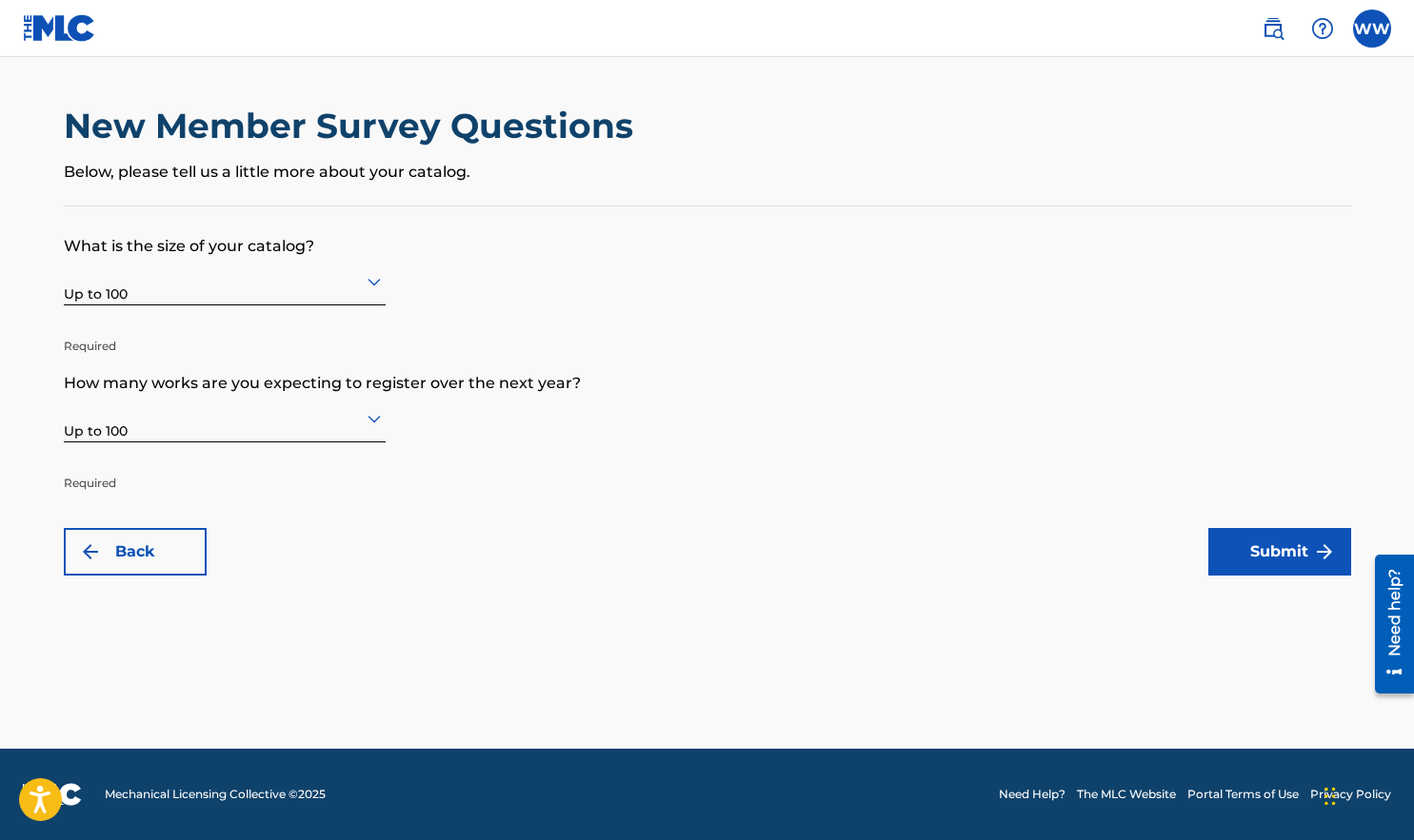
click at [263, 474] on p "Required" at bounding box center [225, 469] width 322 height 45
click at [1269, 561] on button "Submit" at bounding box center [1280, 552] width 142 height 47
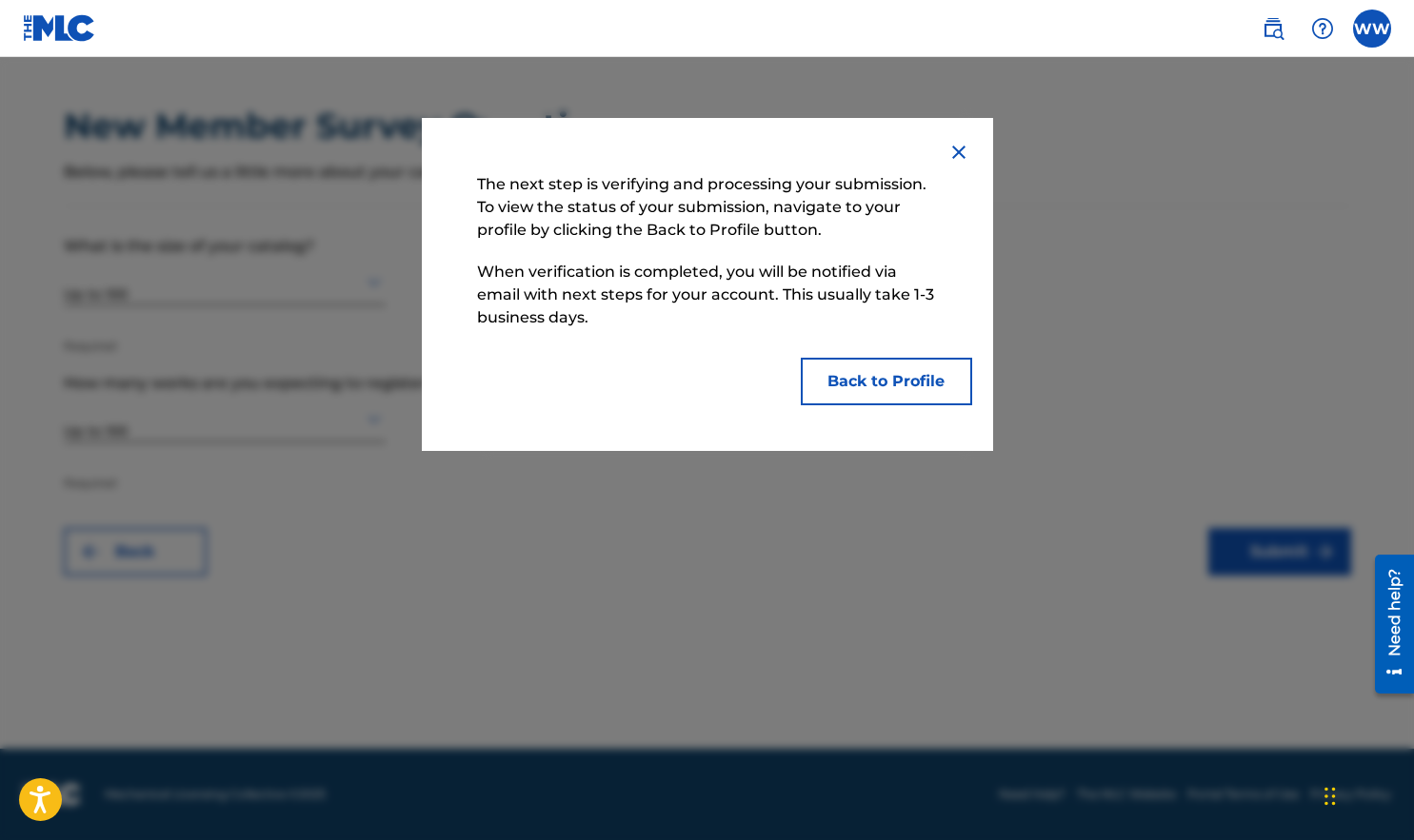
click at [867, 381] on button "Back to Profile" at bounding box center [886, 381] width 171 height 47
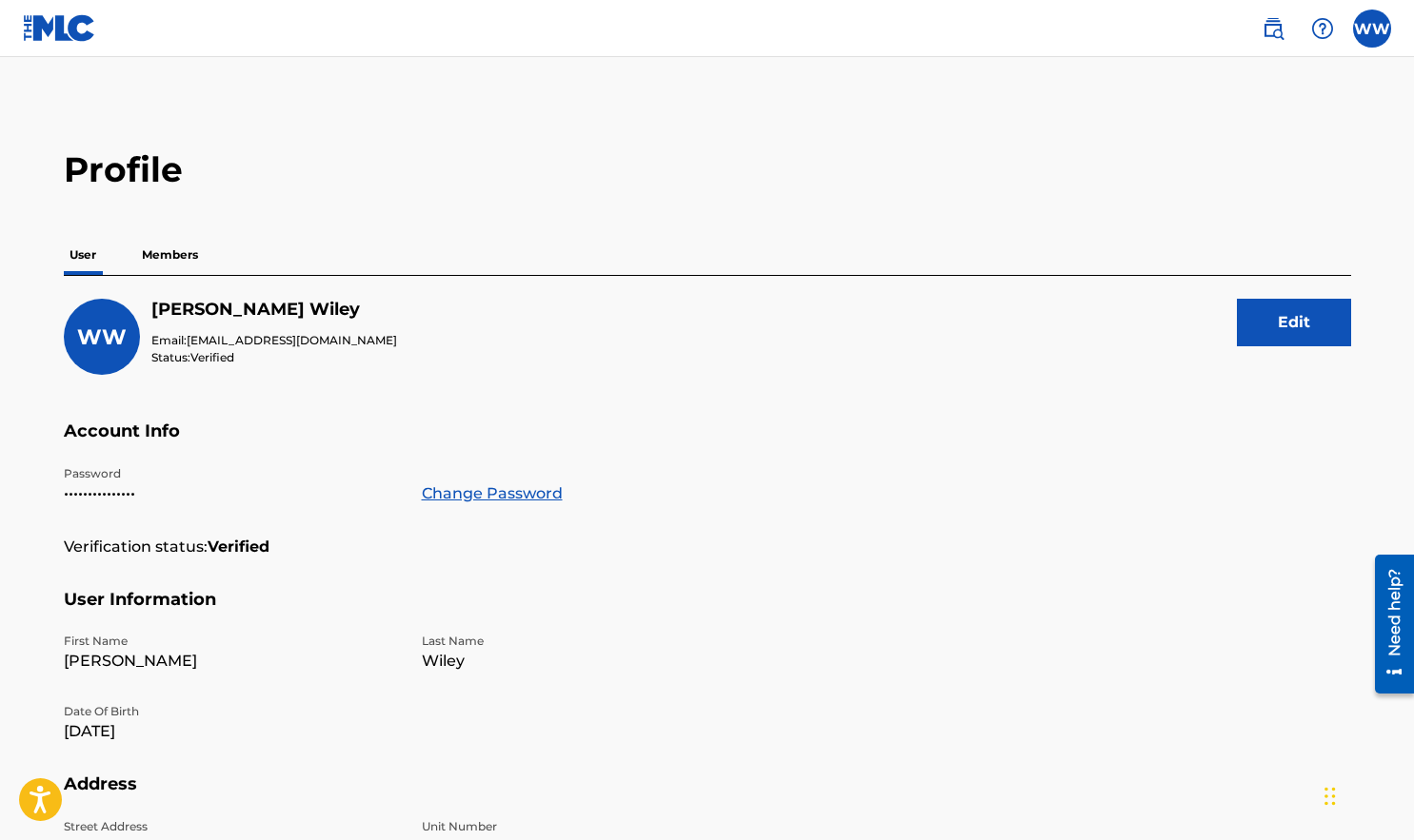
click at [1003, 115] on main "Profile User Members WW [PERSON_NAME] Email: [EMAIL_ADDRESS][DOMAIN_NAME] Statu…" at bounding box center [707, 624] width 1414 height 1133
